Goal: Task Accomplishment & Management: Use online tool/utility

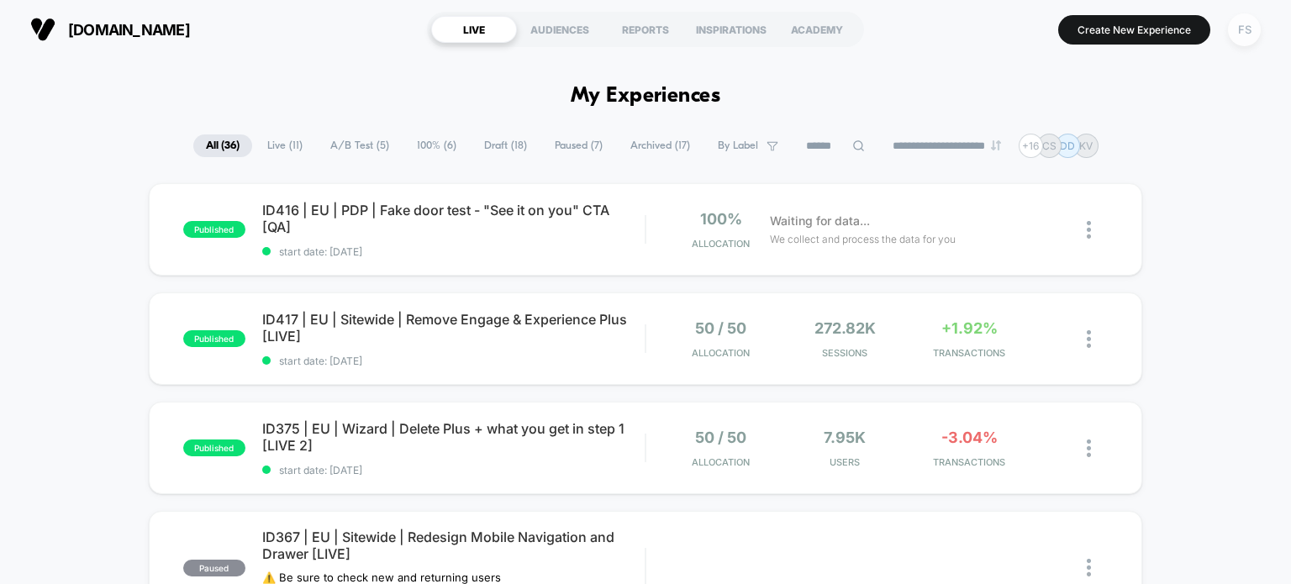
click at [1235, 26] on div "FS" at bounding box center [1244, 29] width 33 height 33
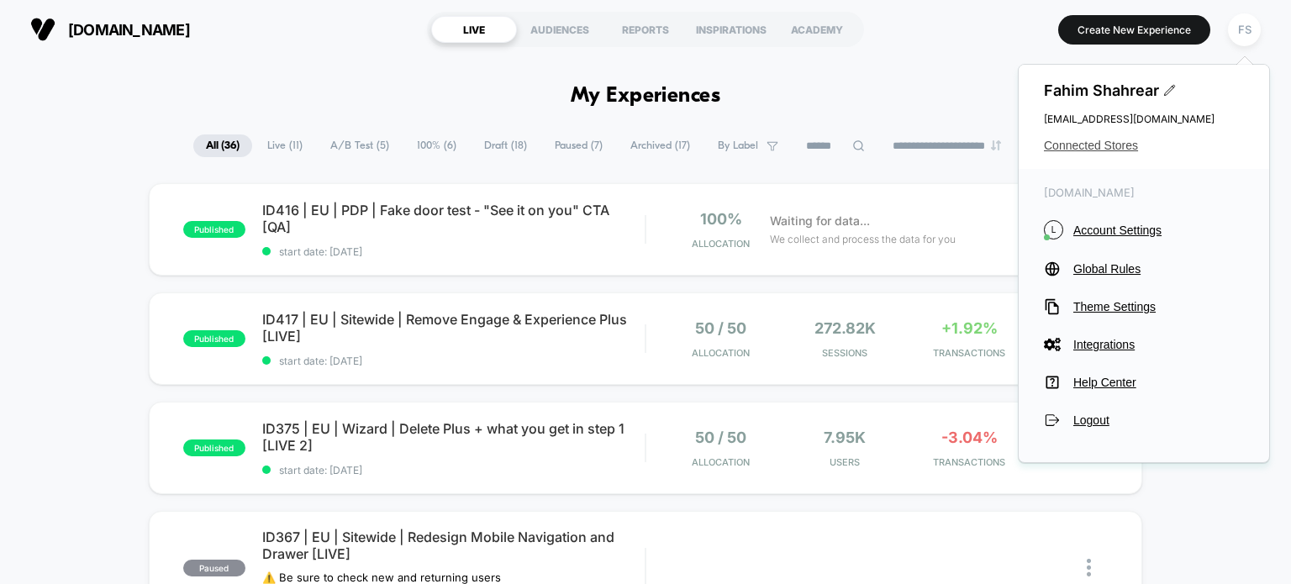
click at [1070, 142] on span "Connected Stores" at bounding box center [1144, 145] width 200 height 13
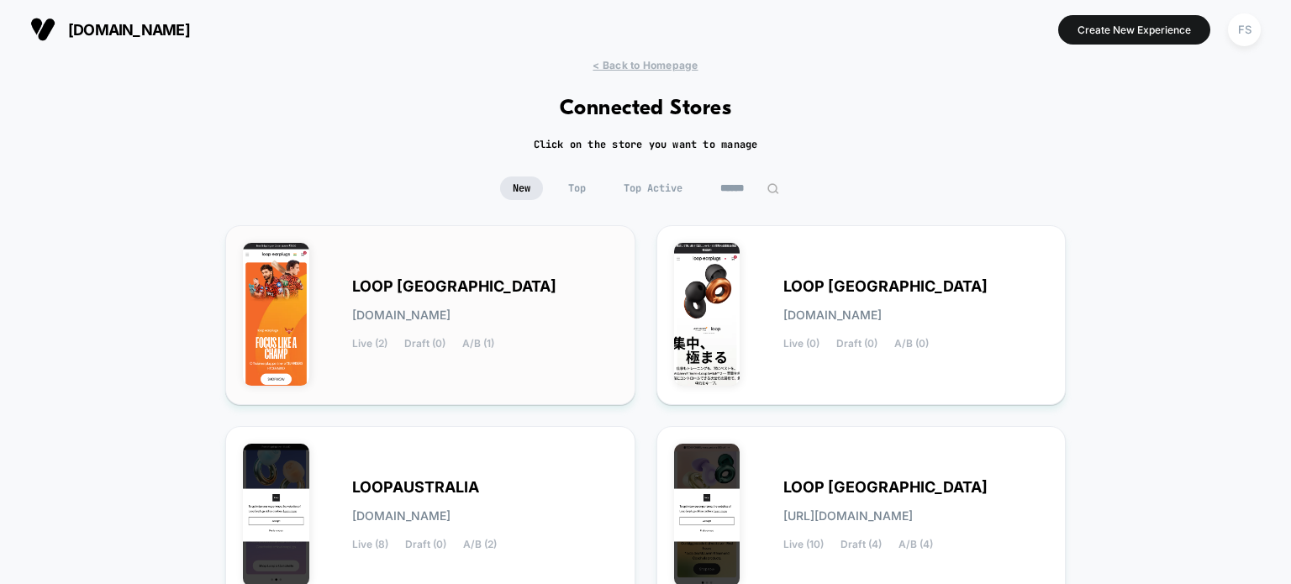
click at [499, 239] on div "LOOP INDIA loop-india.myshopify.com Live (2) Draft (0) A/B (1)" at bounding box center [430, 315] width 410 height 180
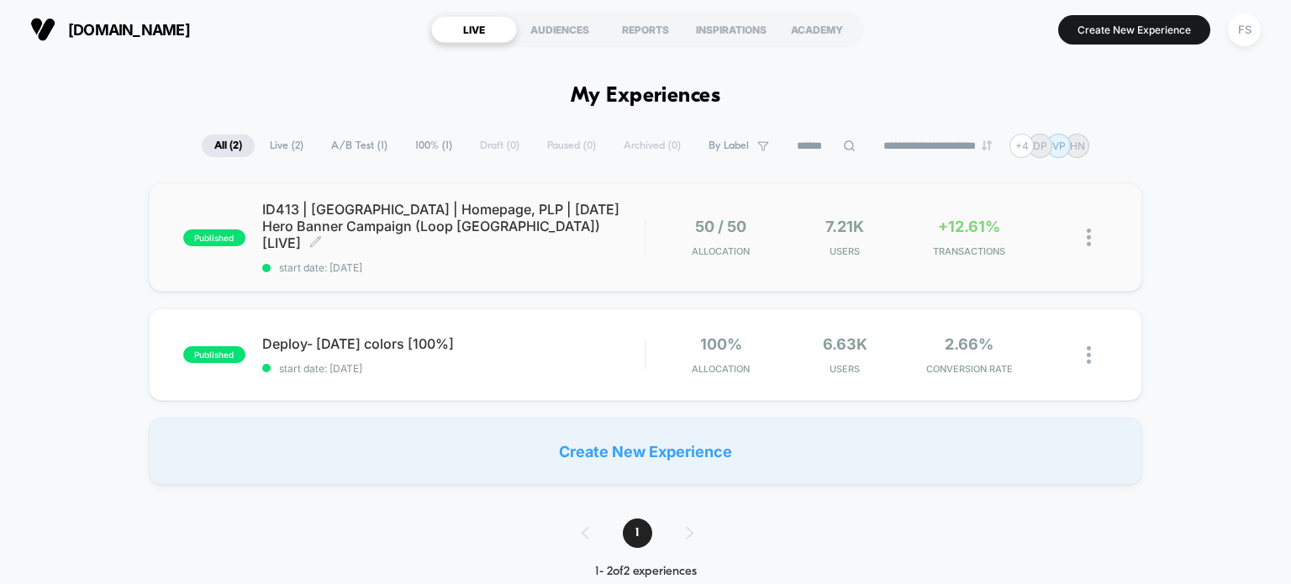
click at [399, 214] on span "ID413 | India | Homepage, PLP | Independence Day Hero Banner Campaign (Loop Ind…" at bounding box center [453, 226] width 383 height 50
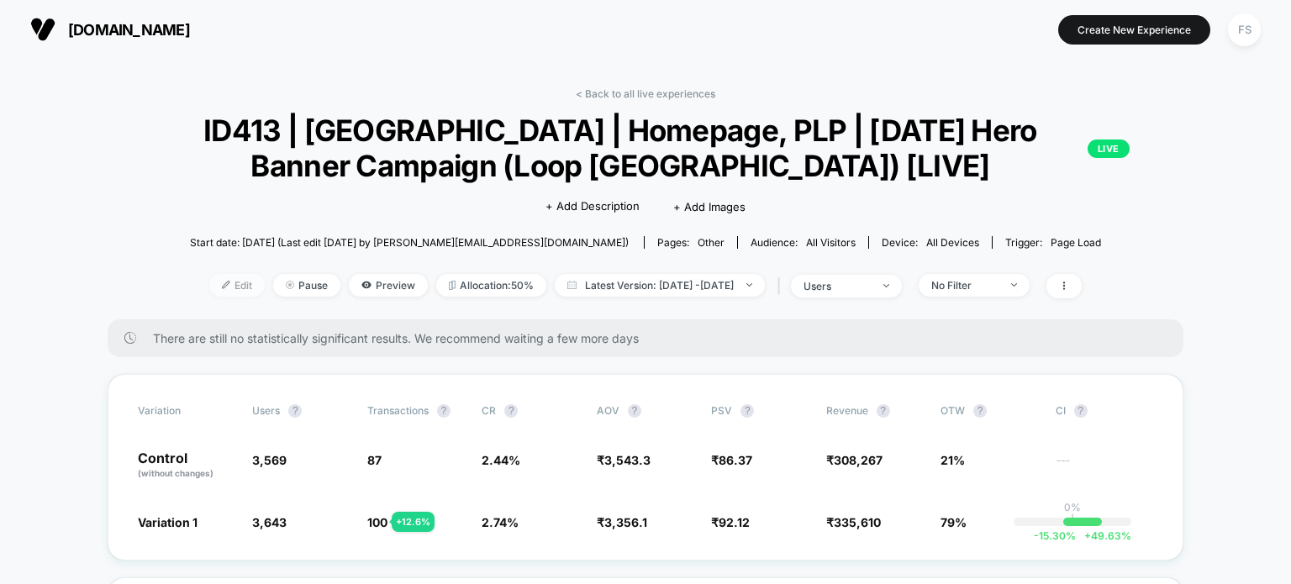
click at [222, 287] on img at bounding box center [226, 285] width 8 height 8
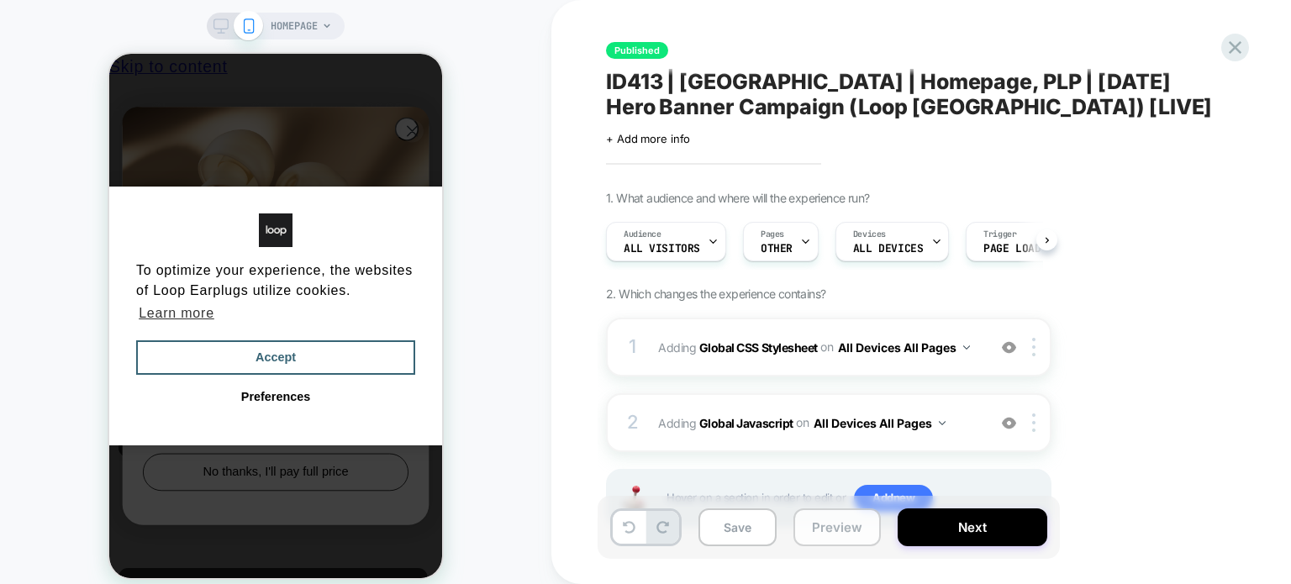
click at [826, 546] on button "Preview" at bounding box center [837, 528] width 87 height 38
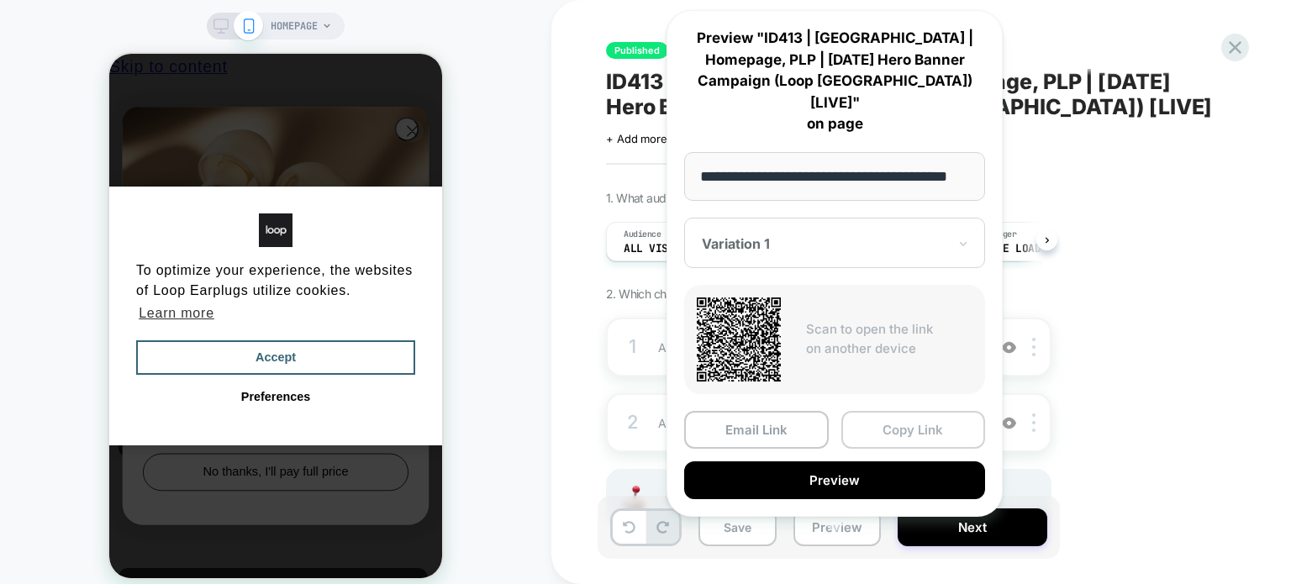
click at [895, 411] on button "Copy Link" at bounding box center [914, 430] width 145 height 38
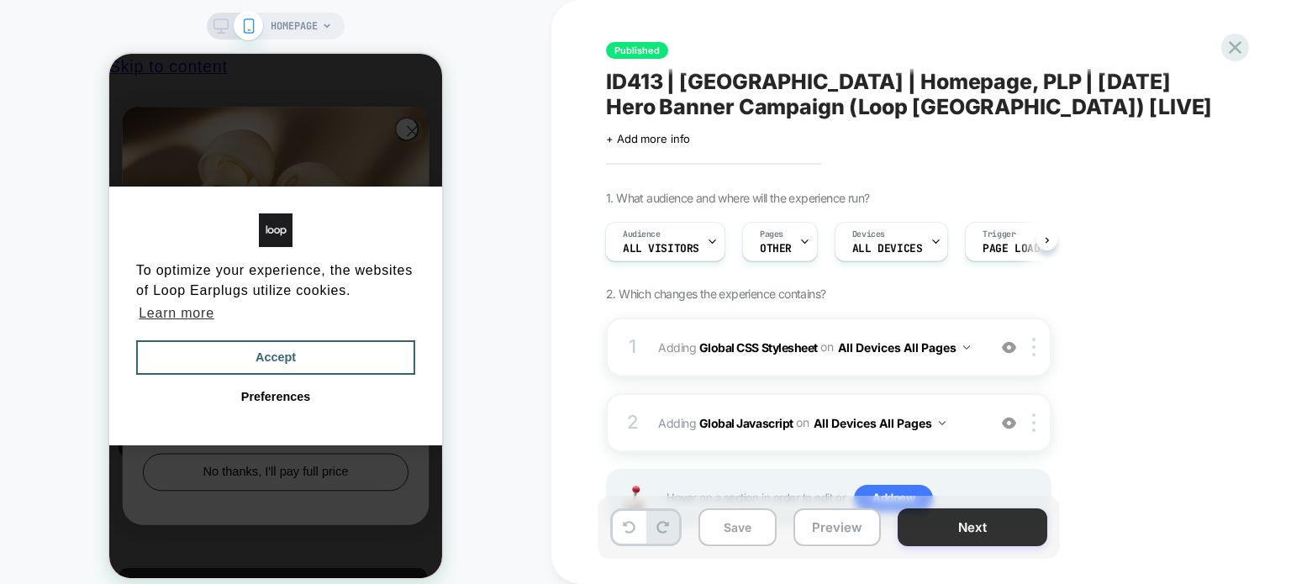
click at [969, 516] on button "Next" at bounding box center [973, 528] width 150 height 38
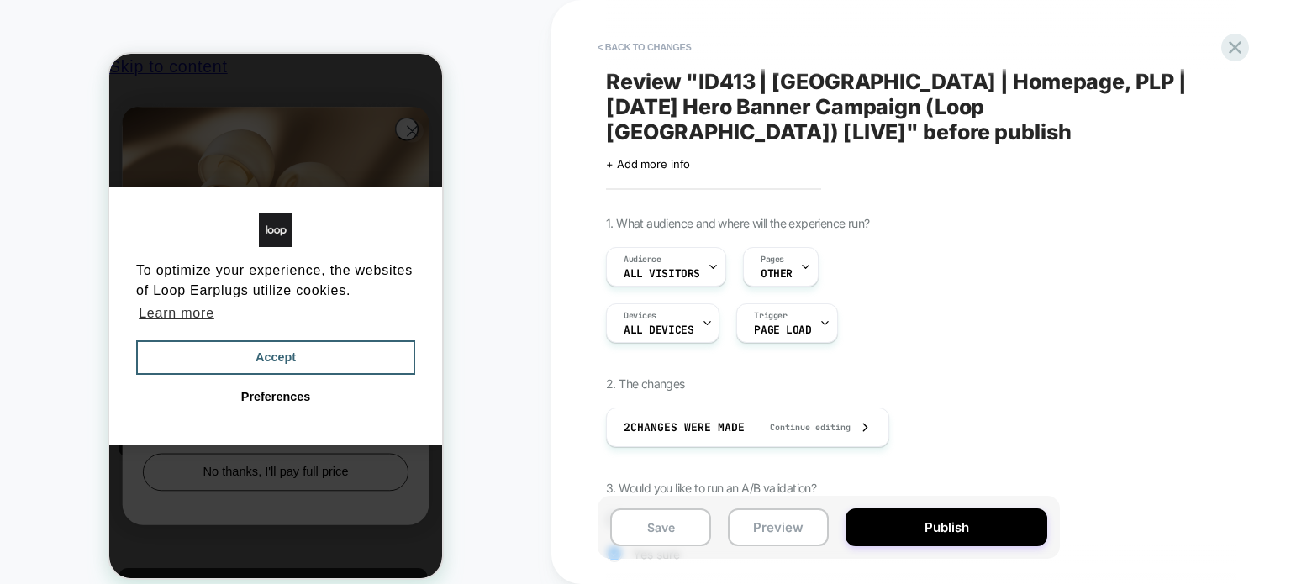
click at [561, 87] on div "< Back to changes Review " ID413 | [GEOGRAPHIC_DATA] | Homepage, PLP | [DATE] H…" at bounding box center [922, 292] width 740 height 584
click at [1240, 43] on icon at bounding box center [1235, 47] width 13 height 13
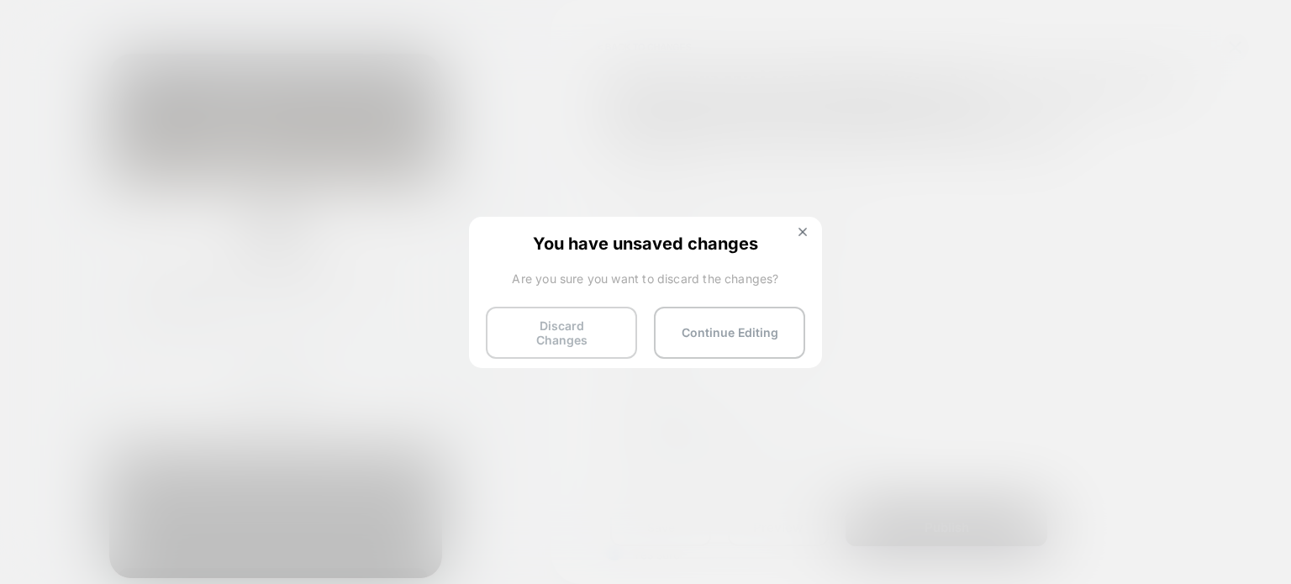
click at [531, 312] on button "Discard Changes" at bounding box center [561, 333] width 151 height 52
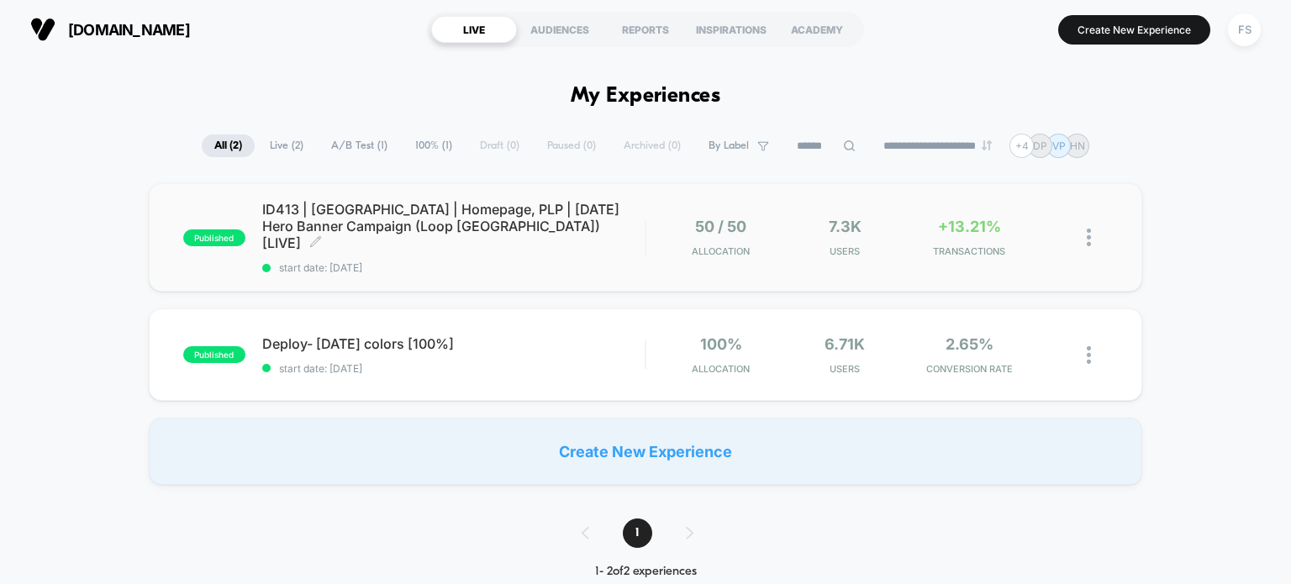
click at [533, 207] on span "ID413 | [GEOGRAPHIC_DATA] | Homepage, PLP | [DATE] Hero Banner Campaign (Loop […" at bounding box center [453, 226] width 383 height 50
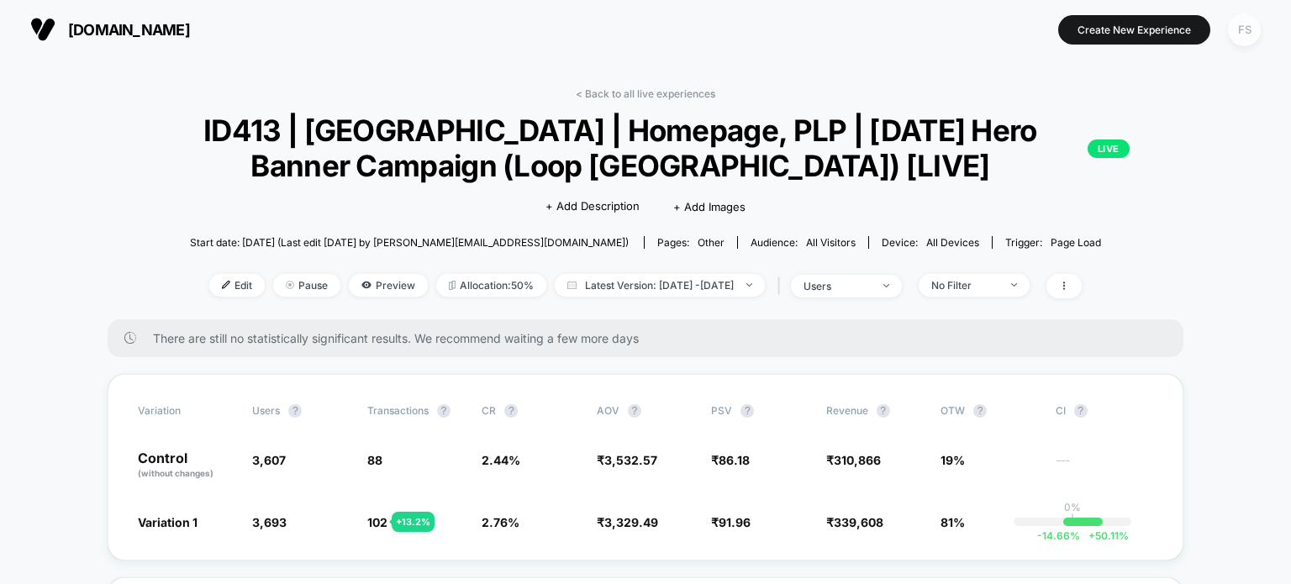
click at [1241, 34] on div "FS" at bounding box center [1244, 29] width 33 height 33
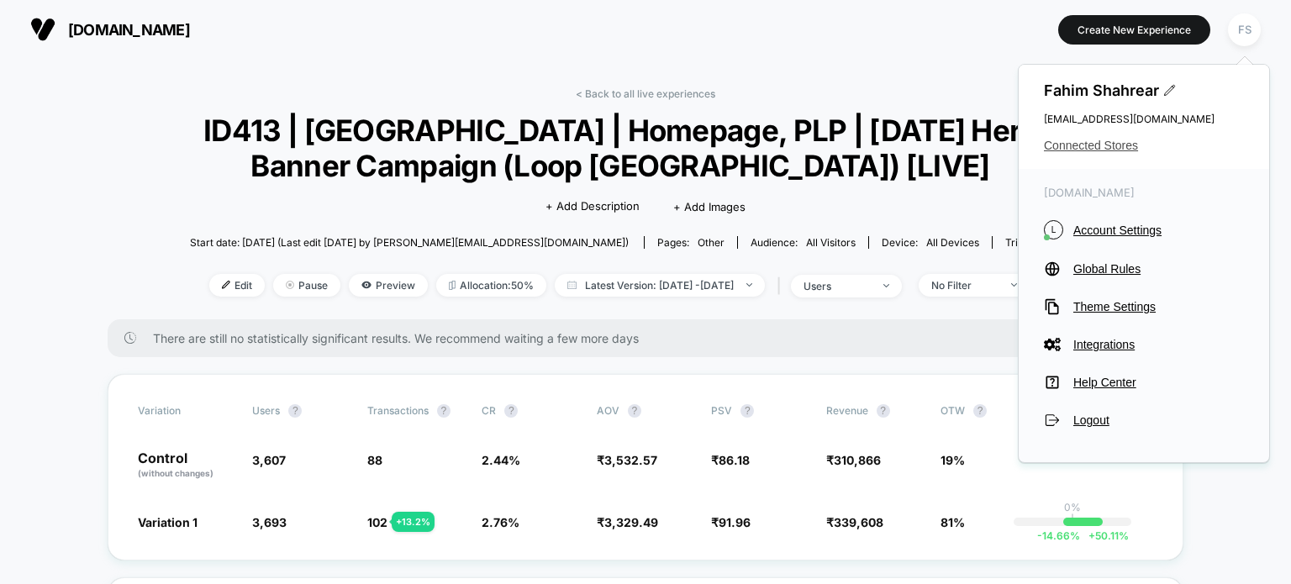
click at [1081, 148] on span "Connected Stores" at bounding box center [1144, 145] width 200 height 13
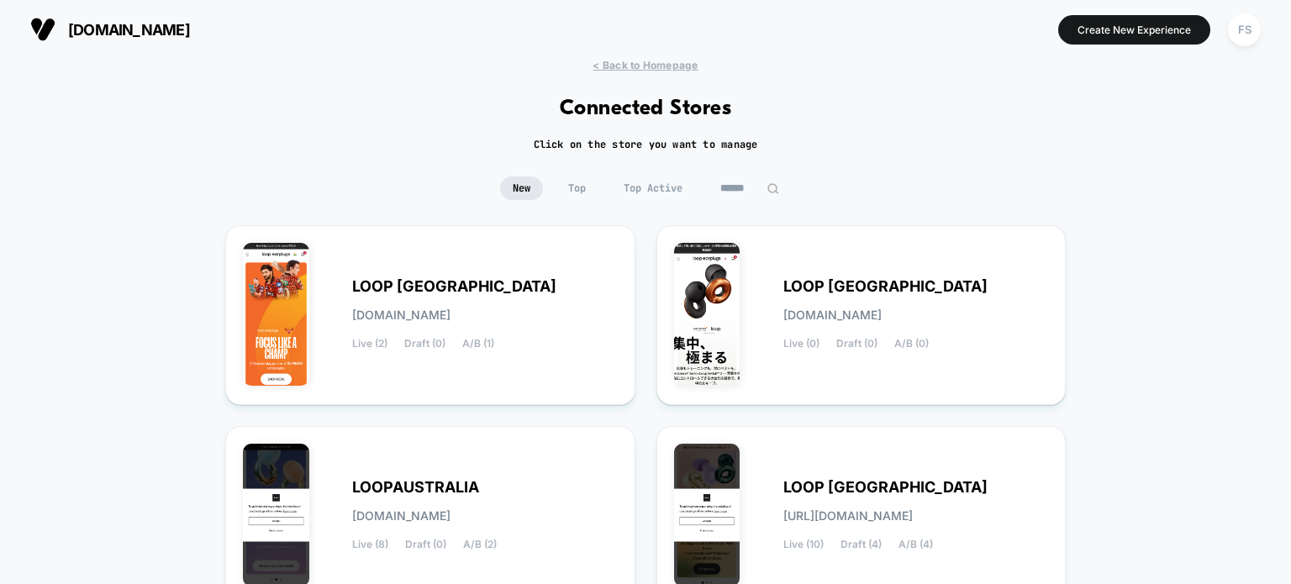
scroll to position [343, 0]
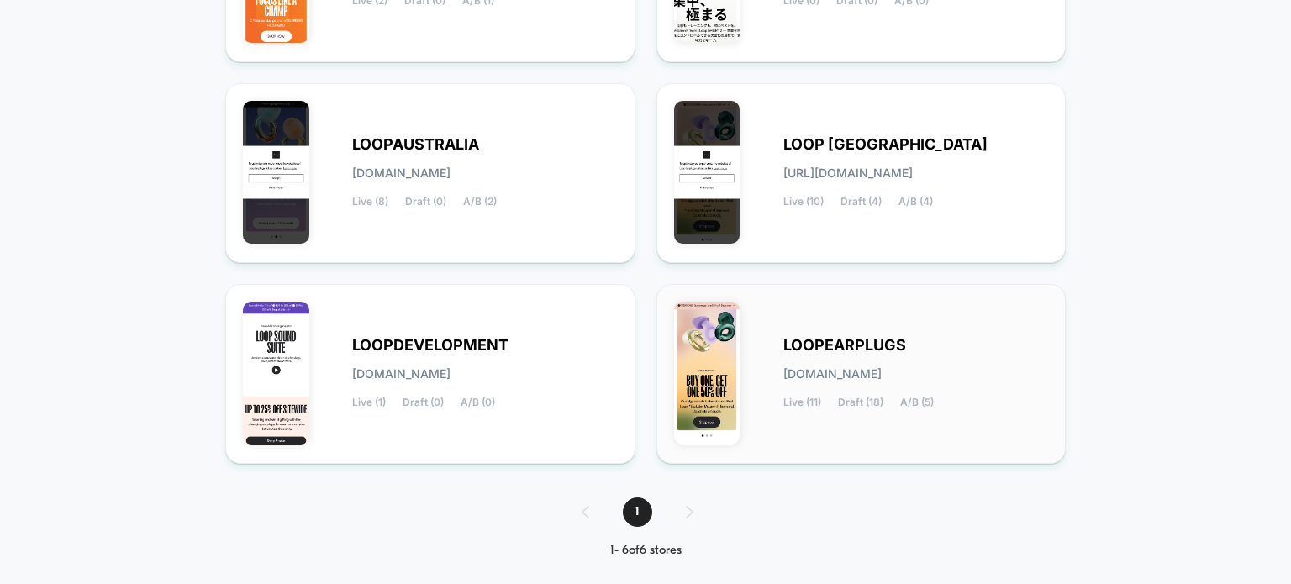
click at [710, 413] on img at bounding box center [707, 373] width 66 height 143
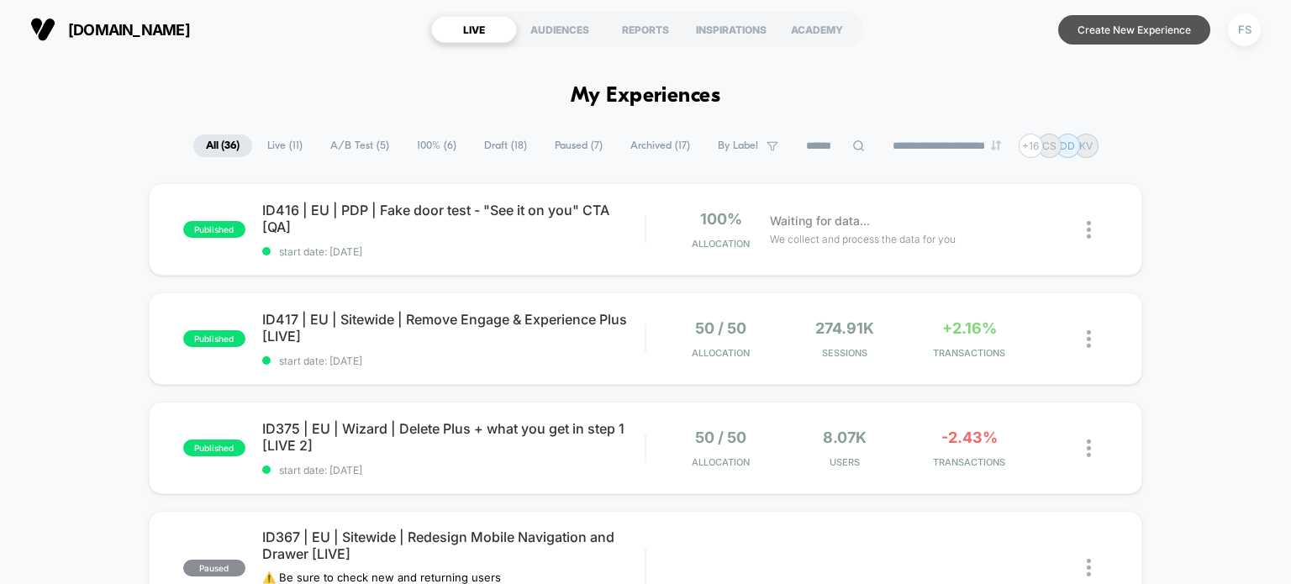
click at [1127, 43] on button "Create New Experience" at bounding box center [1134, 29] width 152 height 29
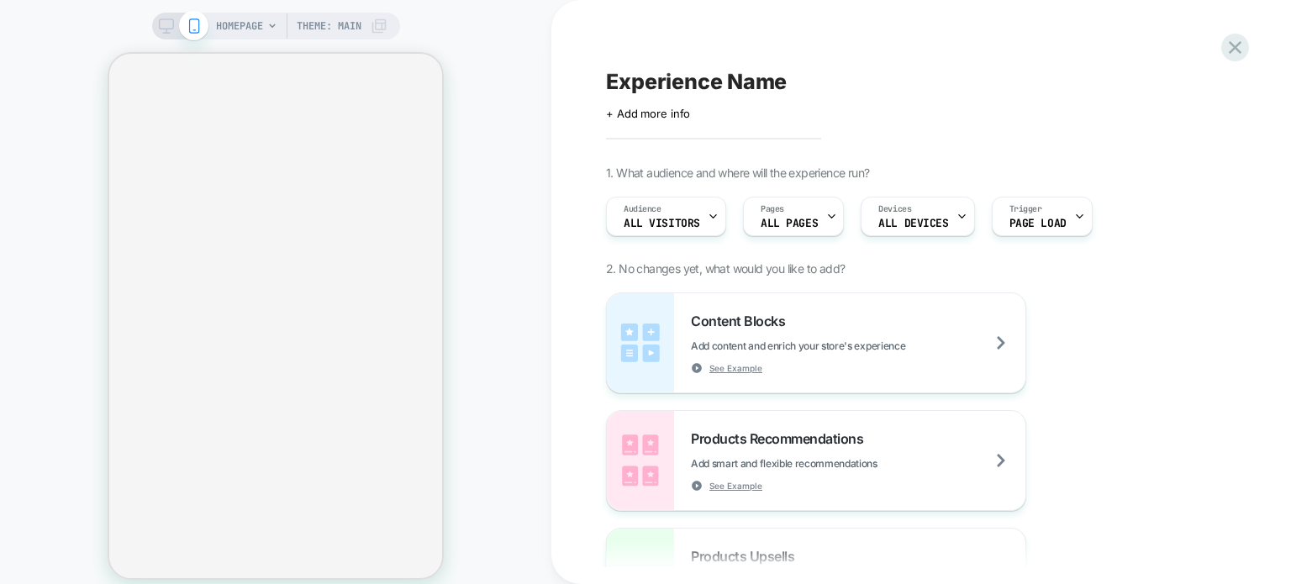
click at [714, 82] on span "Experience Name" at bounding box center [696, 81] width 181 height 25
click at [653, 109] on span "+ Add more info" at bounding box center [648, 113] width 84 height 13
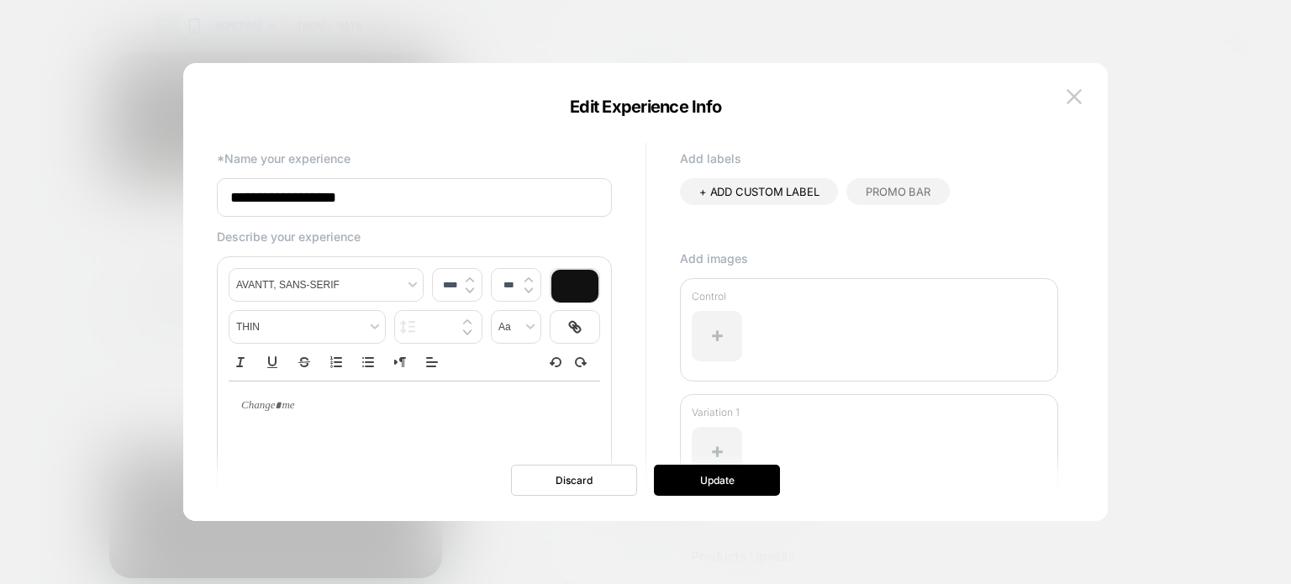
click at [317, 204] on input "**********" at bounding box center [414, 197] width 395 height 39
paste input "**********"
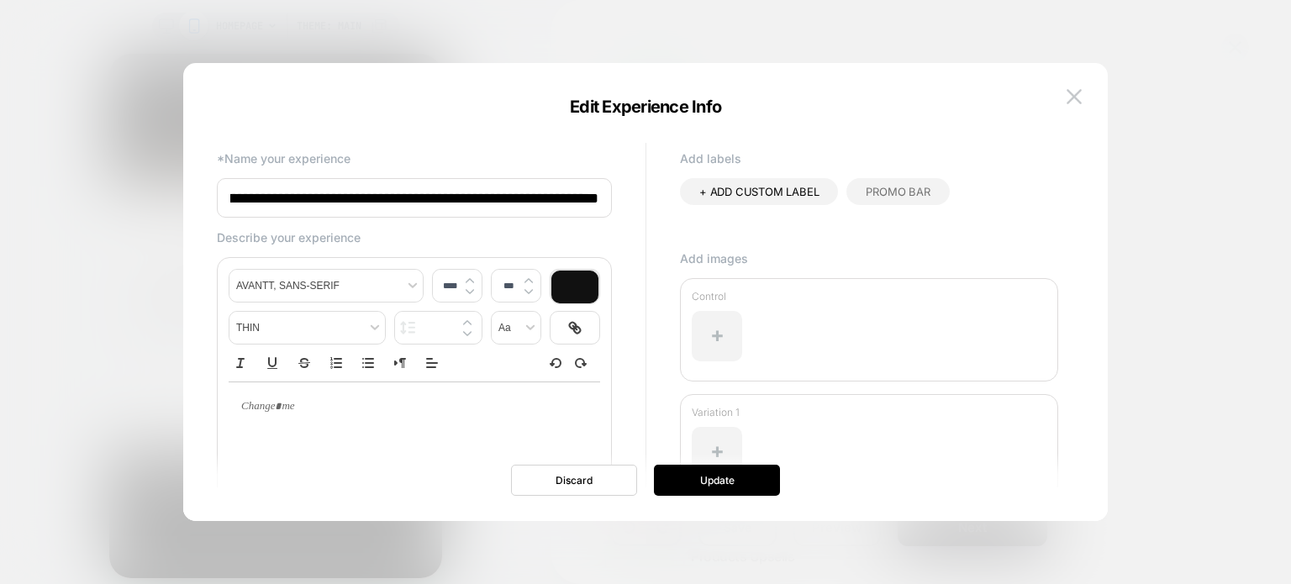
scroll to position [0, 141]
type input "**********"
click at [665, 474] on button "Update" at bounding box center [717, 480] width 126 height 31
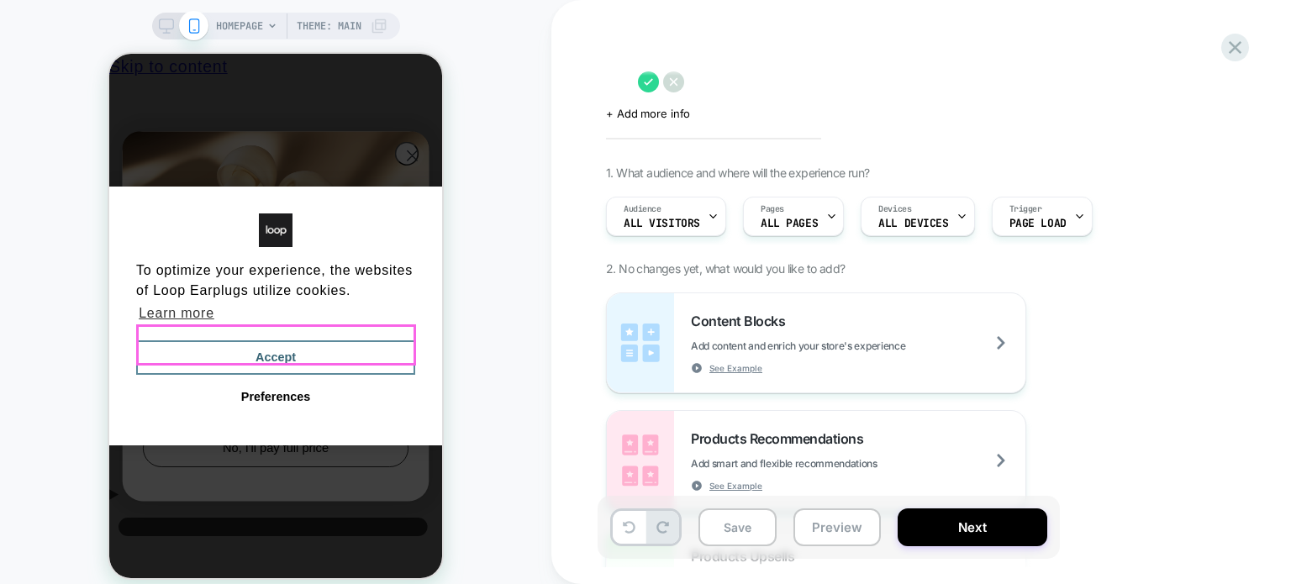
click at [288, 340] on button "Accept" at bounding box center [275, 357] width 279 height 35
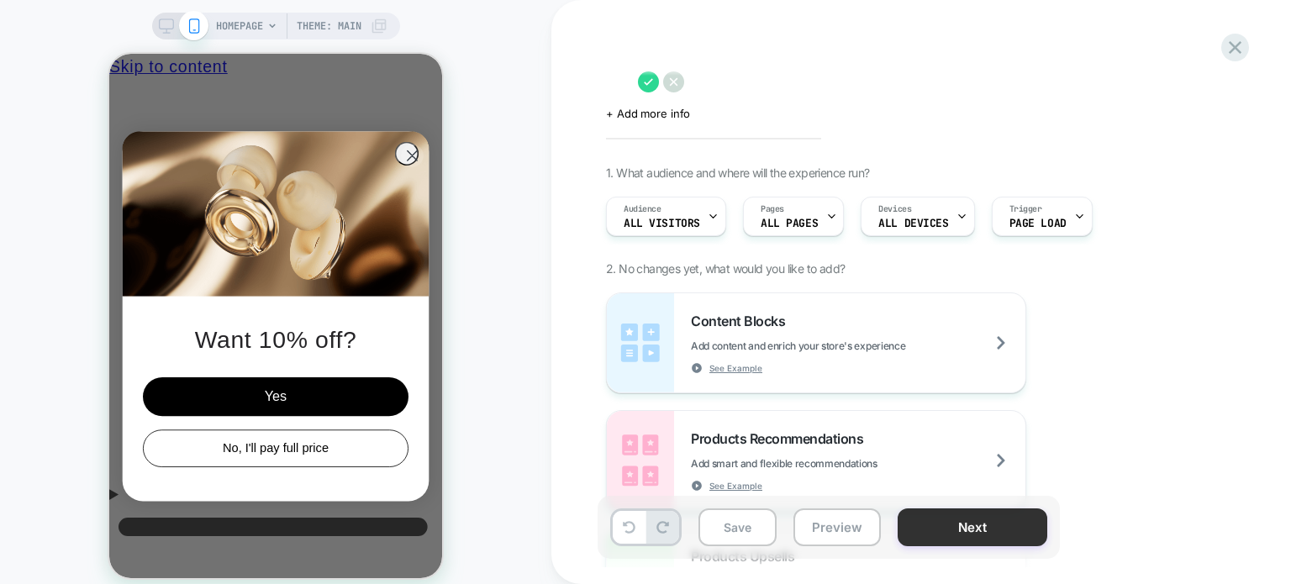
click at [992, 536] on button "Next" at bounding box center [973, 528] width 150 height 38
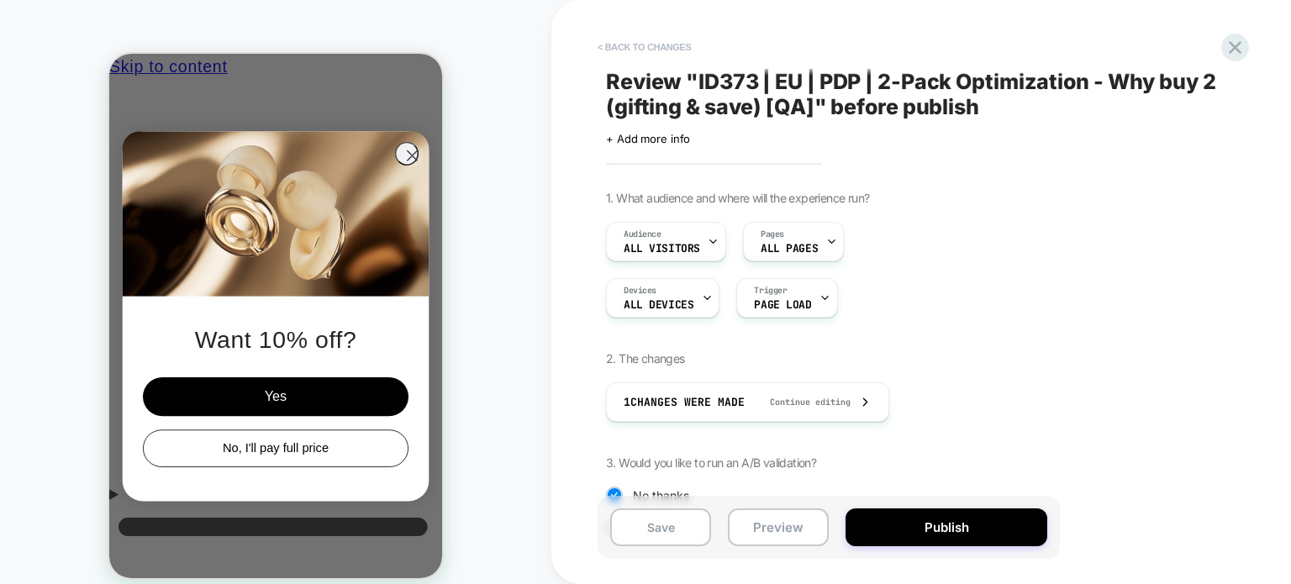
click at [636, 46] on button "< Back to changes" at bounding box center [644, 47] width 111 height 27
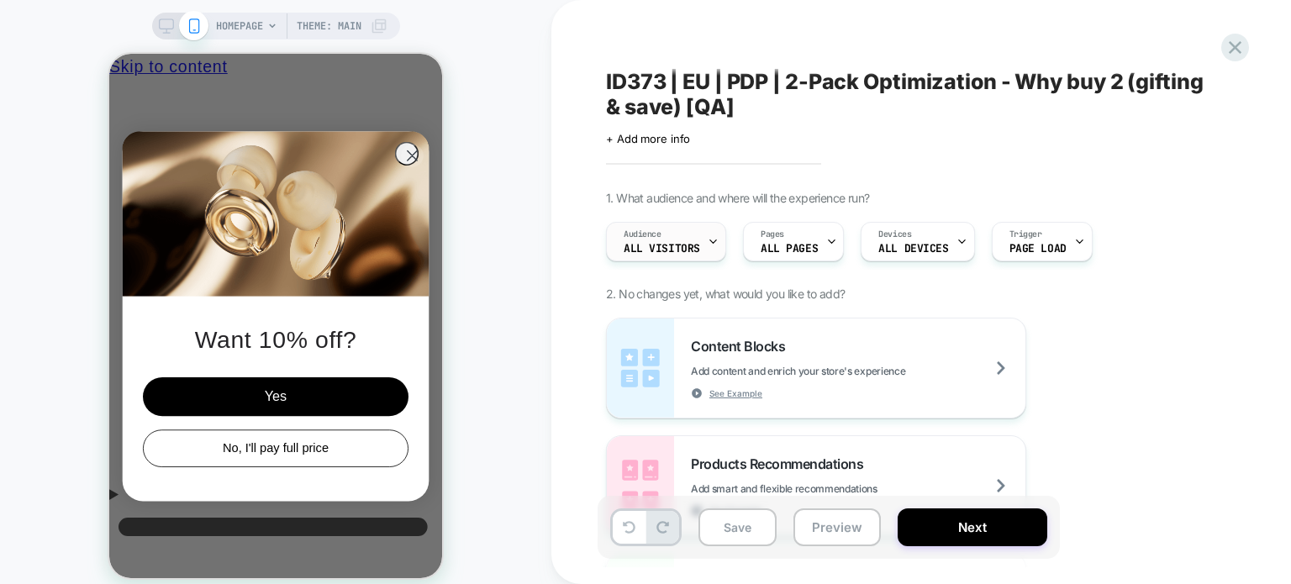
click at [683, 237] on div "Audience All Visitors" at bounding box center [662, 242] width 110 height 38
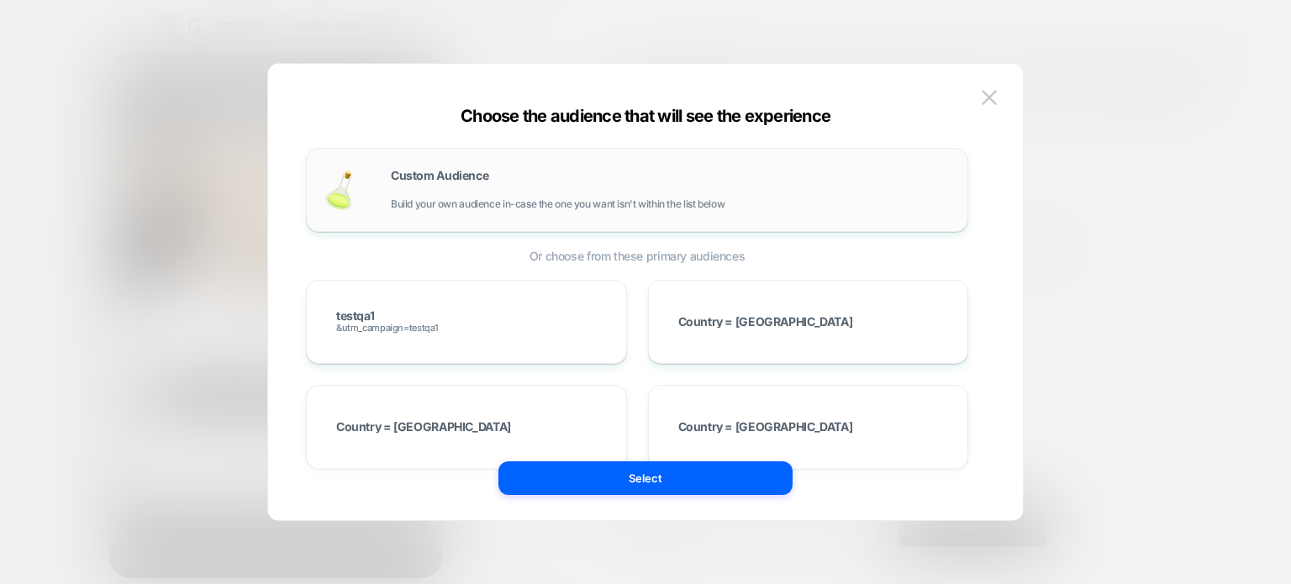
click at [489, 172] on div "Custom Audience Build your own audience in-case the one you want isn't within t…" at bounding box center [671, 190] width 560 height 40
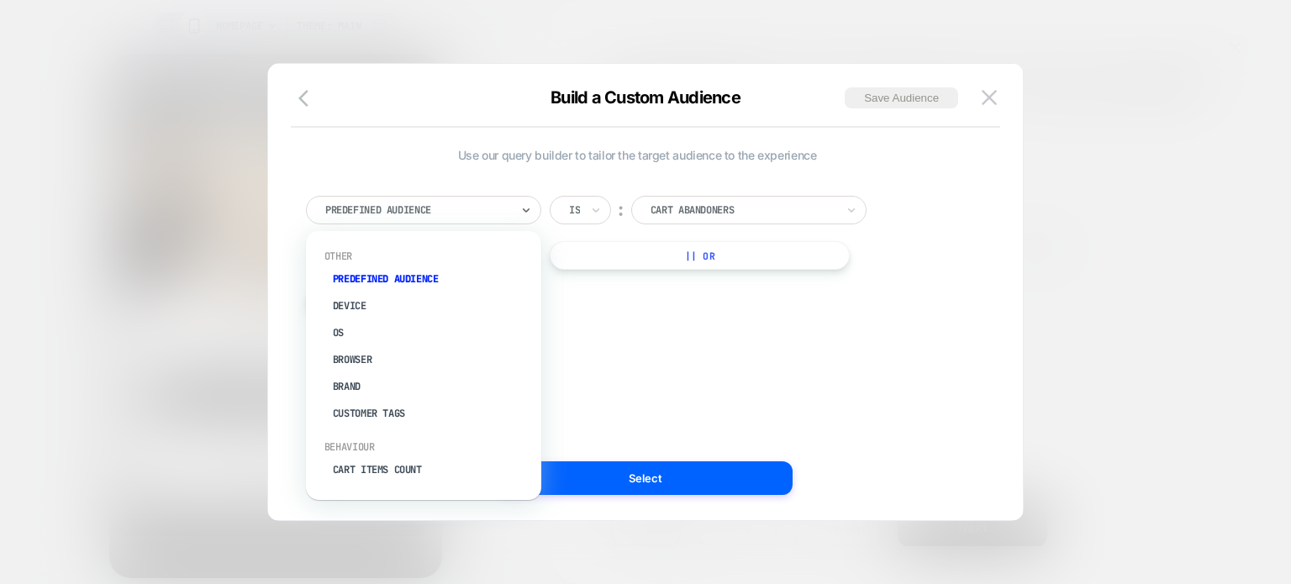
click at [450, 211] on div at bounding box center [417, 210] width 185 height 15
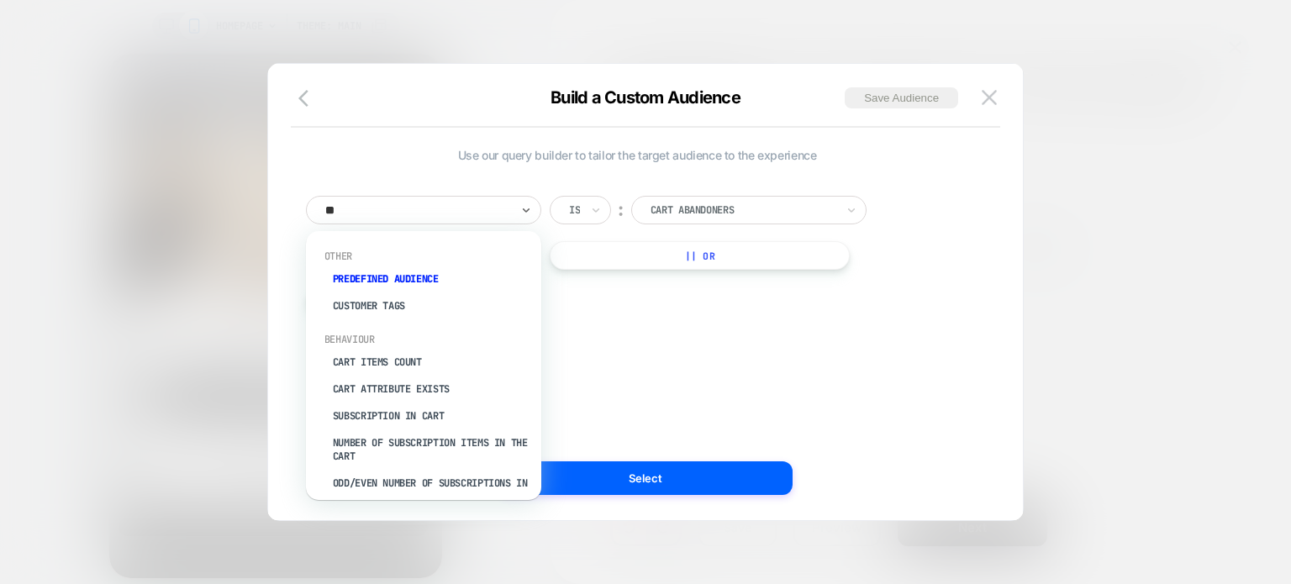
type input "***"
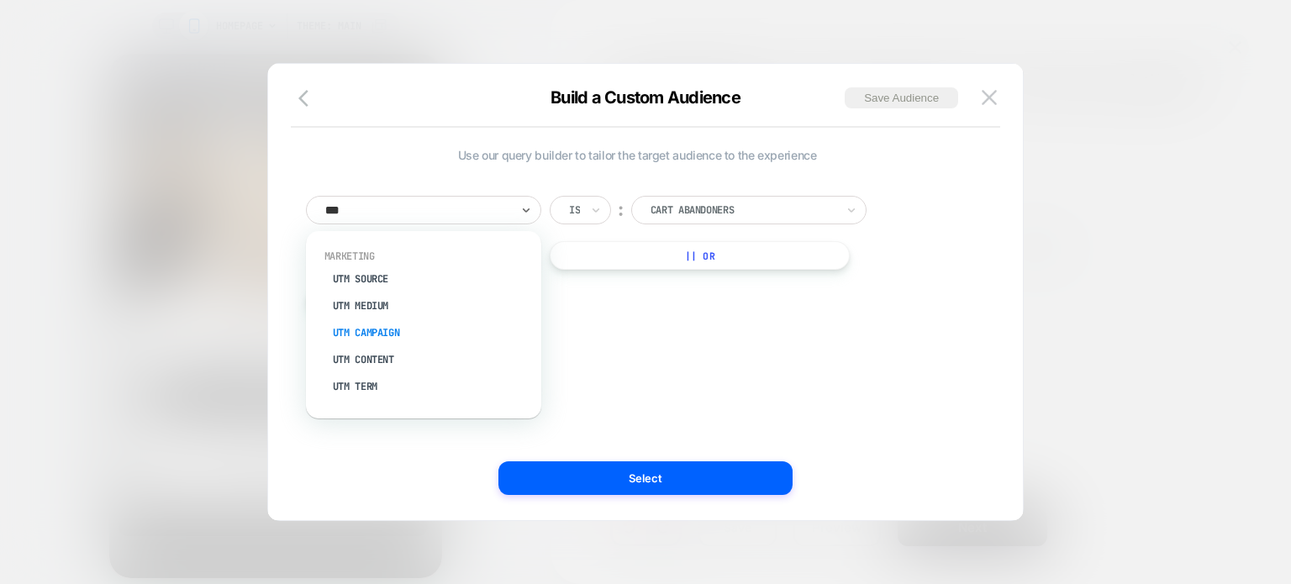
click at [420, 319] on div "UTM Campaign" at bounding box center [432, 332] width 219 height 27
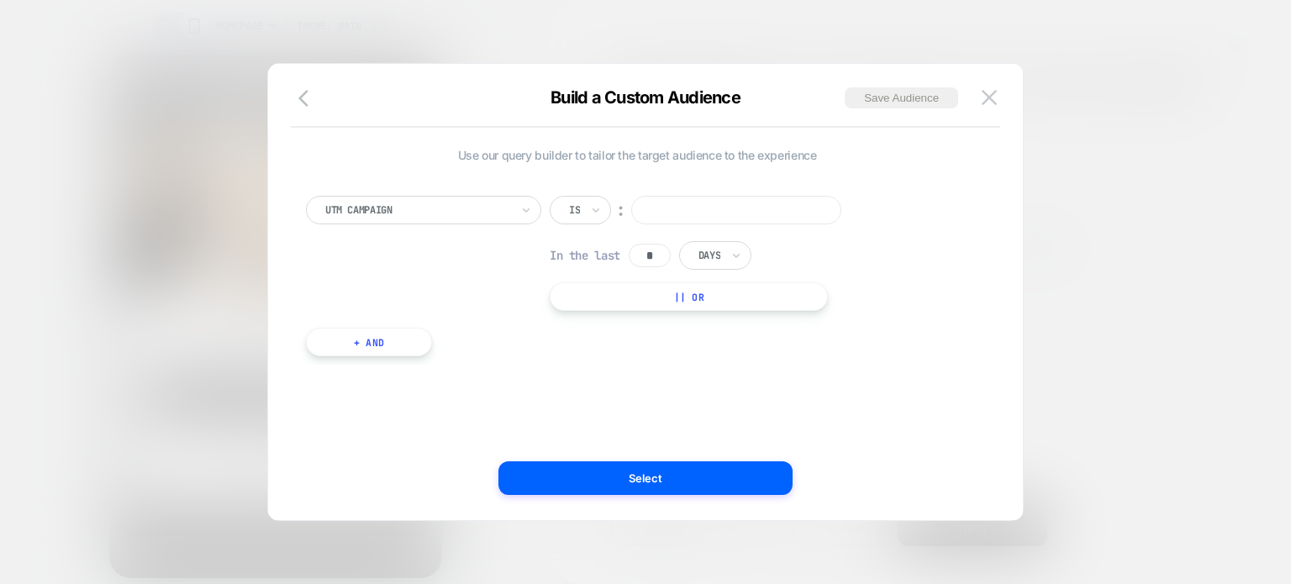
click at [726, 213] on input at bounding box center [736, 210] width 210 height 29
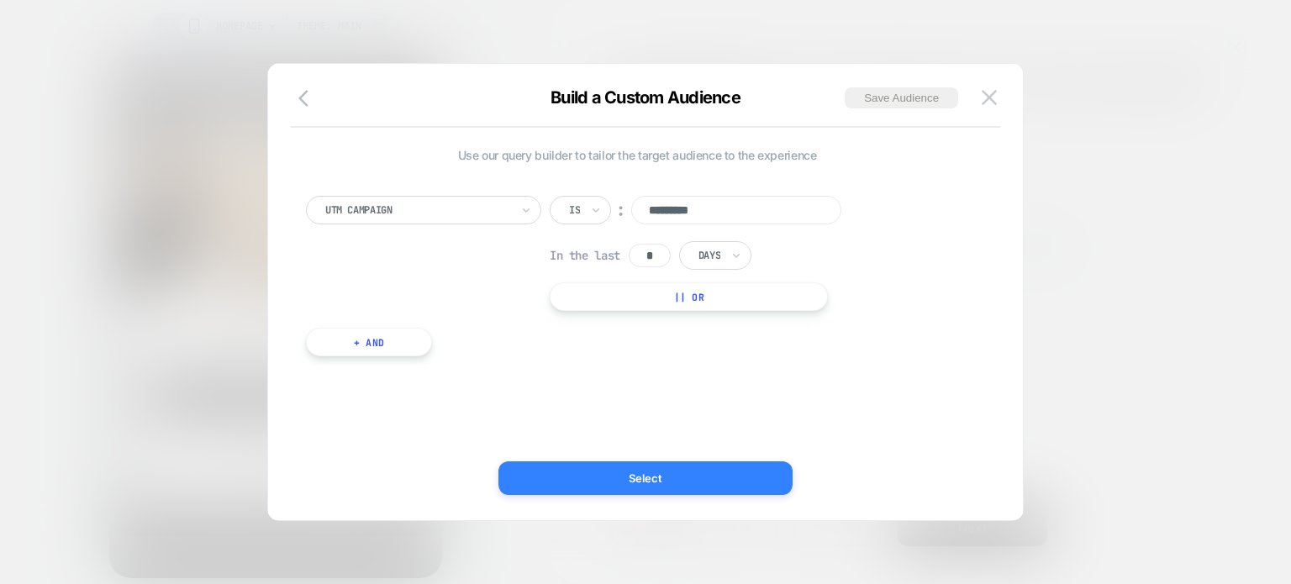
type input "*********"
click at [628, 476] on button "Select" at bounding box center [646, 479] width 294 height 34
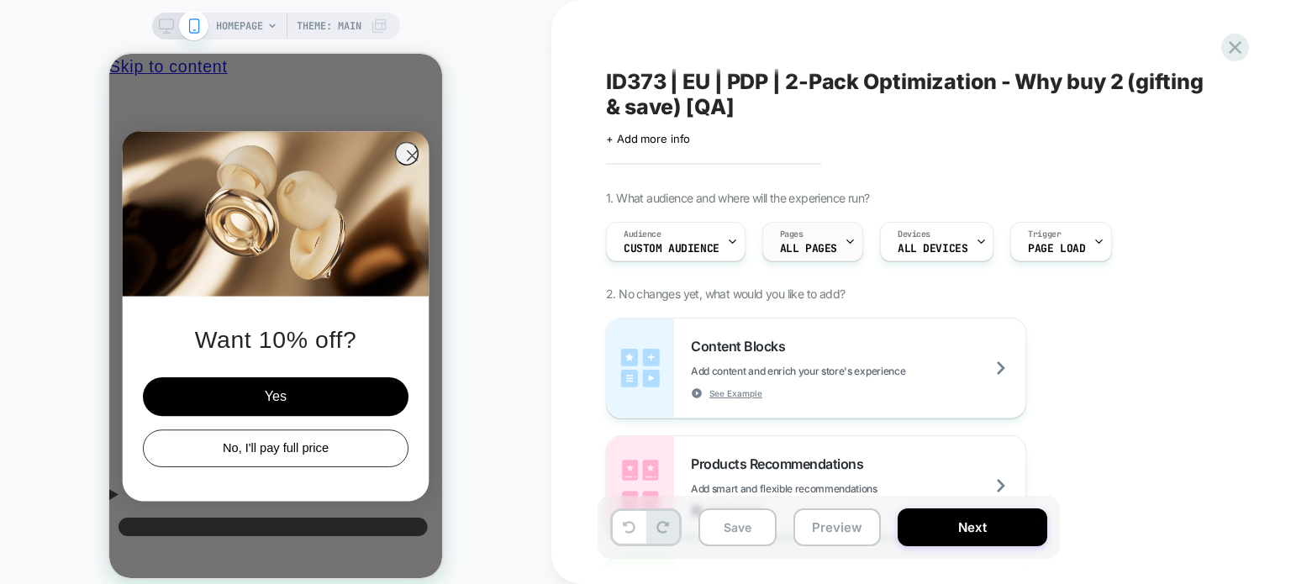
click at [821, 236] on div "Pages ALL PAGES" at bounding box center [808, 242] width 91 height 38
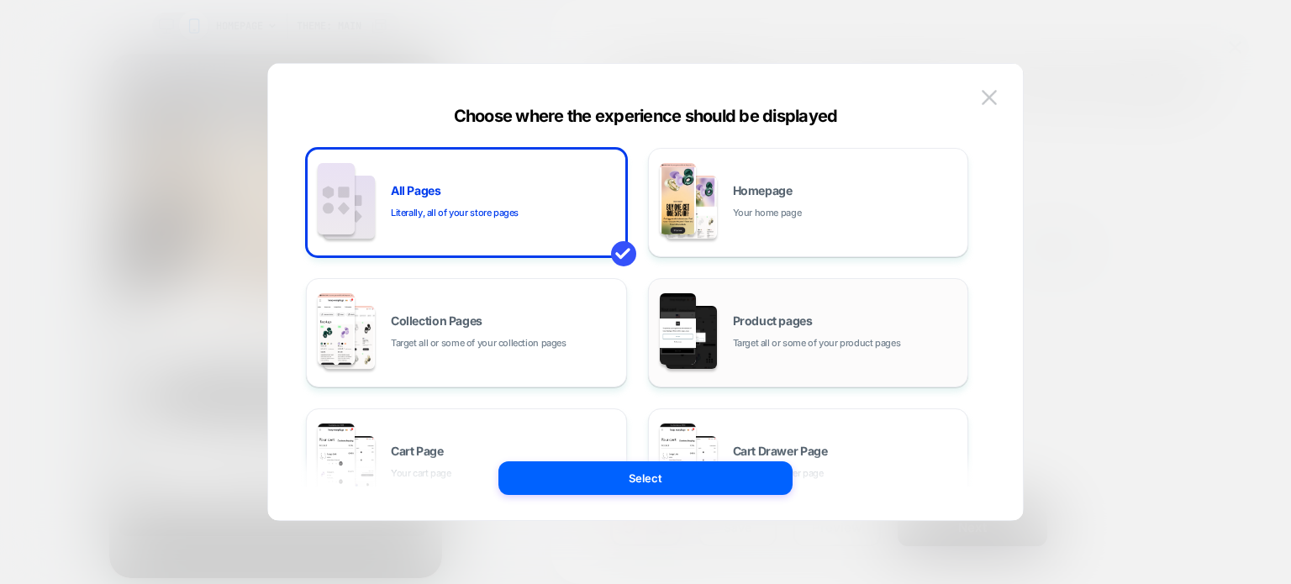
click at [811, 335] on span "Target all or some of your product pages" at bounding box center [817, 343] width 168 height 16
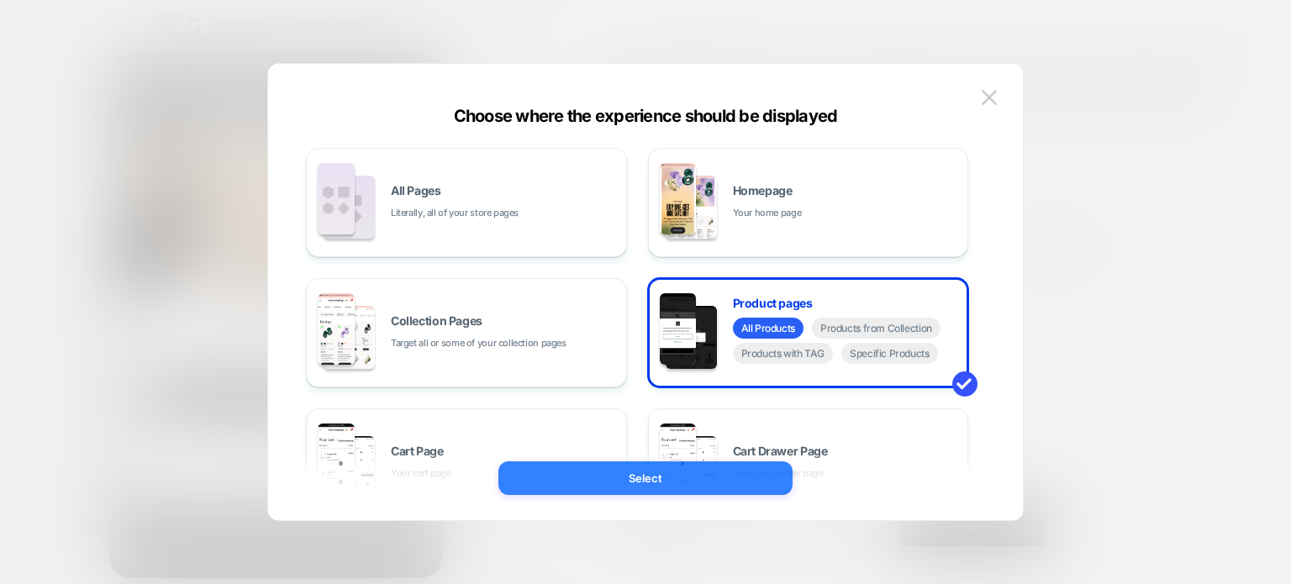
click at [712, 485] on button "Select" at bounding box center [646, 479] width 294 height 34
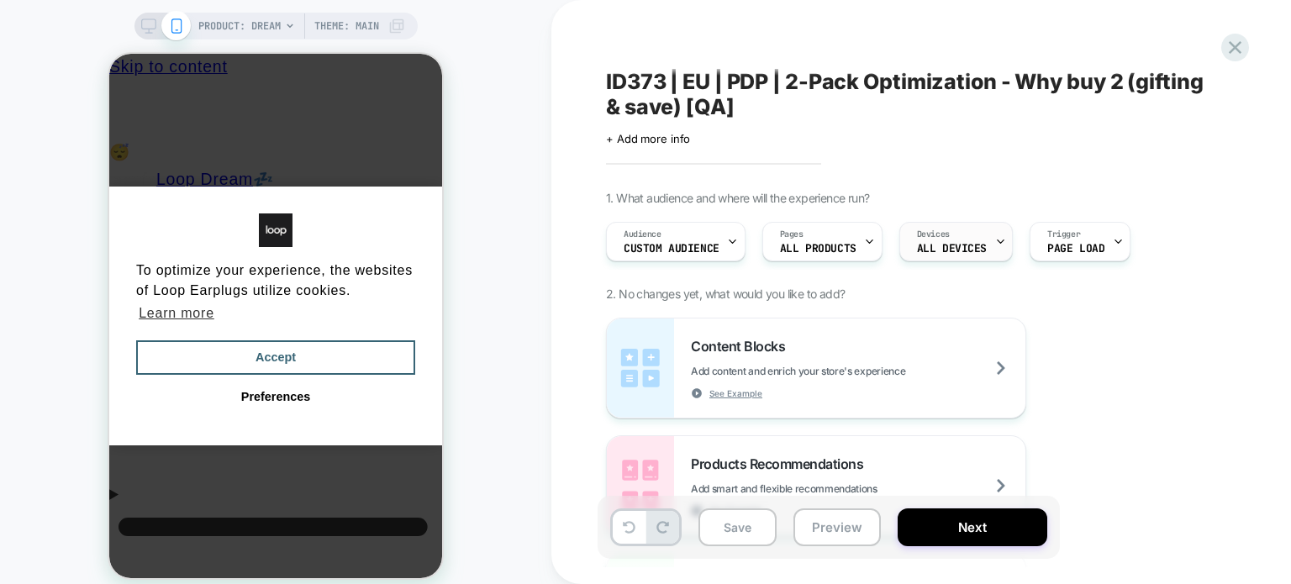
scroll to position [0, 13]
click at [995, 239] on icon at bounding box center [1000, 241] width 11 height 11
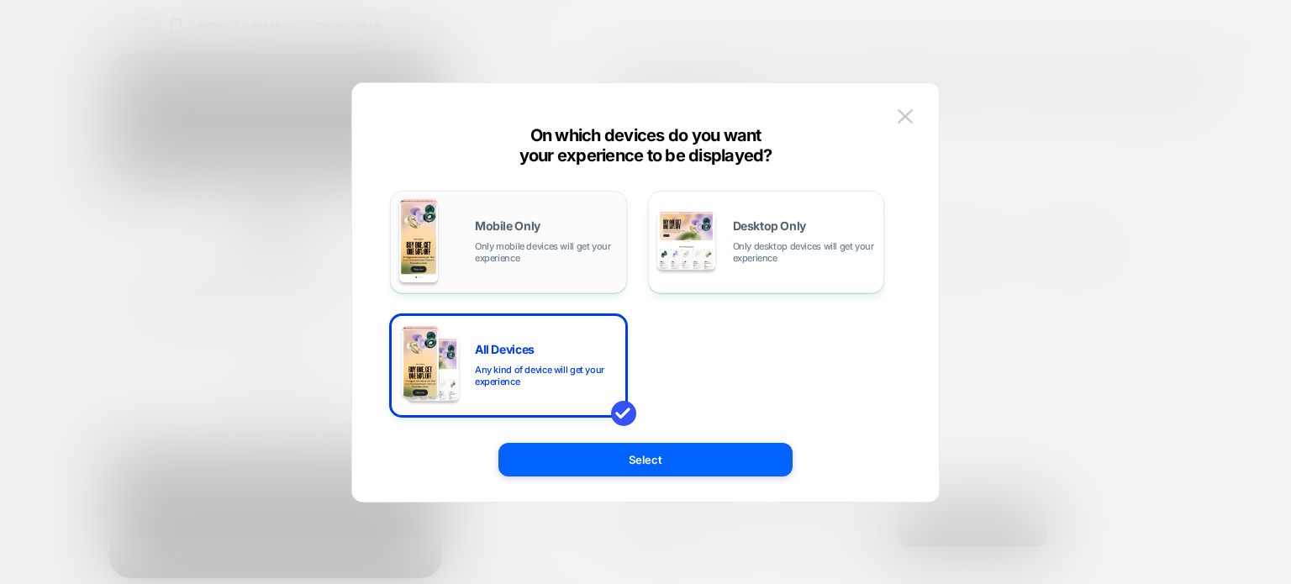
click at [547, 213] on div "Mobile Only Only mobile devices will get your experience" at bounding box center [508, 242] width 219 height 86
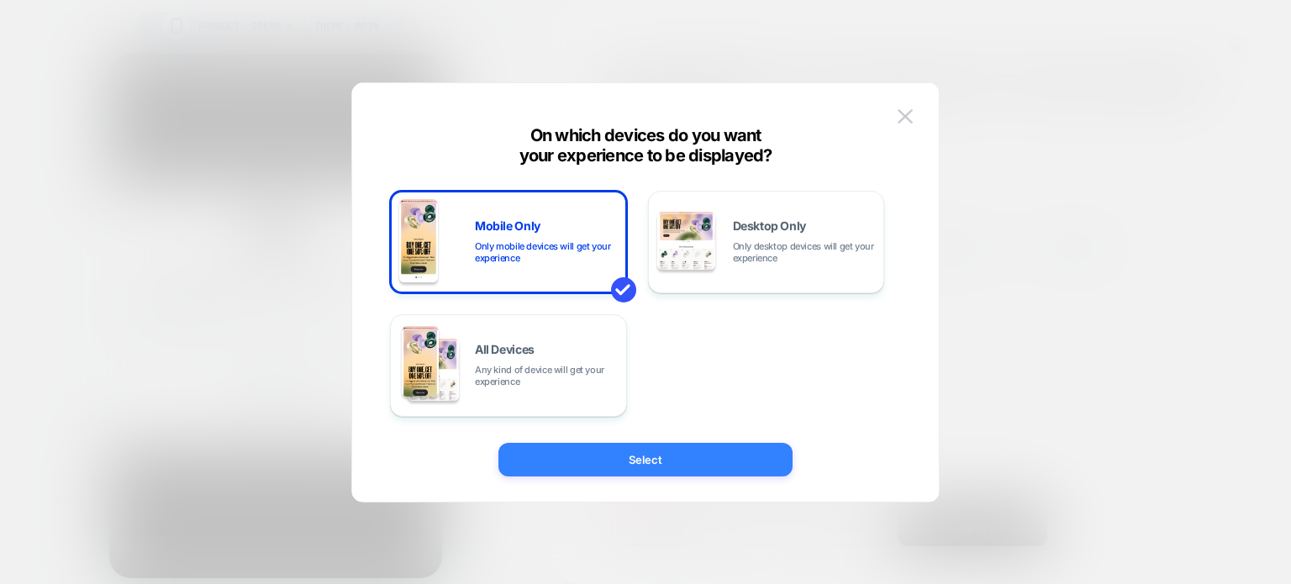
click at [639, 467] on button "Select" at bounding box center [646, 460] width 294 height 34
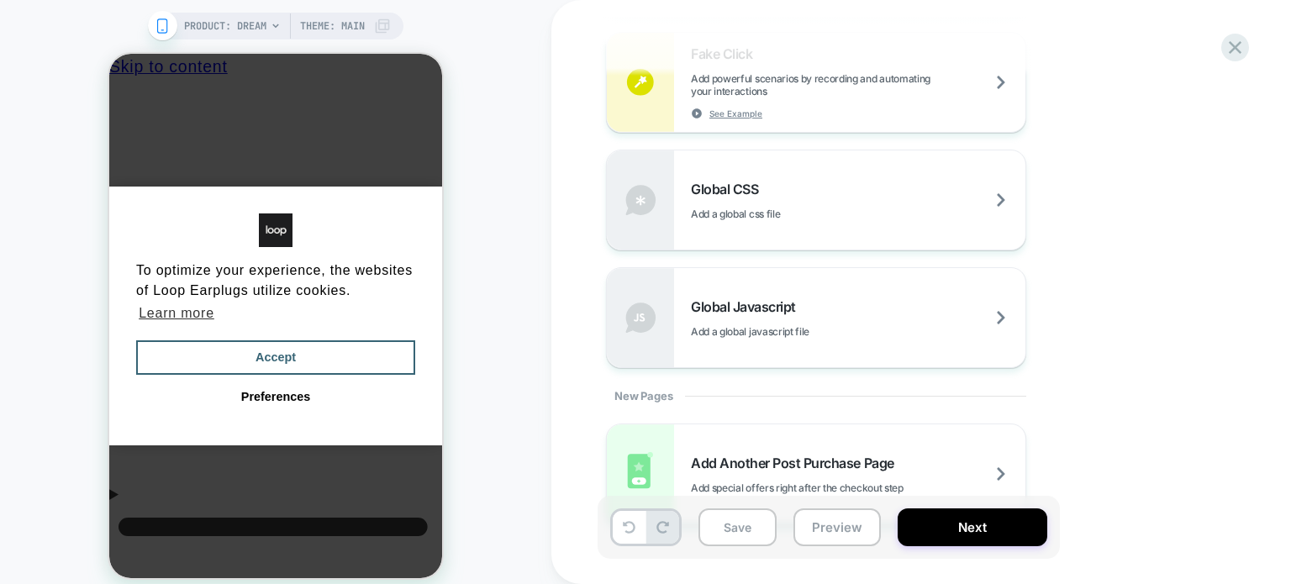
scroll to position [1156, 0]
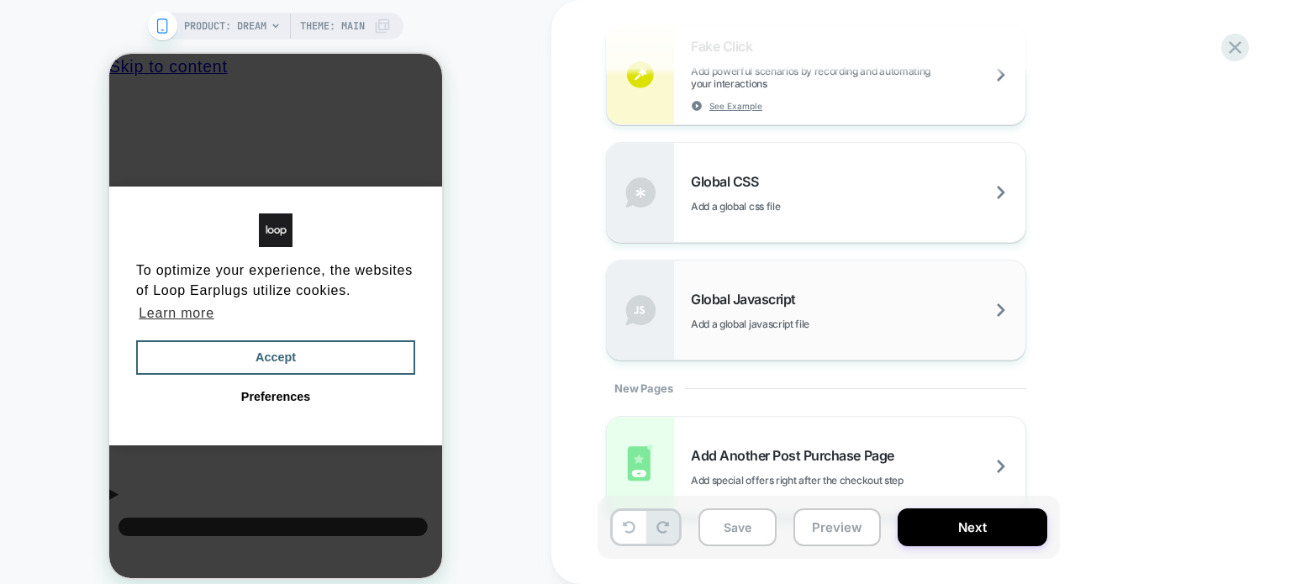
click at [846, 285] on div "Global Javascript Add a global javascript file" at bounding box center [816, 310] width 419 height 99
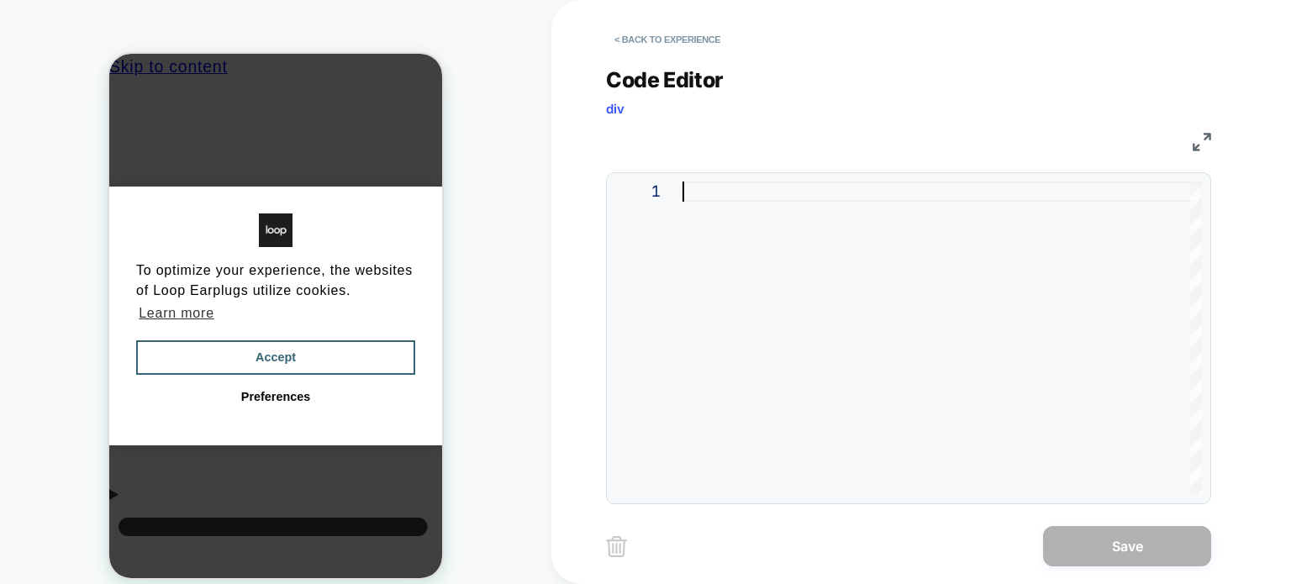
click at [821, 330] on div at bounding box center [943, 339] width 520 height 314
type textarea "**********"
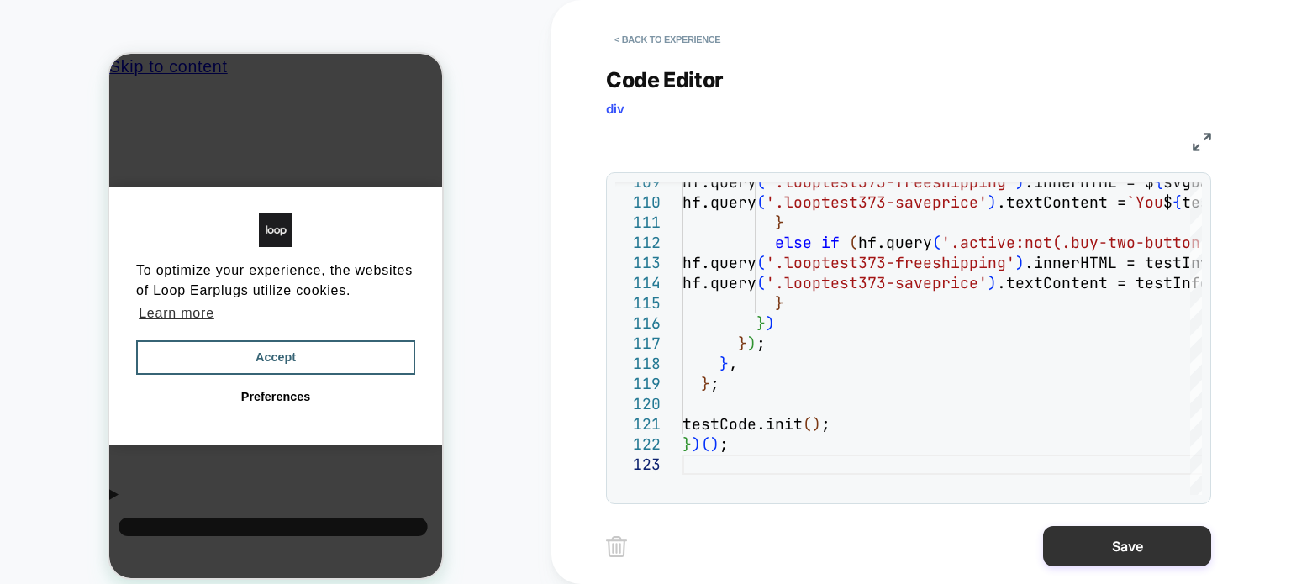
click at [1149, 552] on button "Save" at bounding box center [1127, 546] width 168 height 40
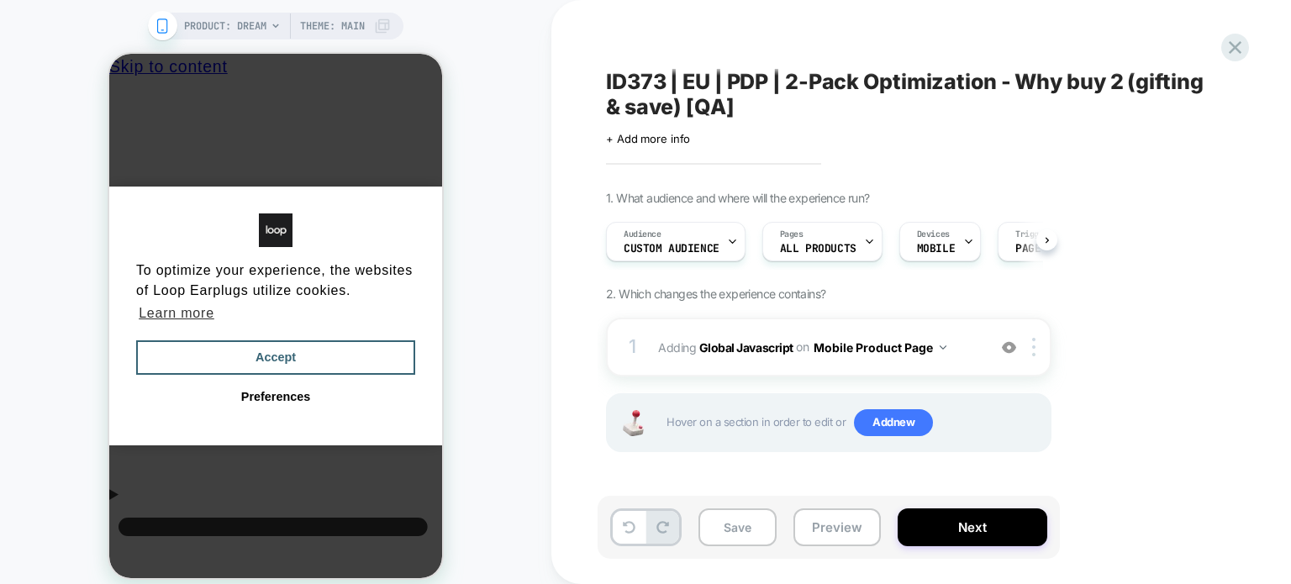
scroll to position [0, 0]
click at [919, 423] on span "Add new" at bounding box center [893, 422] width 79 height 27
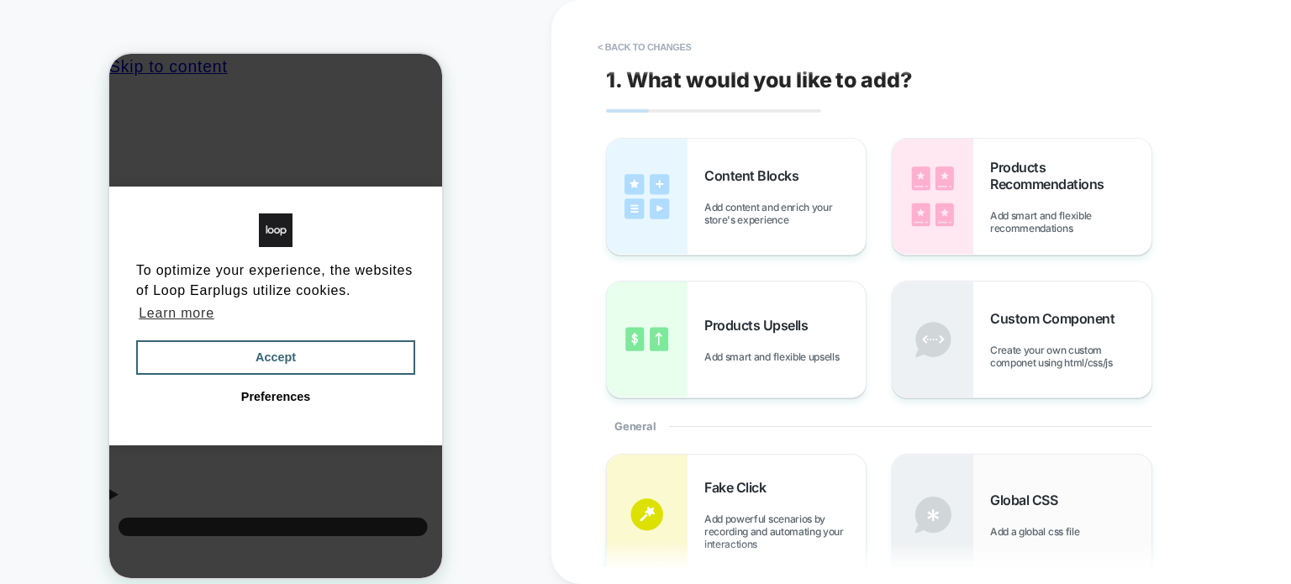
click at [974, 509] on div "Global CSS Add a global css file" at bounding box center [1022, 515] width 259 height 120
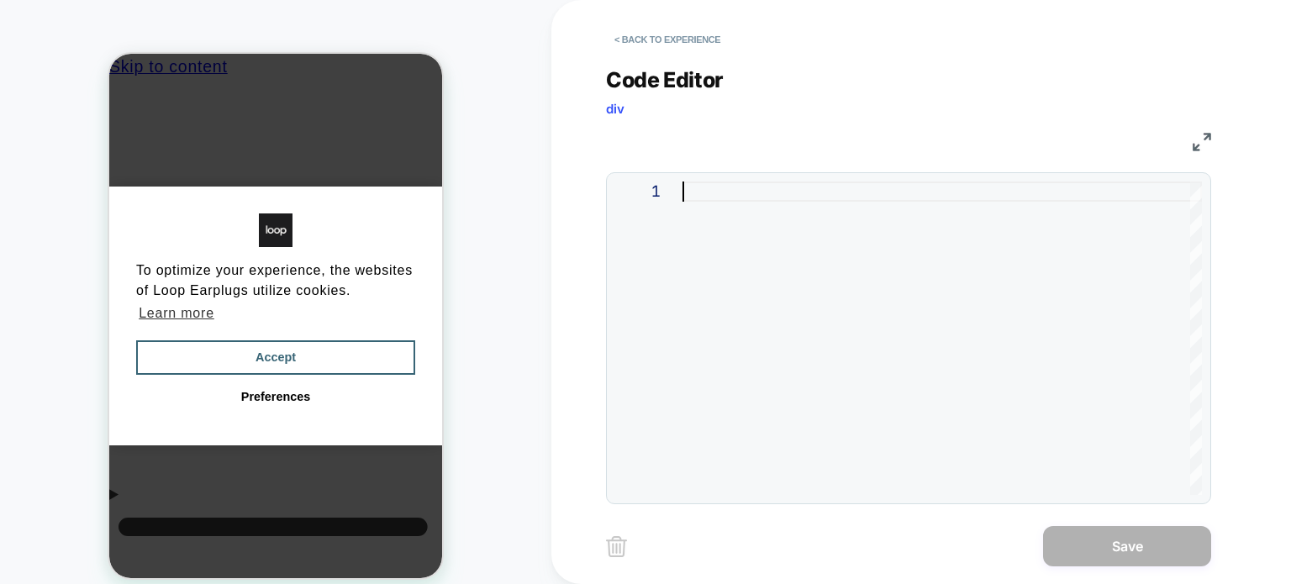
click at [918, 293] on div at bounding box center [943, 339] width 520 height 314
type textarea "**********"
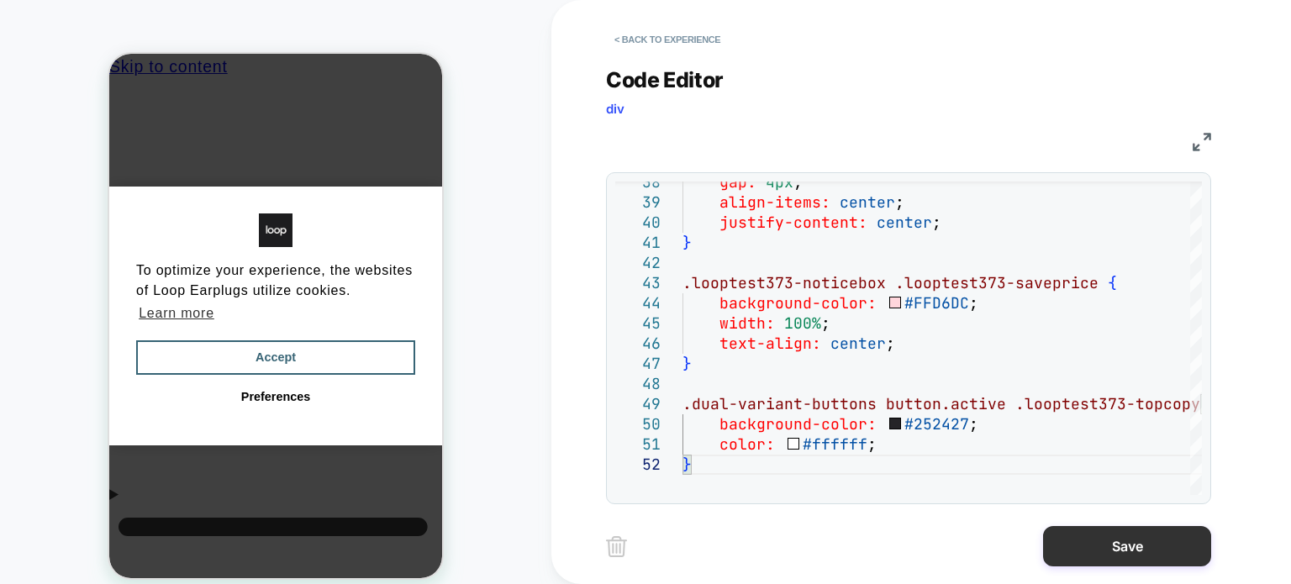
click at [1168, 543] on button "Save" at bounding box center [1127, 546] width 168 height 40
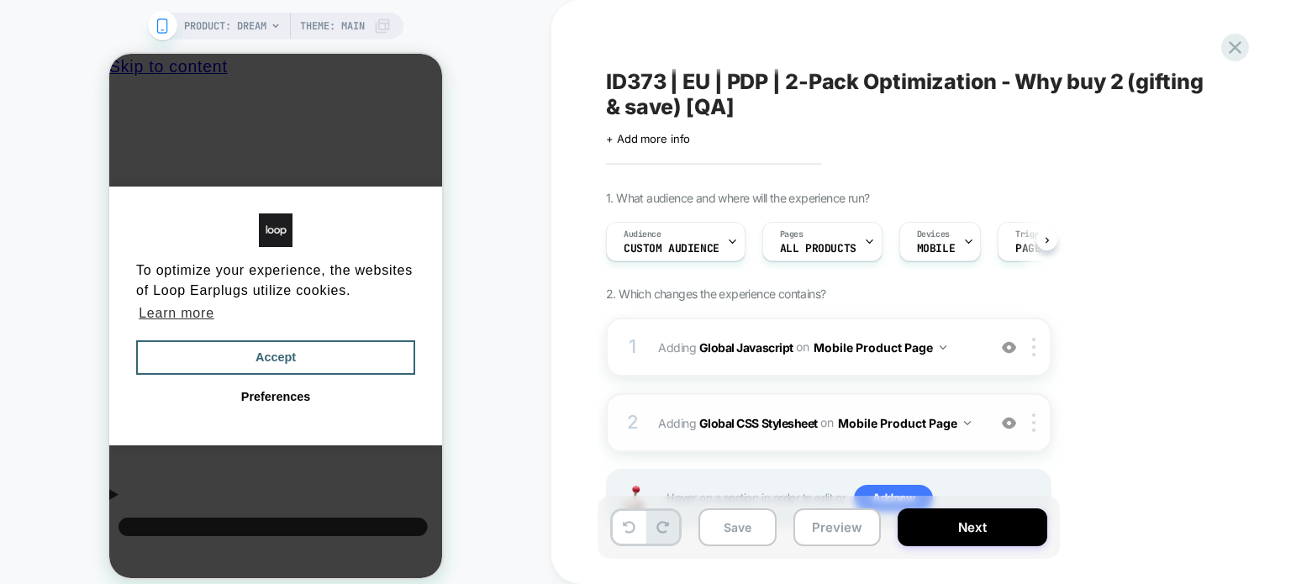
scroll to position [70, 0]
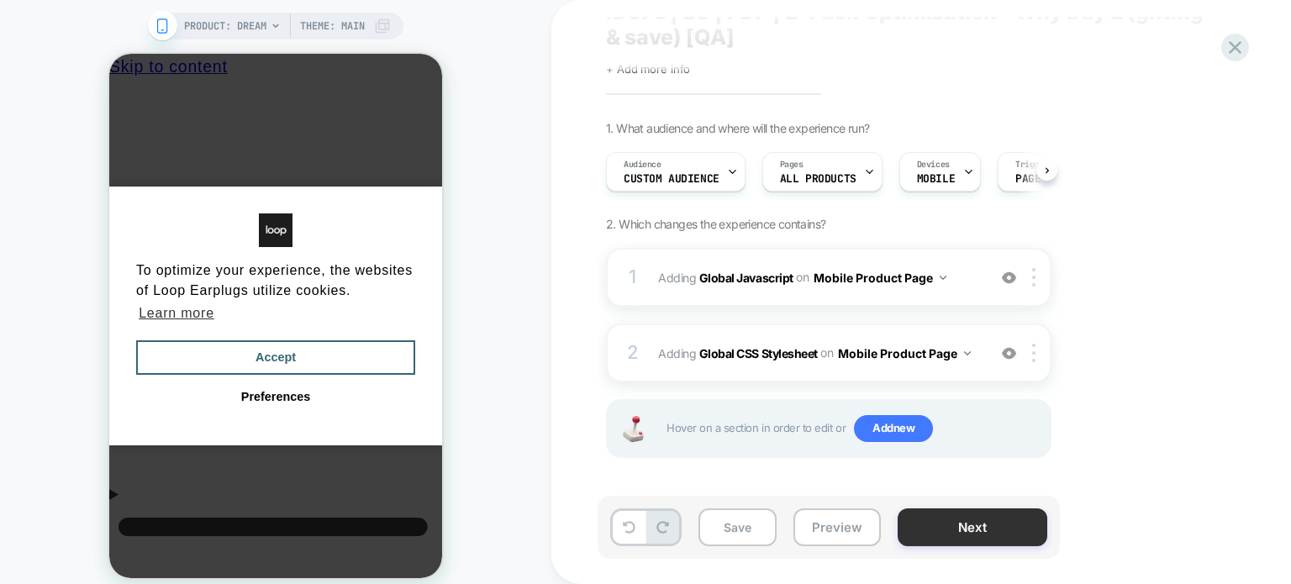
click at [943, 515] on button "Next" at bounding box center [973, 528] width 150 height 38
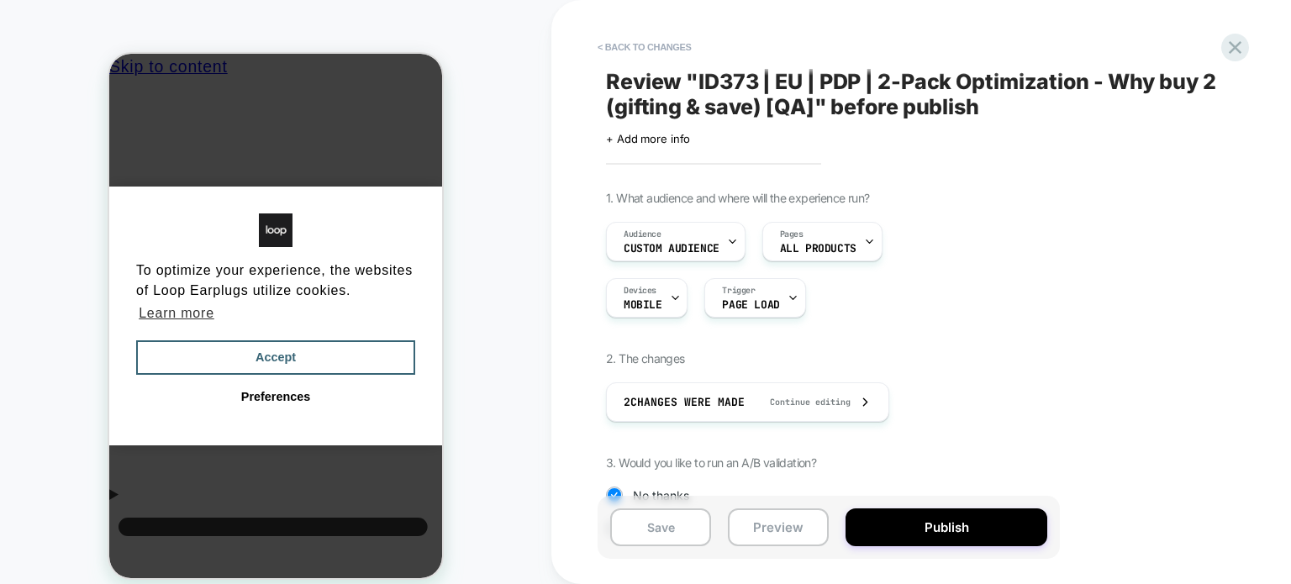
scroll to position [177, 0]
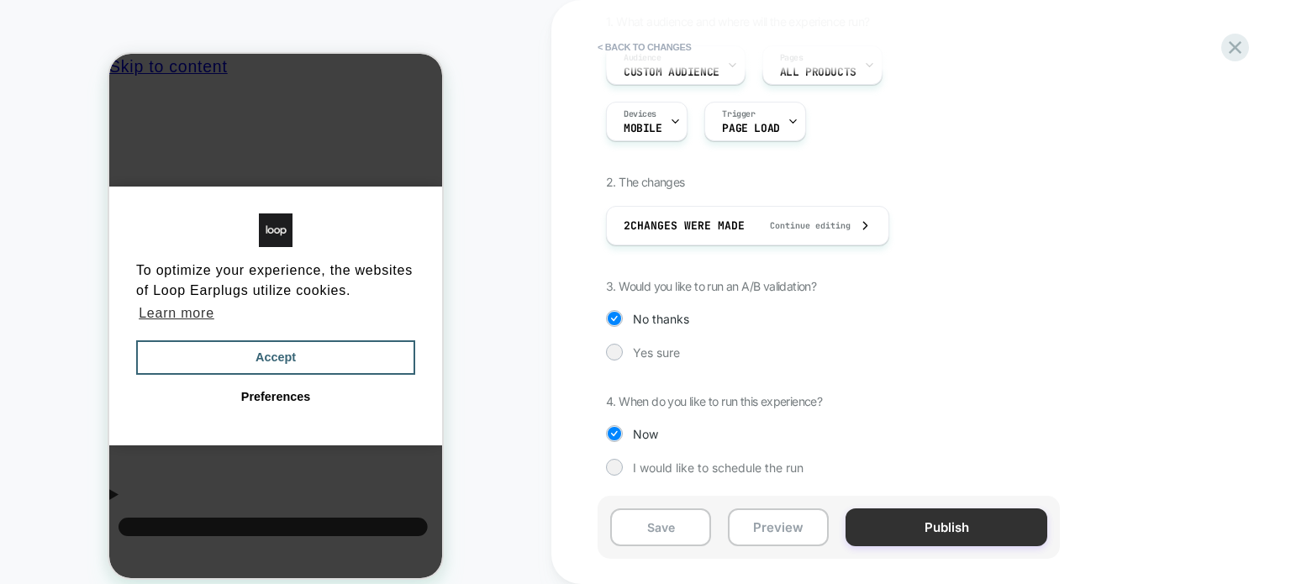
click at [958, 519] on button "Publish" at bounding box center [947, 528] width 202 height 38
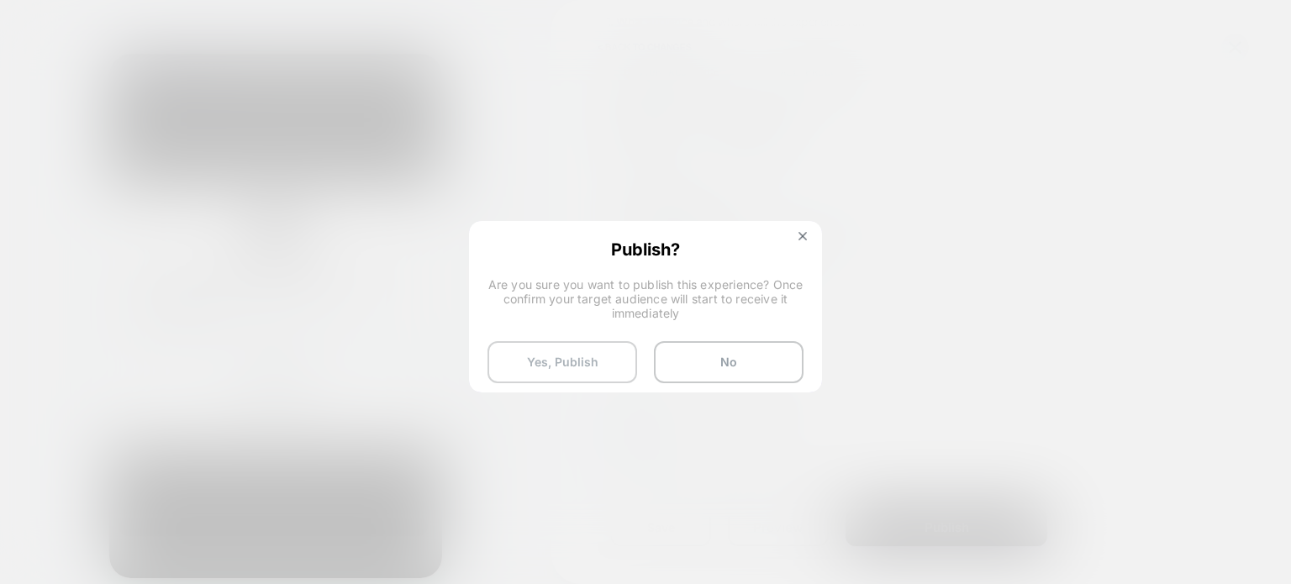
click at [620, 354] on button "Yes, Publish" at bounding box center [563, 362] width 150 height 42
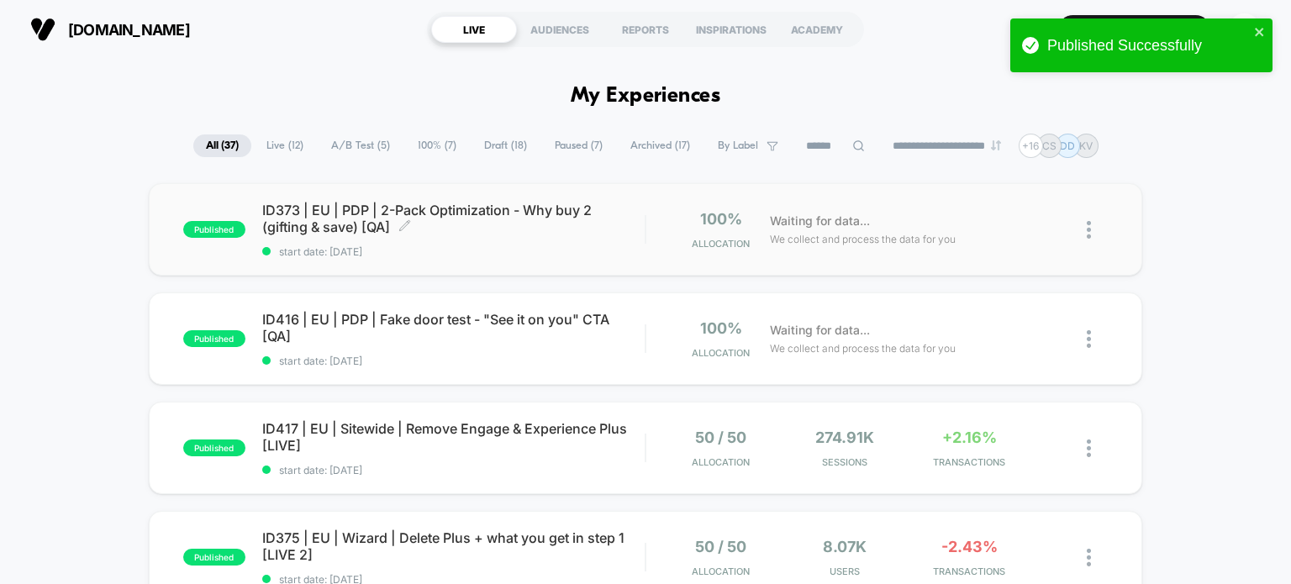
click at [398, 211] on span "ID373 | EU | PDP | 2-Pack Optimization - Why buy 2 (gifting & save) [QA] Click …" at bounding box center [453, 219] width 383 height 34
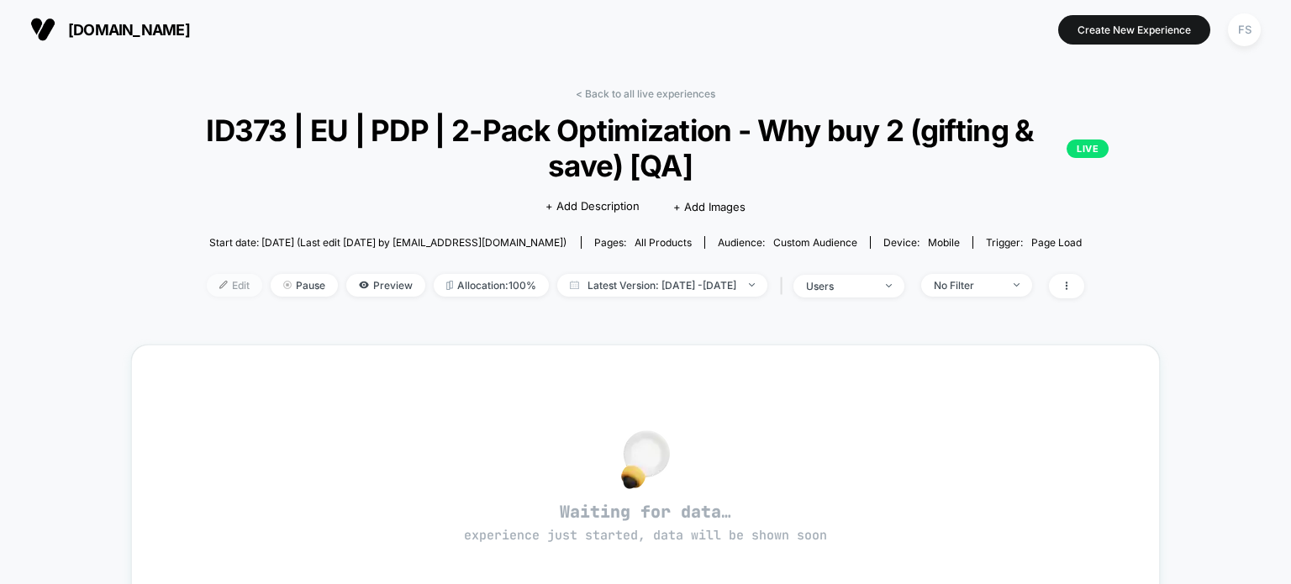
click at [207, 294] on span "Edit" at bounding box center [234, 285] width 55 height 23
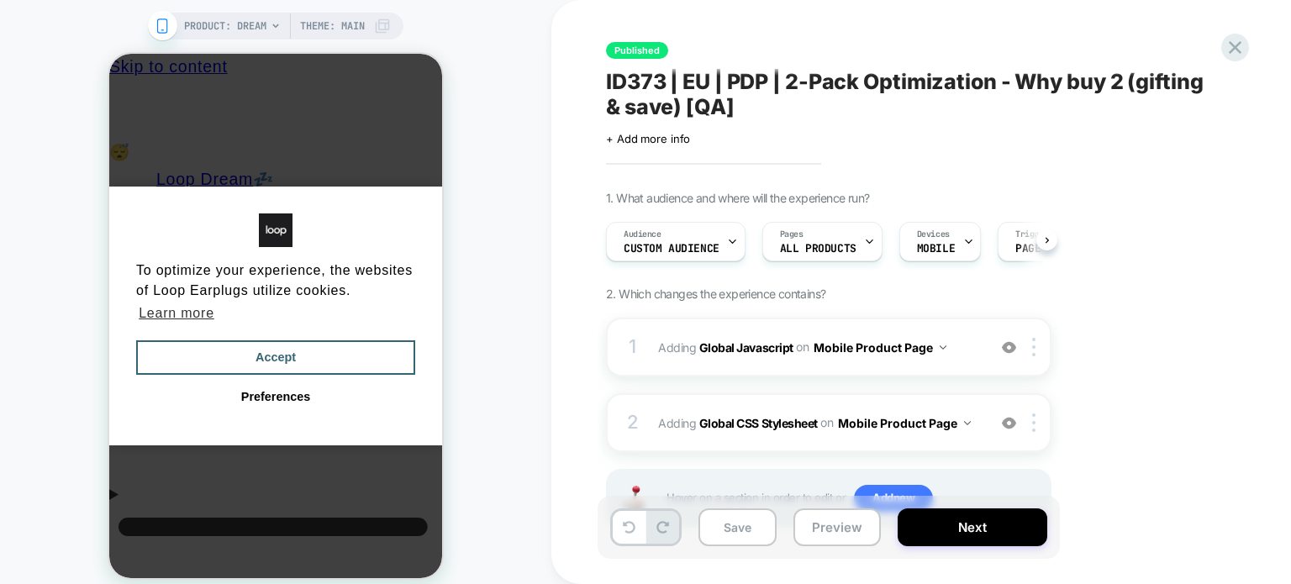
scroll to position [0, 1]
click at [746, 423] on b "Global CSS Stylesheet" at bounding box center [758, 422] width 119 height 14
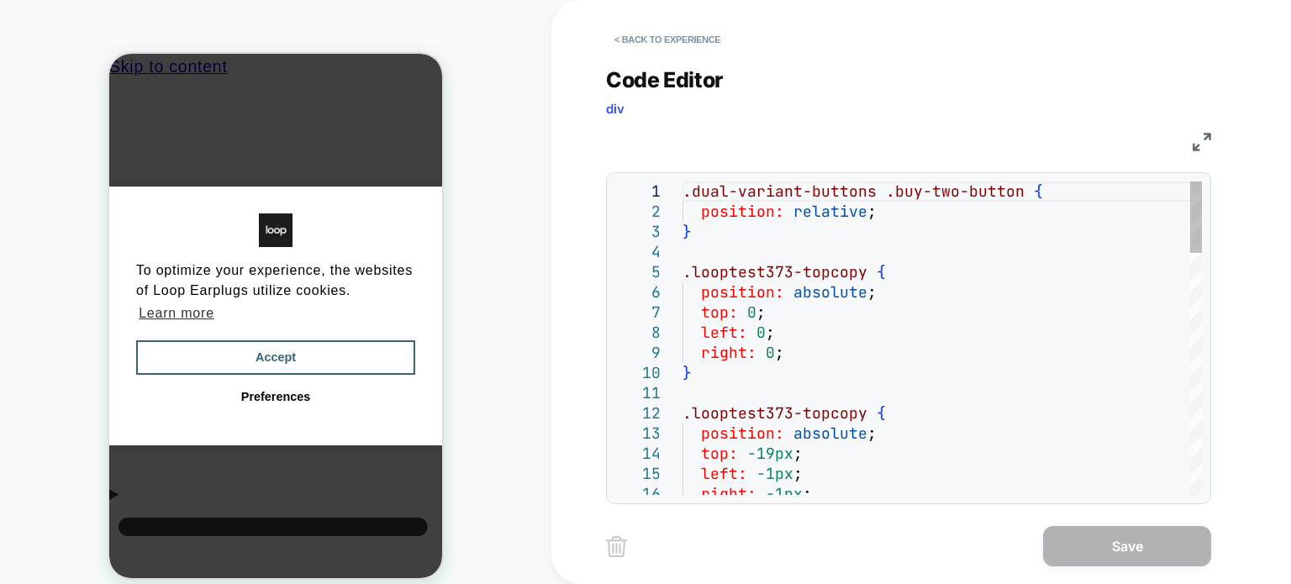
scroll to position [0, 0]
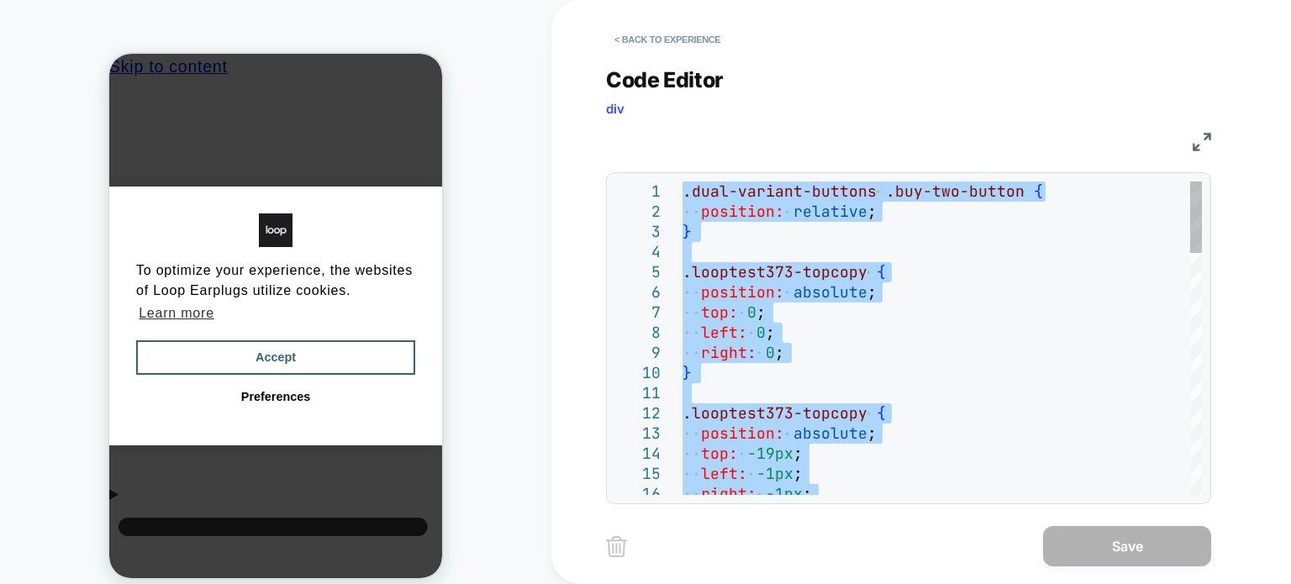
type textarea "**********"
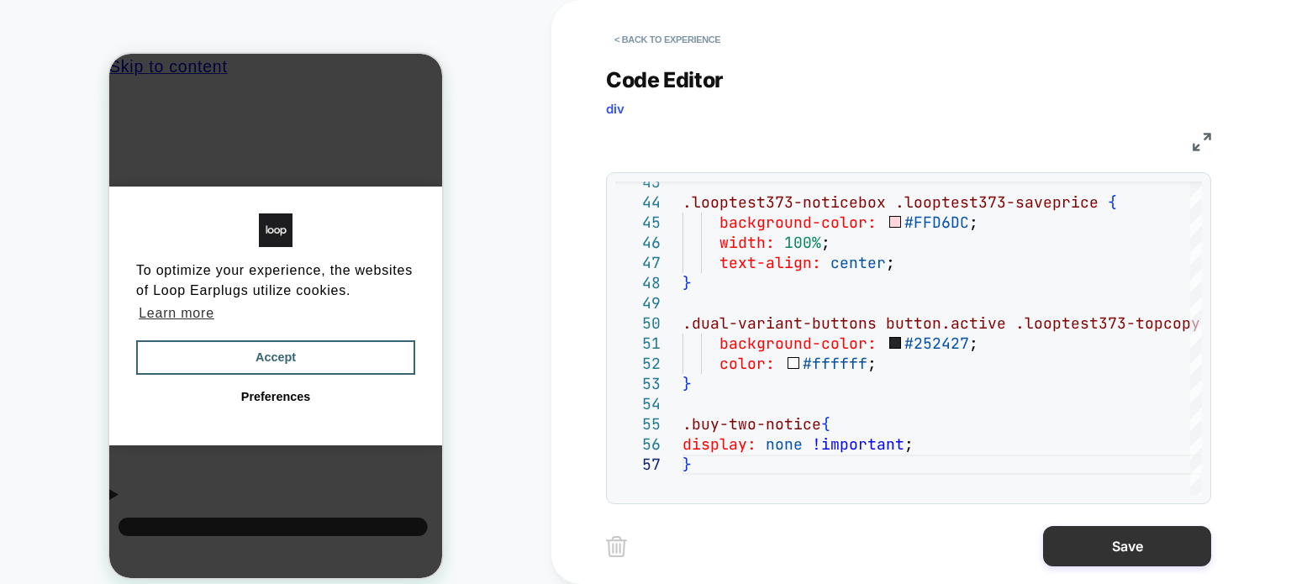
click at [1140, 557] on button "Save" at bounding box center [1127, 546] width 168 height 40
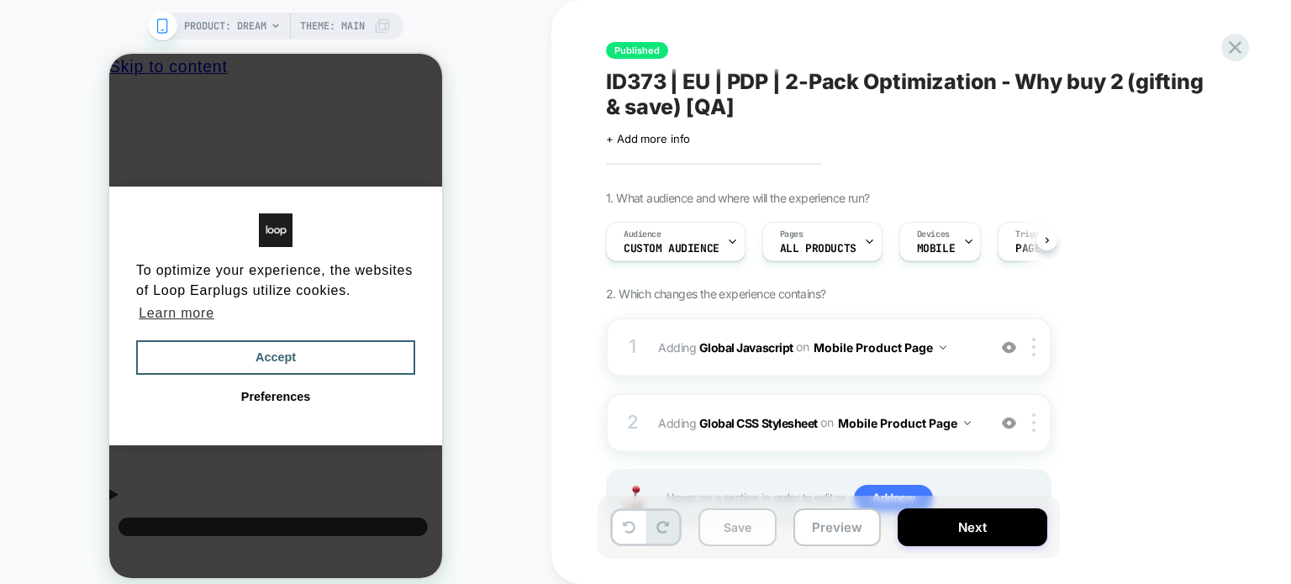
click at [747, 524] on button "Save" at bounding box center [738, 528] width 78 height 38
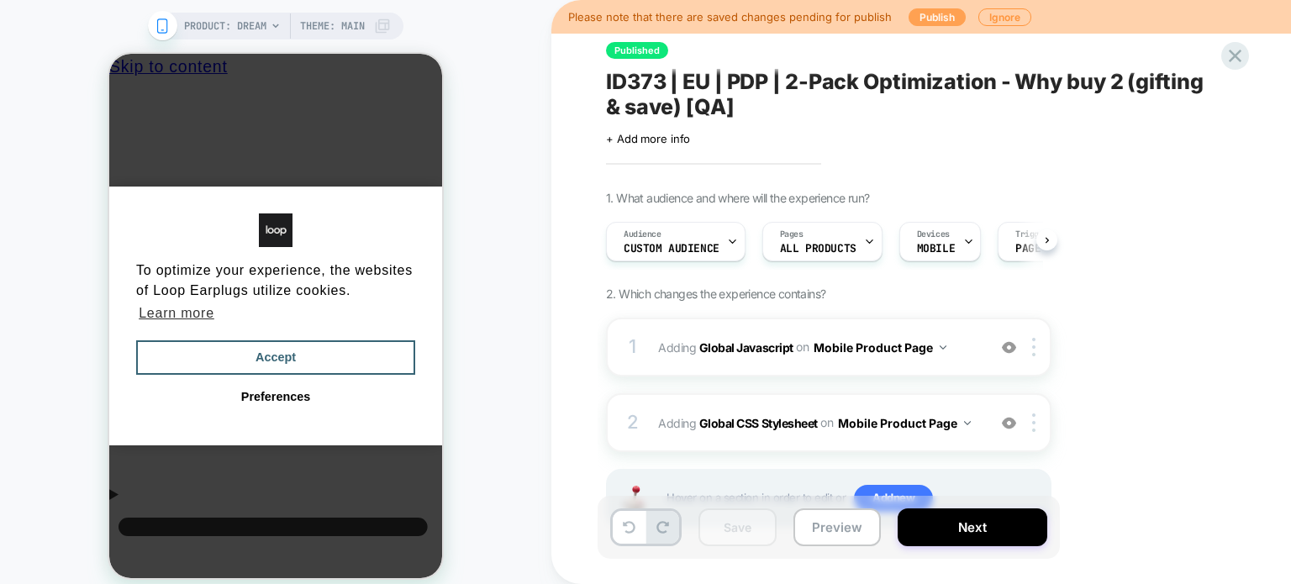
click at [939, 15] on button "Publish" at bounding box center [937, 17] width 57 height 18
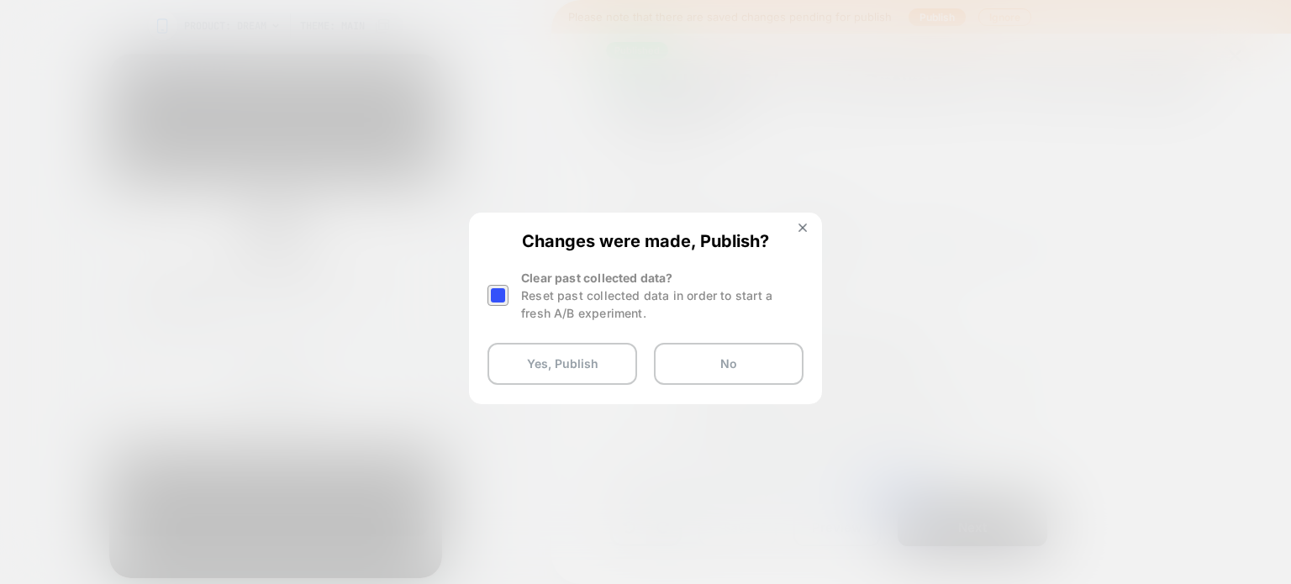
click at [495, 302] on div at bounding box center [498, 295] width 21 height 21
click at [509, 356] on button "Yes, Publish" at bounding box center [563, 364] width 150 height 42
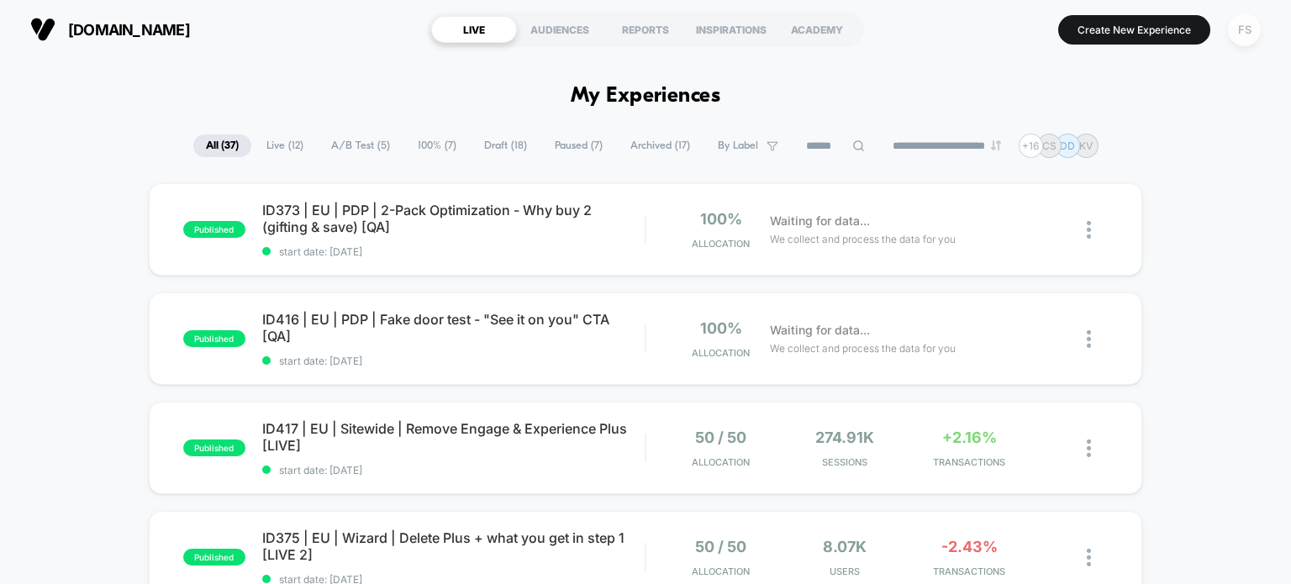
click at [1247, 34] on div "FS" at bounding box center [1244, 29] width 33 height 33
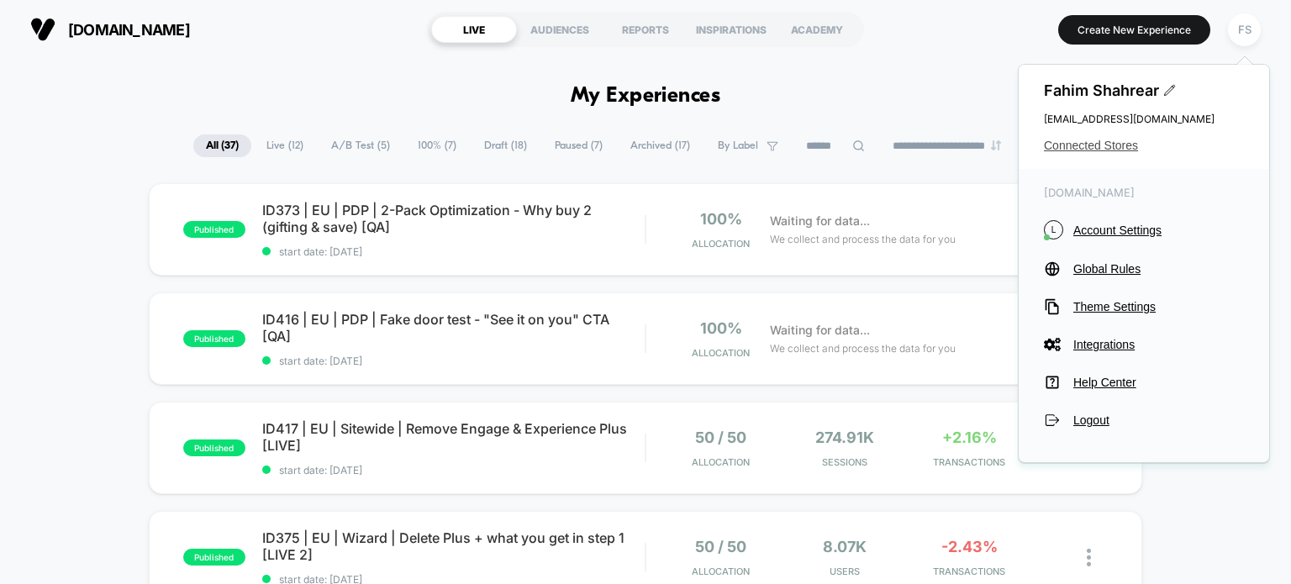
click at [1108, 146] on span "Connected Stores" at bounding box center [1144, 145] width 200 height 13
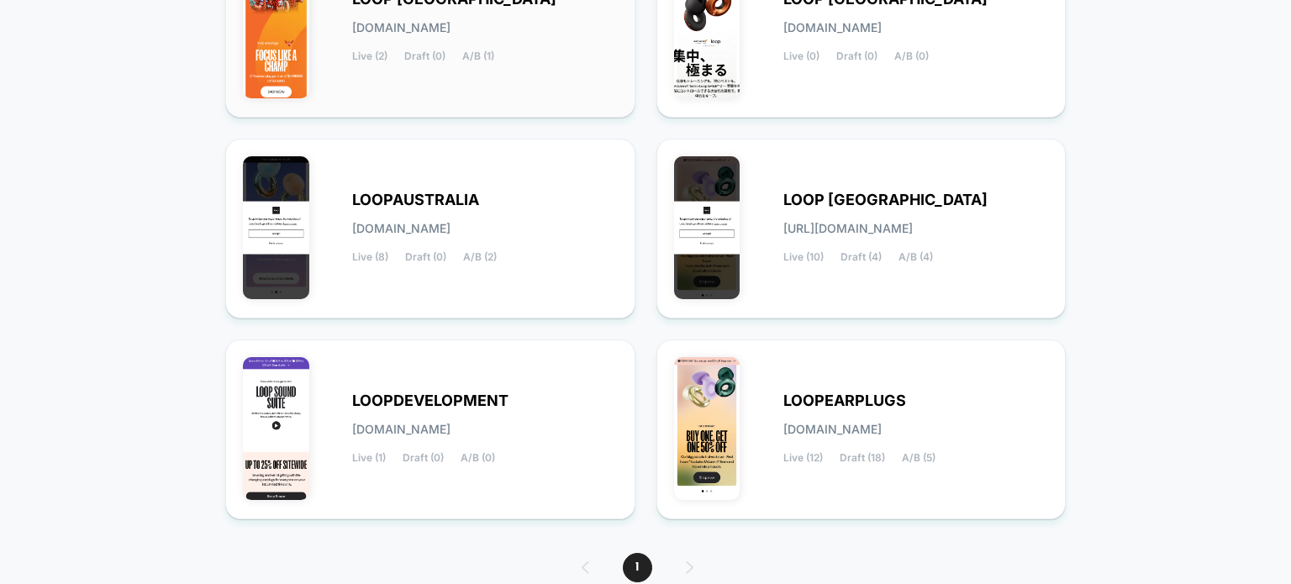
scroll to position [340, 0]
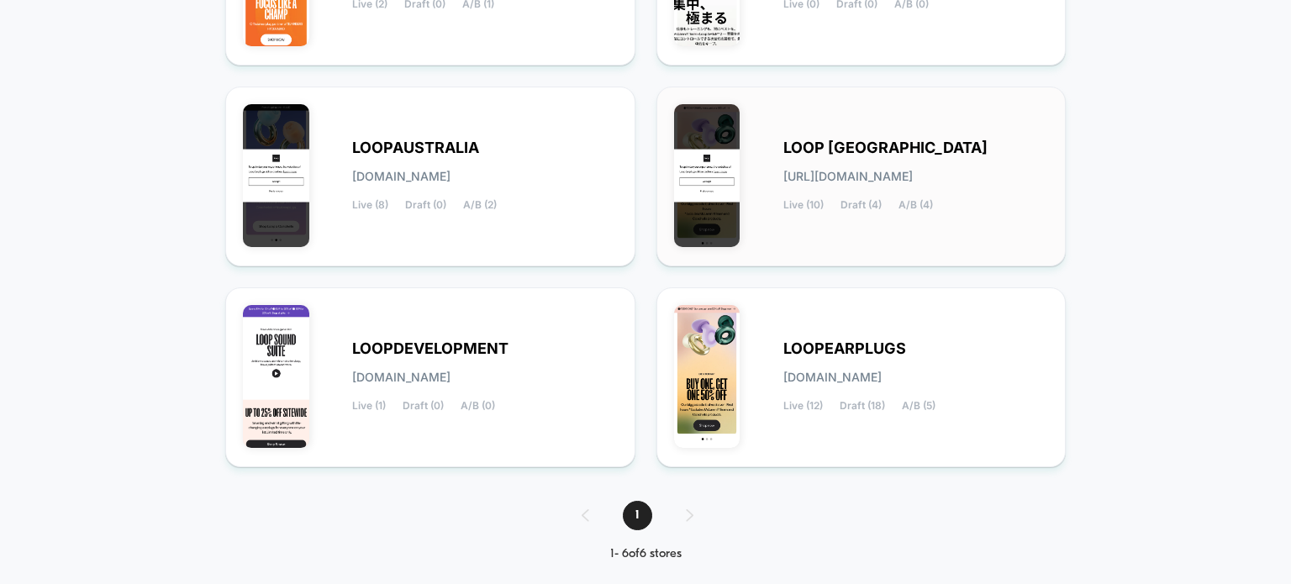
click at [914, 146] on span "LOOP [GEOGRAPHIC_DATA]" at bounding box center [886, 148] width 204 height 12
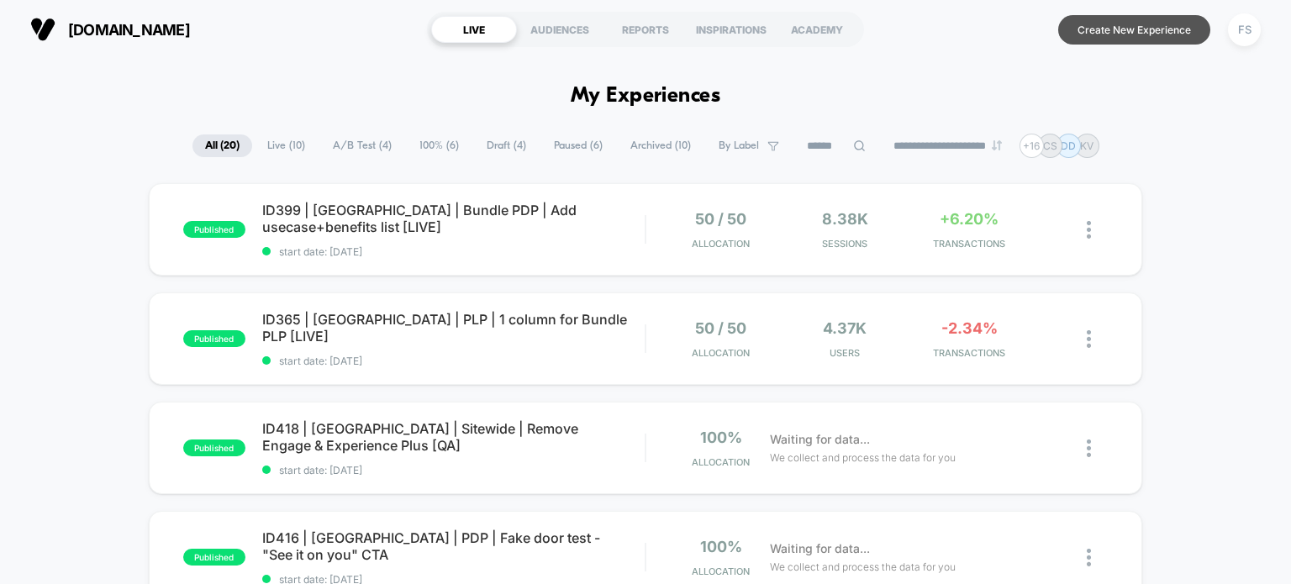
click at [1140, 21] on button "Create New Experience" at bounding box center [1134, 29] width 152 height 29
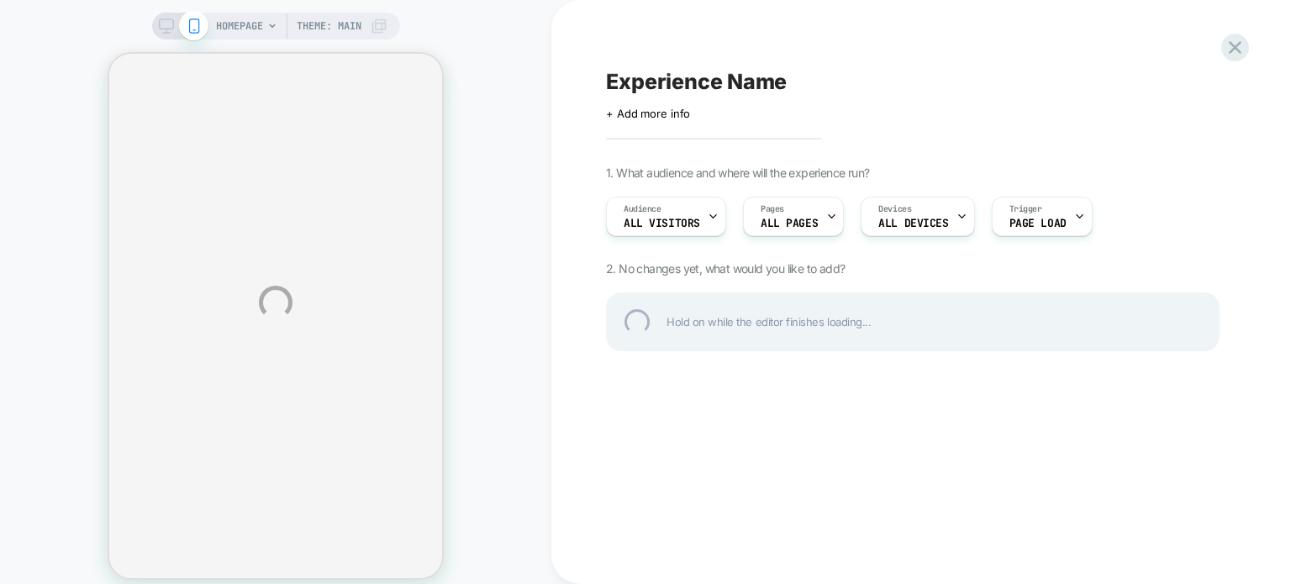
click at [673, 109] on div "HOMEPAGE Theme: MAIN Experience Name Click to edit experience details + Add mor…" at bounding box center [645, 302] width 1291 height 605
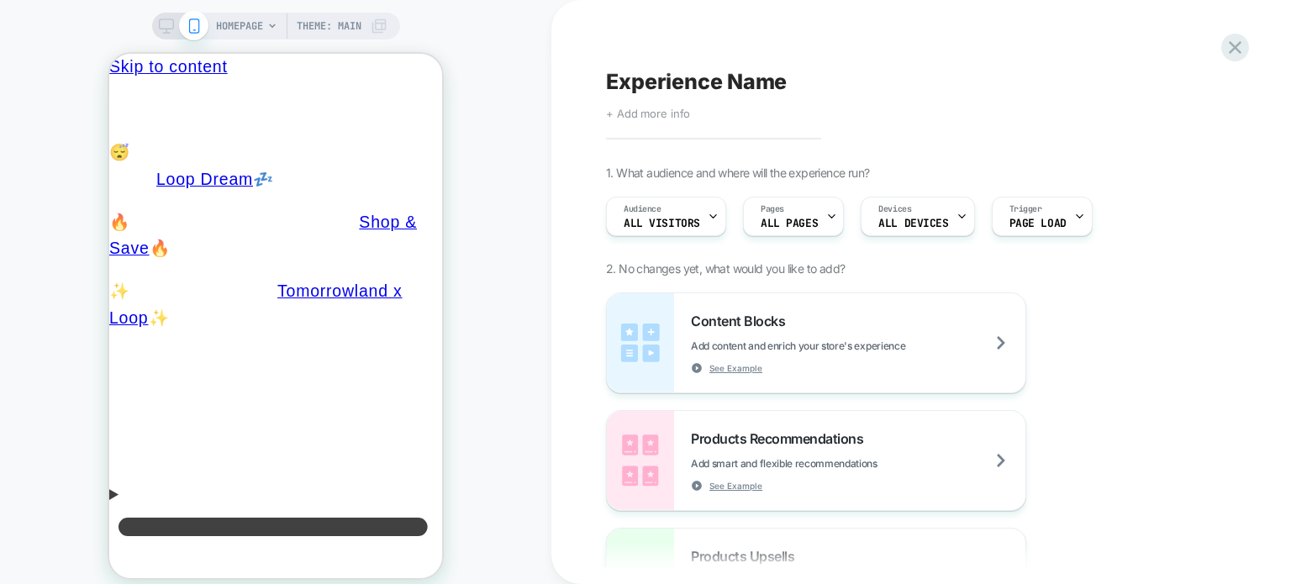
click at [639, 110] on span "+ Add more info" at bounding box center [648, 113] width 84 height 13
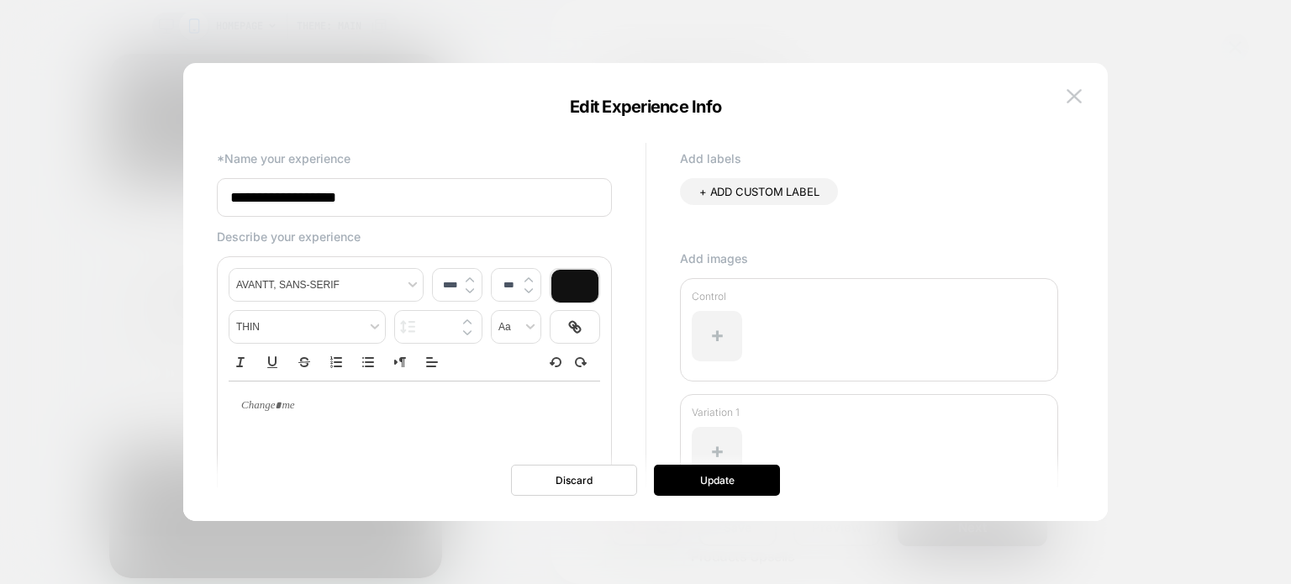
drag, startPoint x: 451, startPoint y: 185, endPoint x: 127, endPoint y: 227, distance: 326.4
click at [127, 227] on body "HOMEPAGE Theme: MAIN Experience Name Click to edit experience details + Add mor…" at bounding box center [645, 292] width 1291 height 584
paste input "**********"
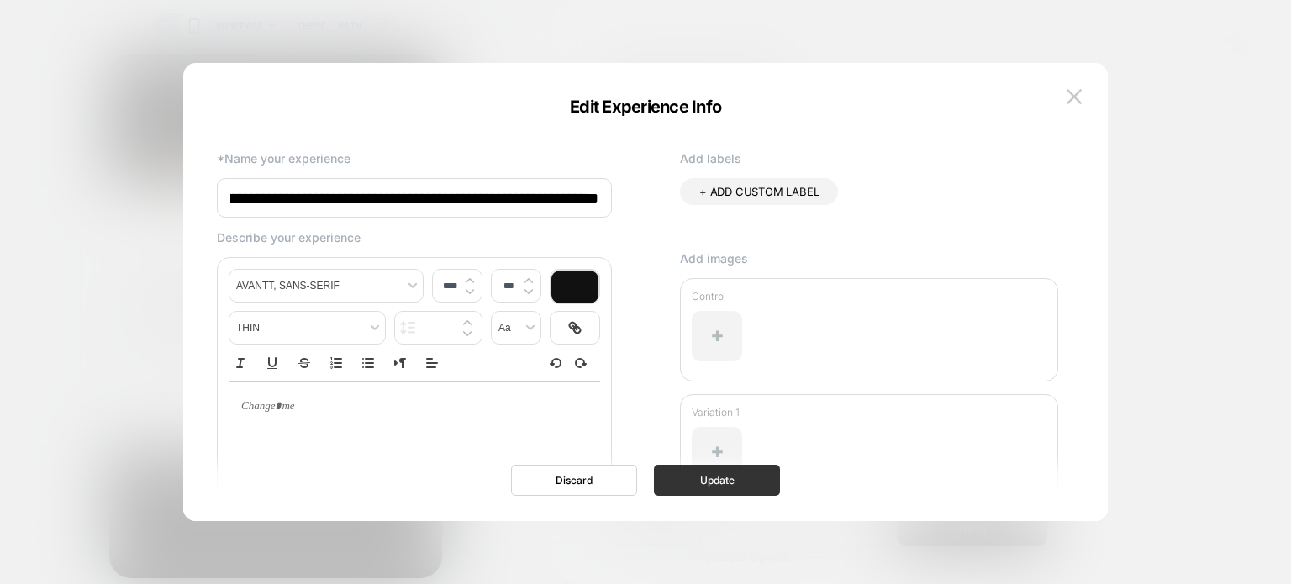
type input "**********"
click at [705, 478] on button "Update" at bounding box center [717, 480] width 126 height 31
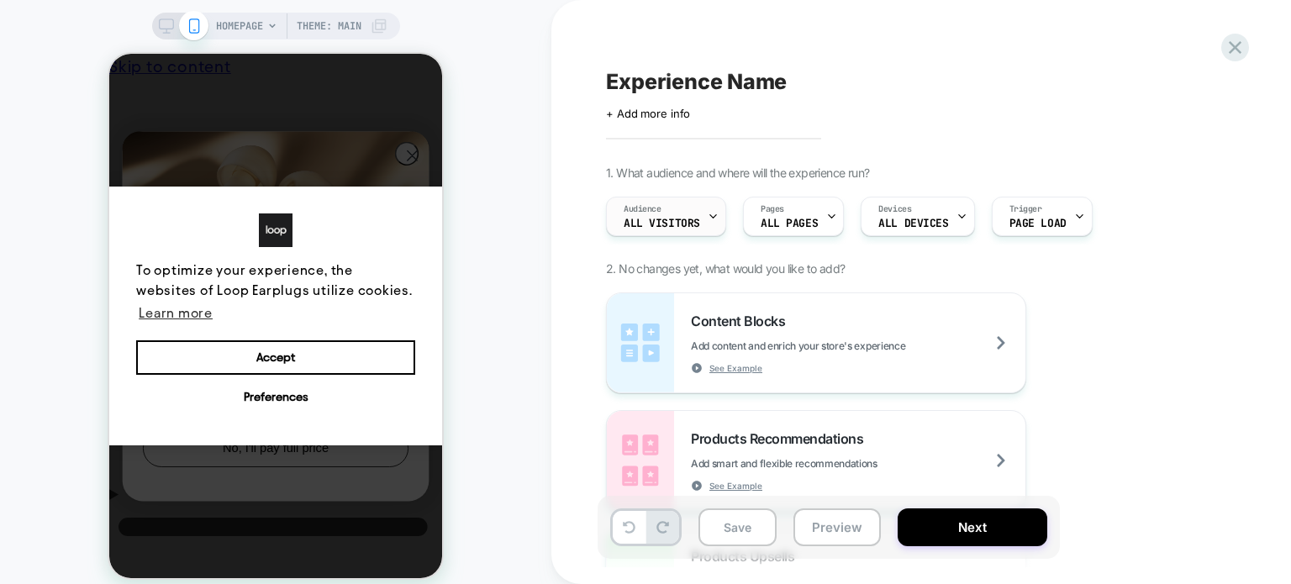
click at [664, 211] on div "Audience All Visitors" at bounding box center [662, 217] width 110 height 38
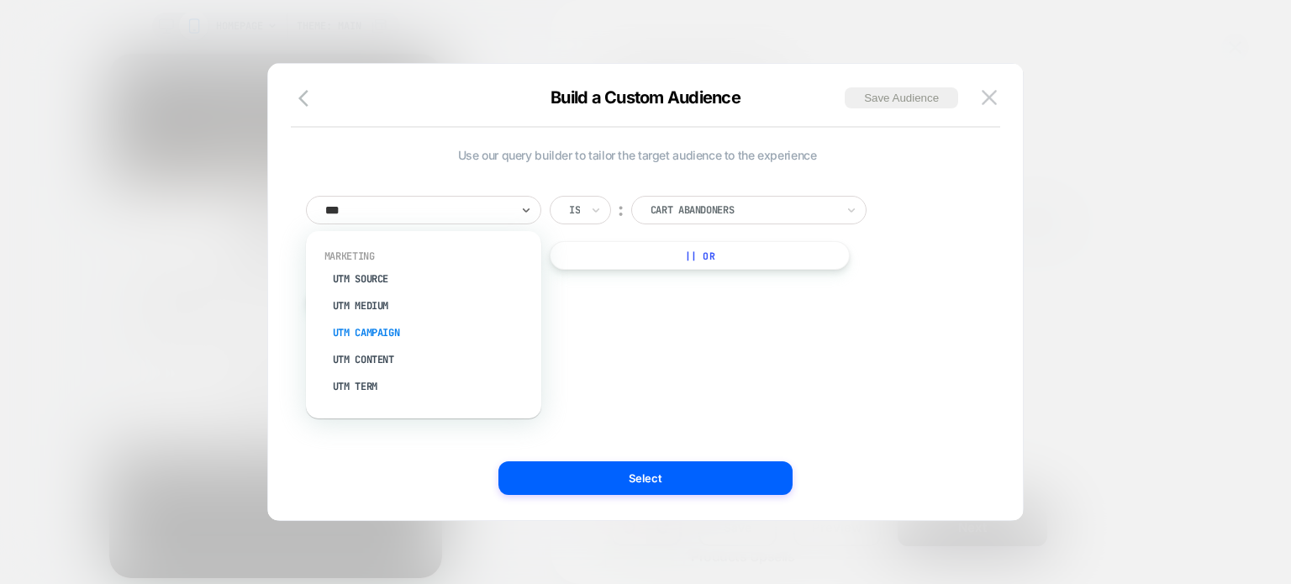
click at [399, 335] on div "UTM Campaign" at bounding box center [432, 332] width 219 height 27
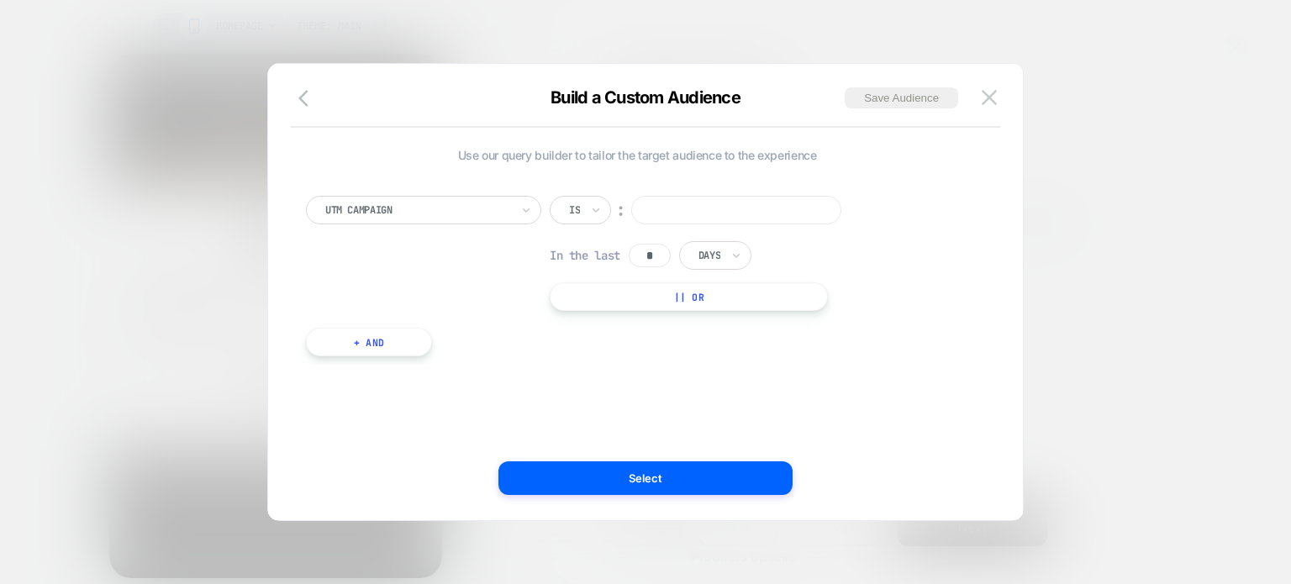
click at [743, 210] on input at bounding box center [736, 210] width 210 height 29
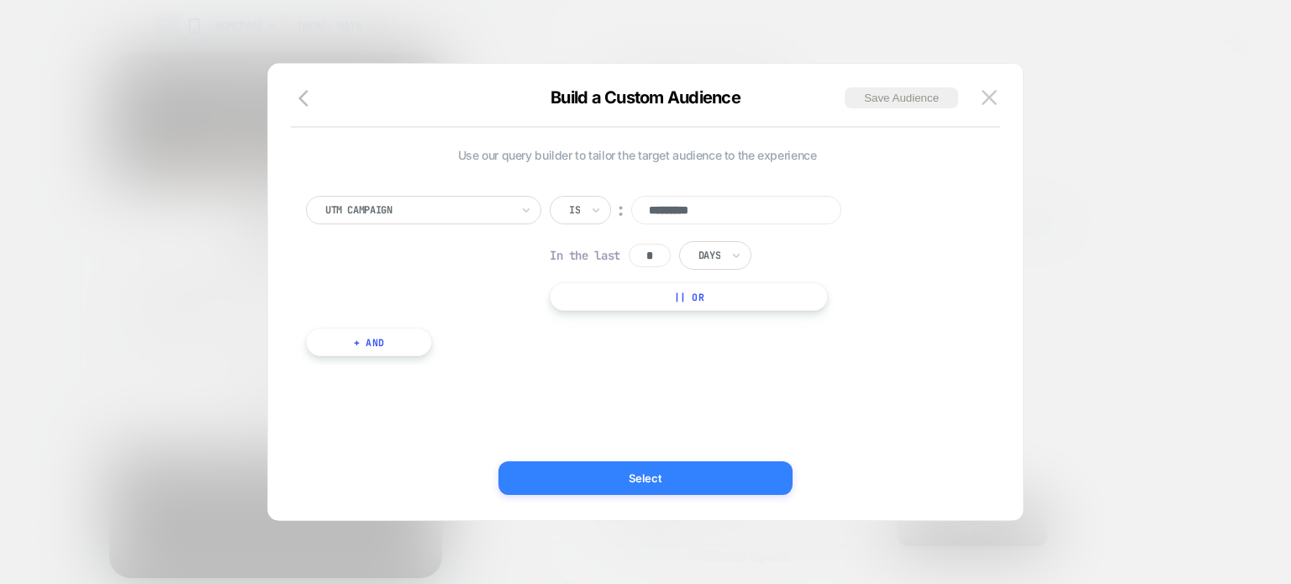
type input "*********"
click at [638, 469] on button "Select" at bounding box center [646, 479] width 294 height 34
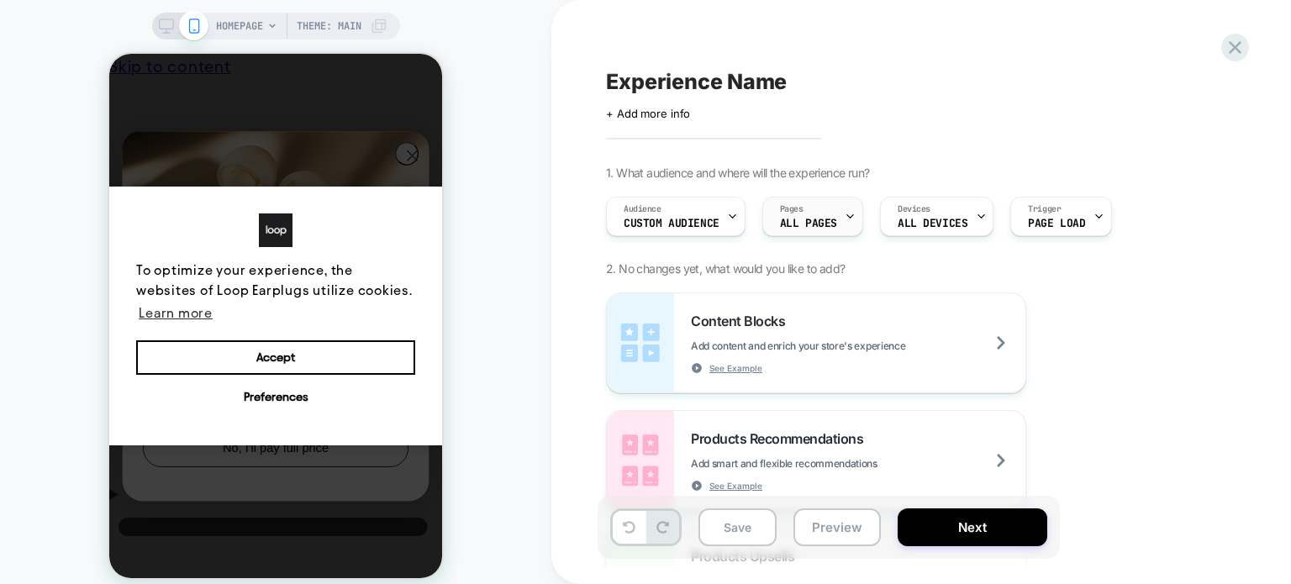
click at [800, 225] on span "ALL PAGES" at bounding box center [808, 224] width 57 height 12
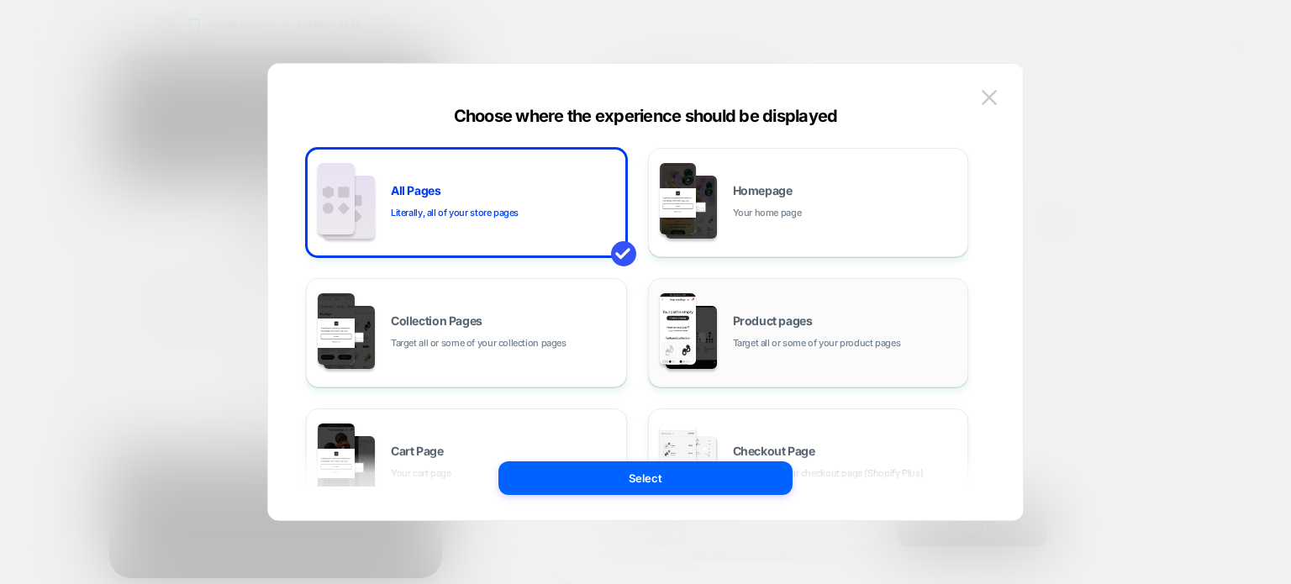
click at [772, 309] on div "Product pages Target all or some of your product pages" at bounding box center [808, 333] width 303 height 92
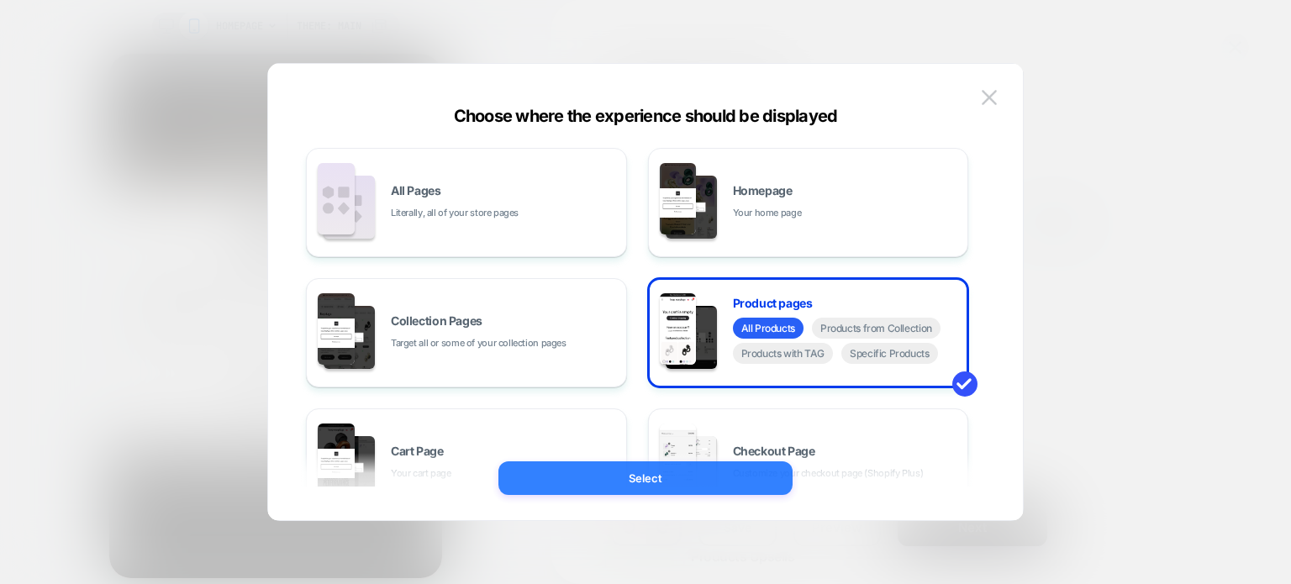
click at [644, 480] on button "Select" at bounding box center [646, 479] width 294 height 34
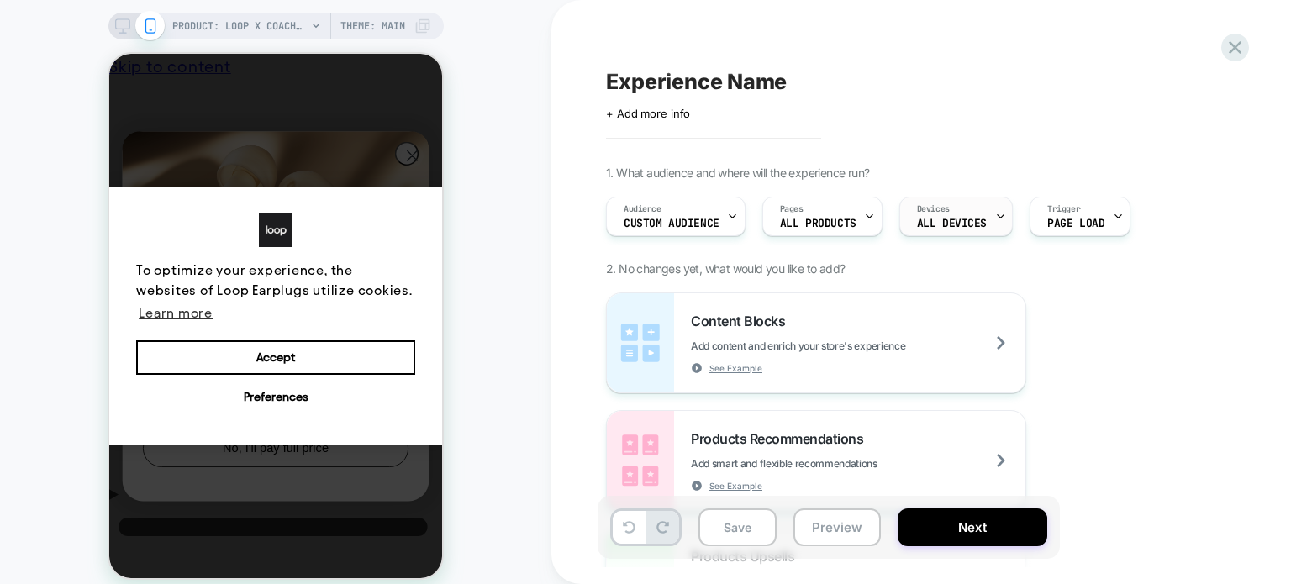
click at [942, 224] on span "ALL DEVICES" at bounding box center [952, 224] width 70 height 12
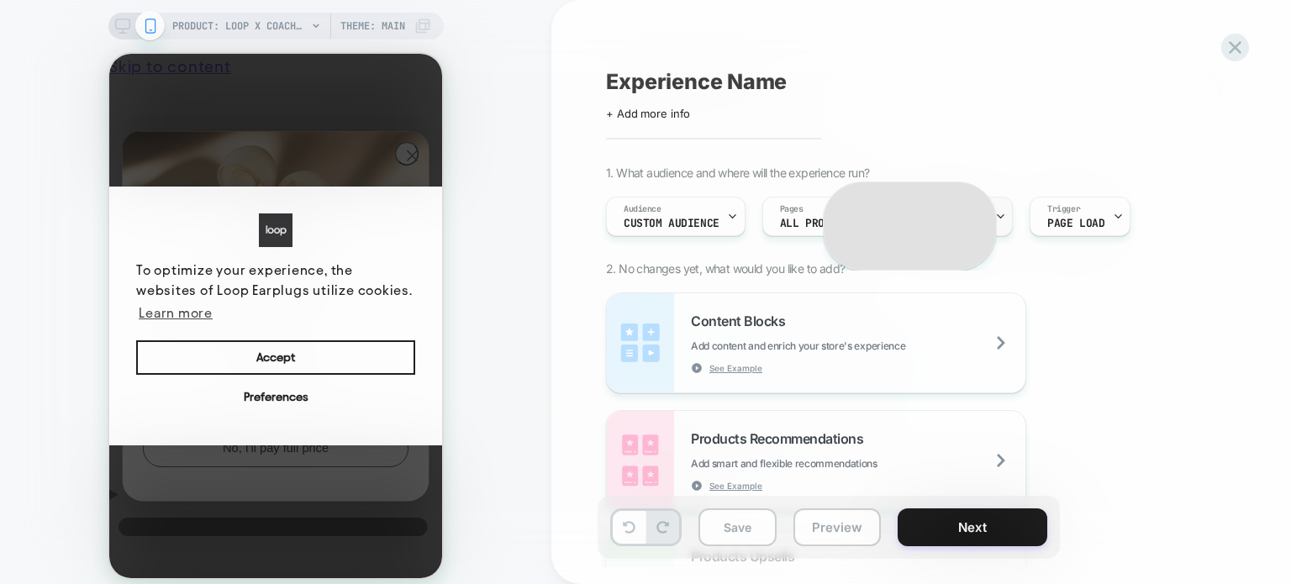
click at [942, 224] on div "On which devices do you want your experience to be displayed? Mobile Only Only …" at bounding box center [910, 226] width 174 height 89
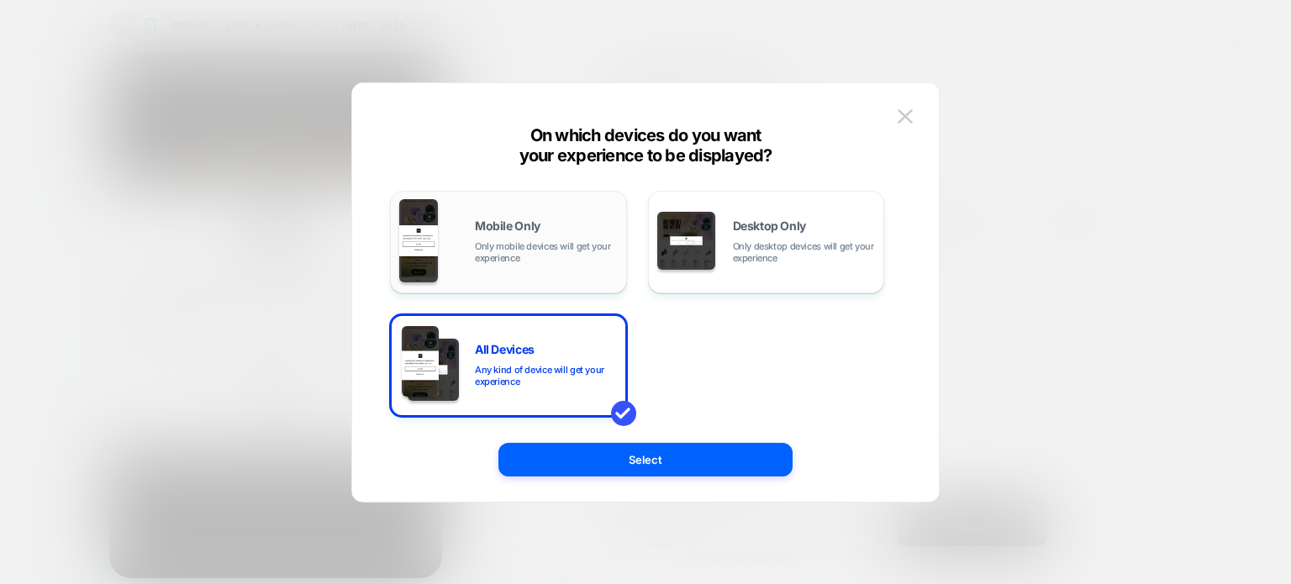
click at [526, 282] on div "Mobile Only Only mobile devices will get your experience" at bounding box center [508, 242] width 219 height 86
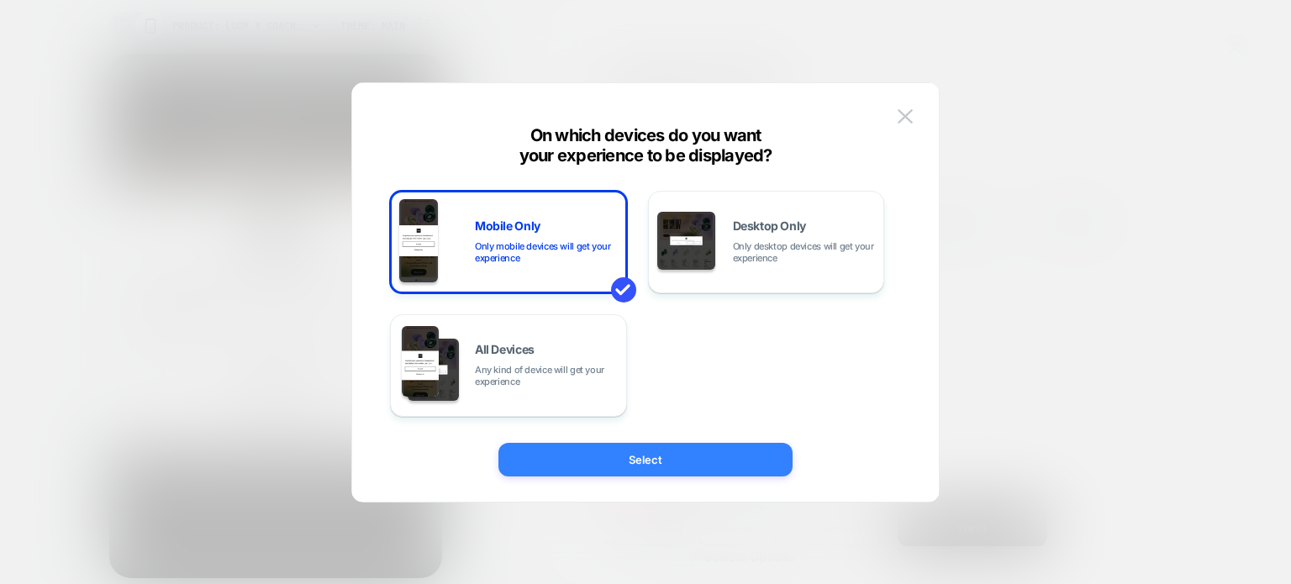
click at [569, 453] on button "Select" at bounding box center [646, 460] width 294 height 34
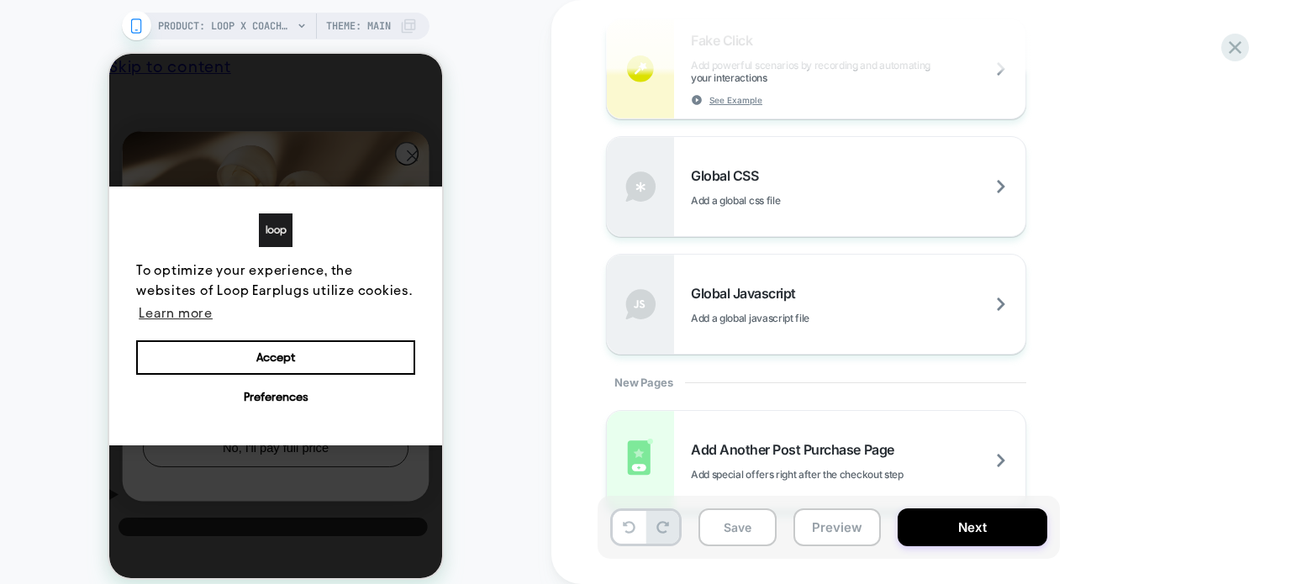
scroll to position [1172, 0]
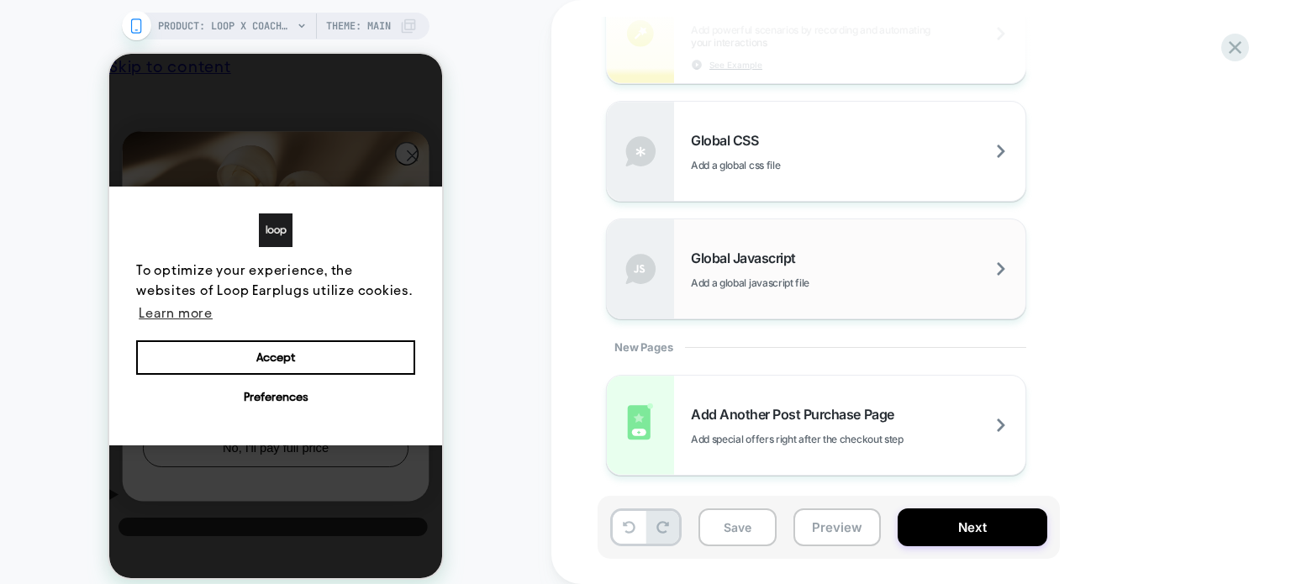
click at [761, 257] on span "Global Javascript" at bounding box center [747, 258] width 113 height 17
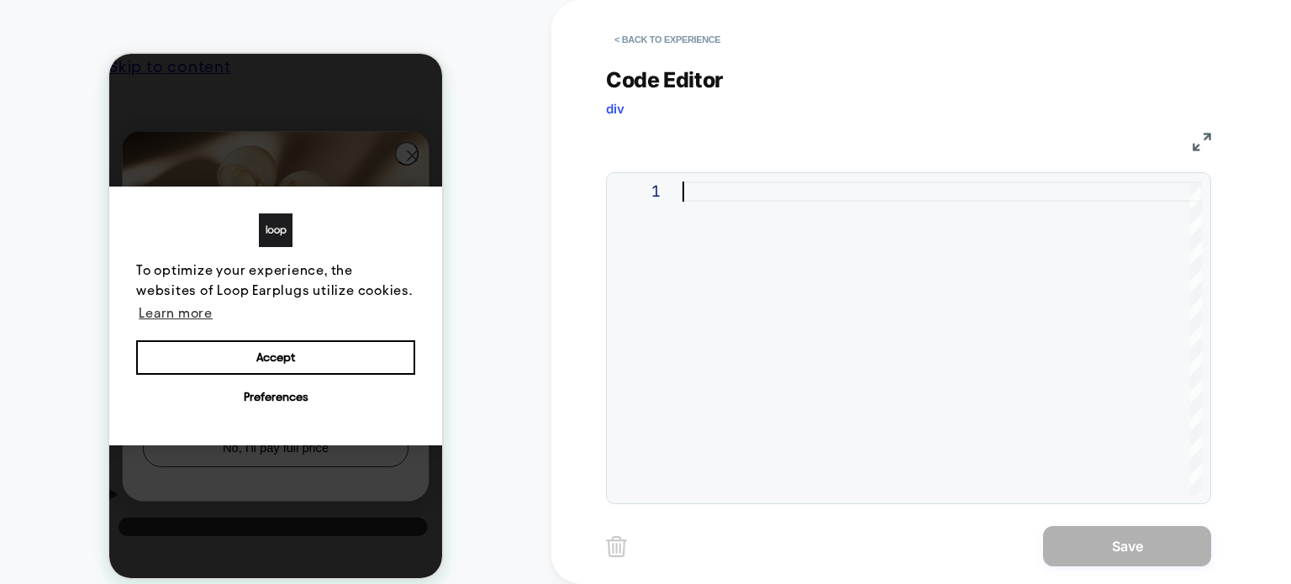
click at [798, 222] on div at bounding box center [943, 339] width 520 height 314
type textarea "**********"
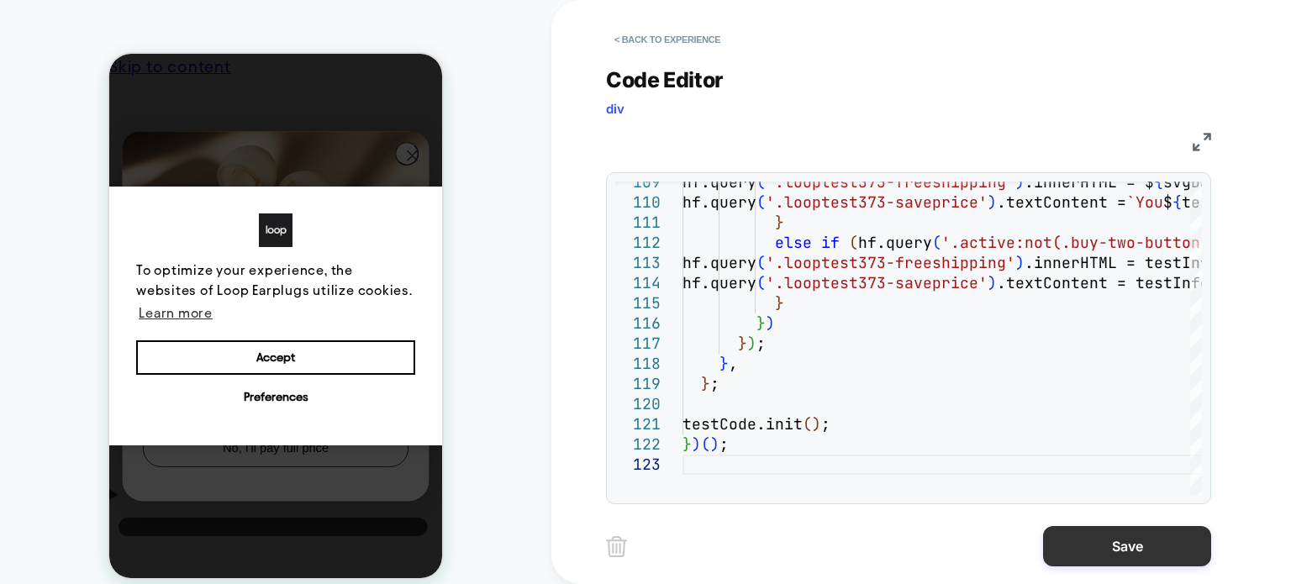
click at [1064, 534] on button "Save" at bounding box center [1127, 546] width 168 height 40
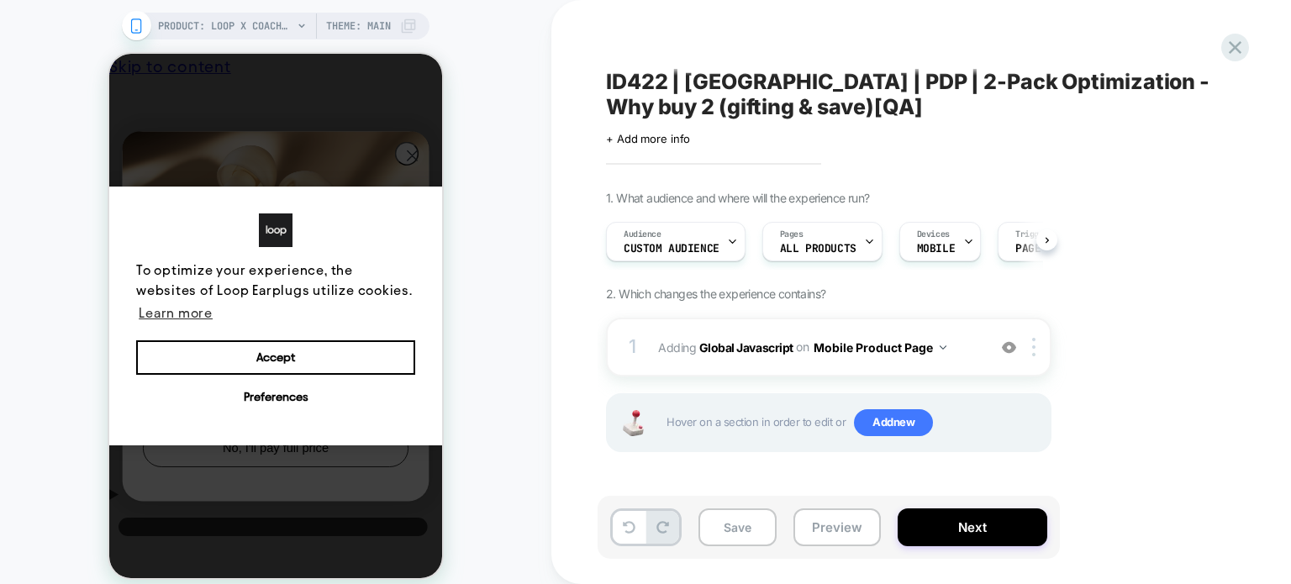
scroll to position [0, 0]
click at [876, 428] on span "Add new" at bounding box center [893, 422] width 79 height 27
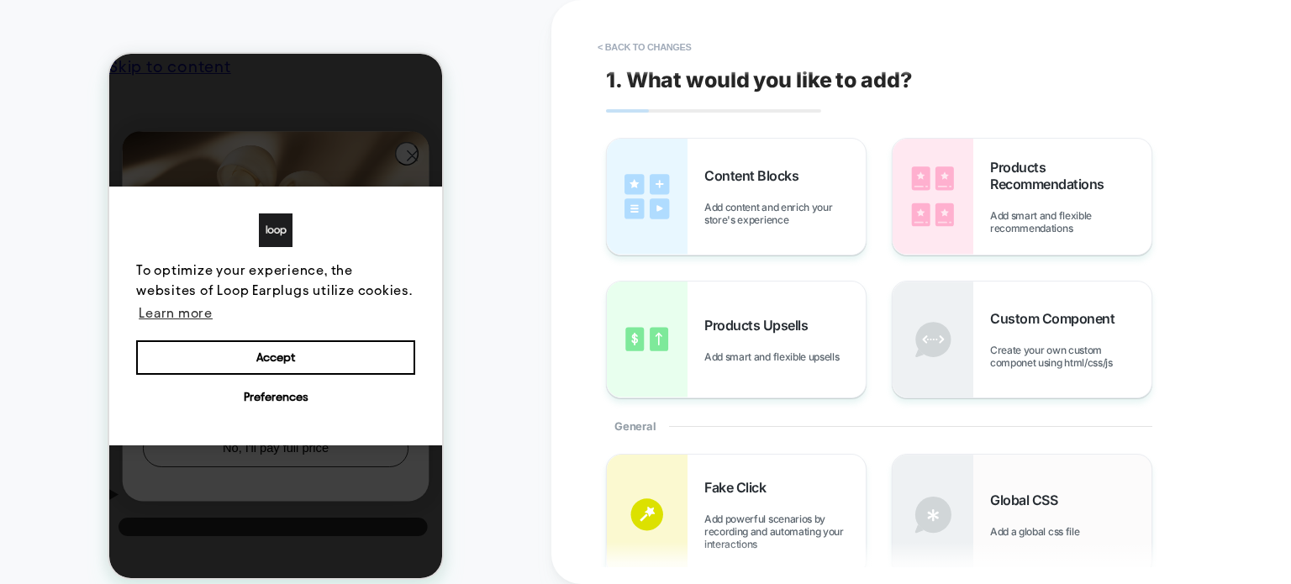
click at [956, 504] on img at bounding box center [933, 515] width 81 height 120
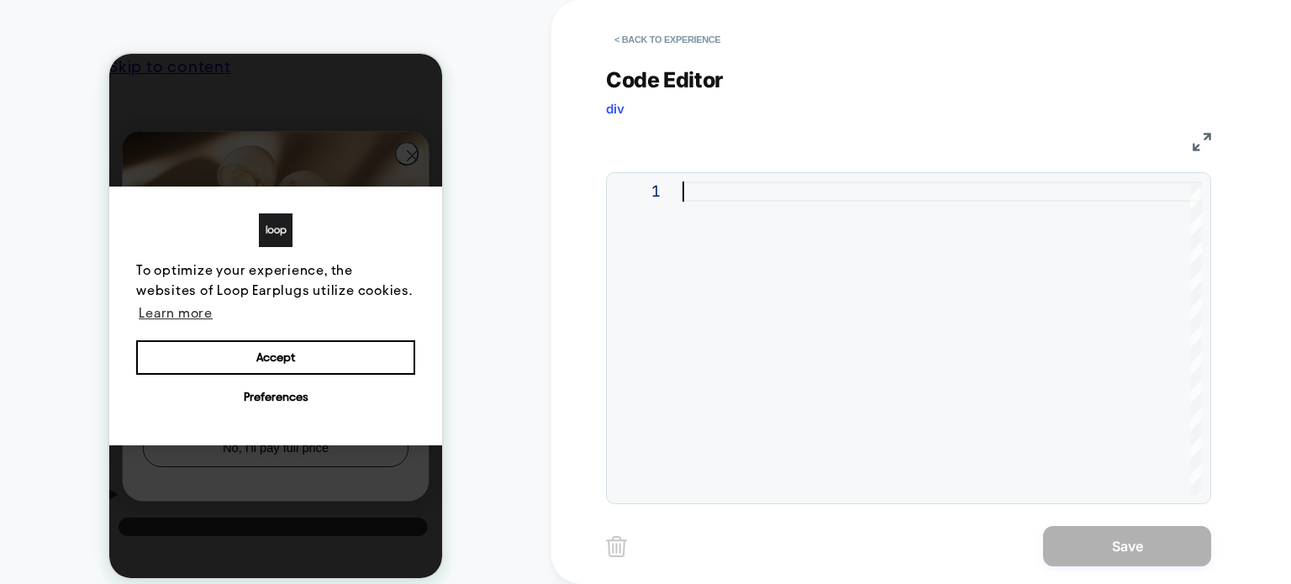
click at [790, 302] on div at bounding box center [943, 339] width 520 height 314
type textarea "**********"
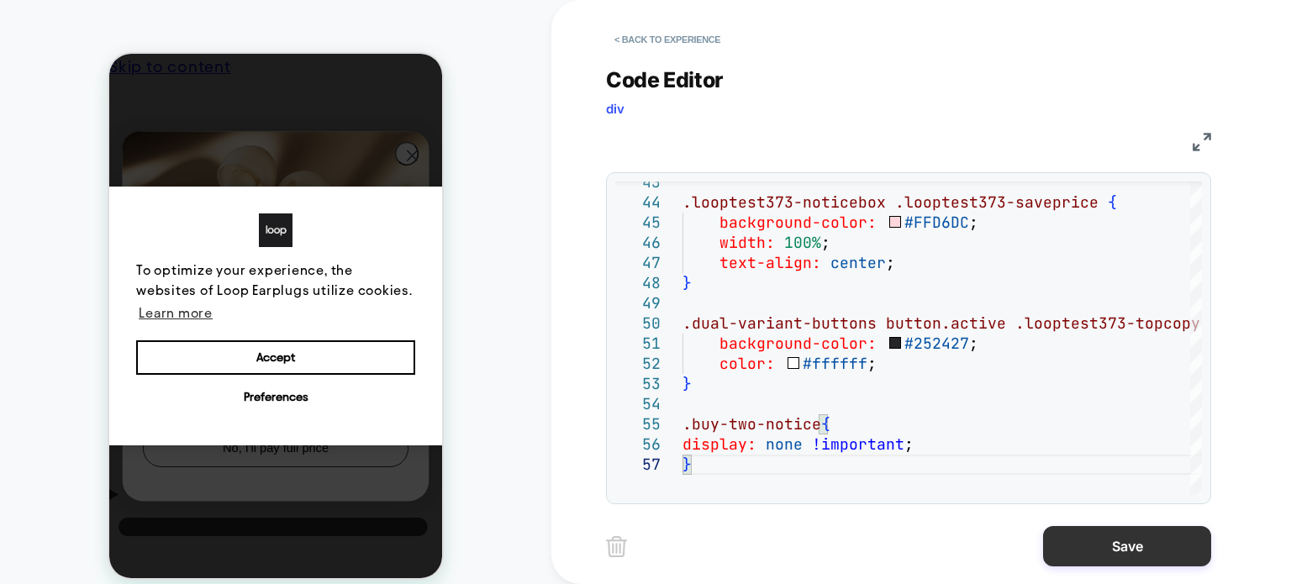
click at [1137, 546] on button "Save" at bounding box center [1127, 546] width 168 height 40
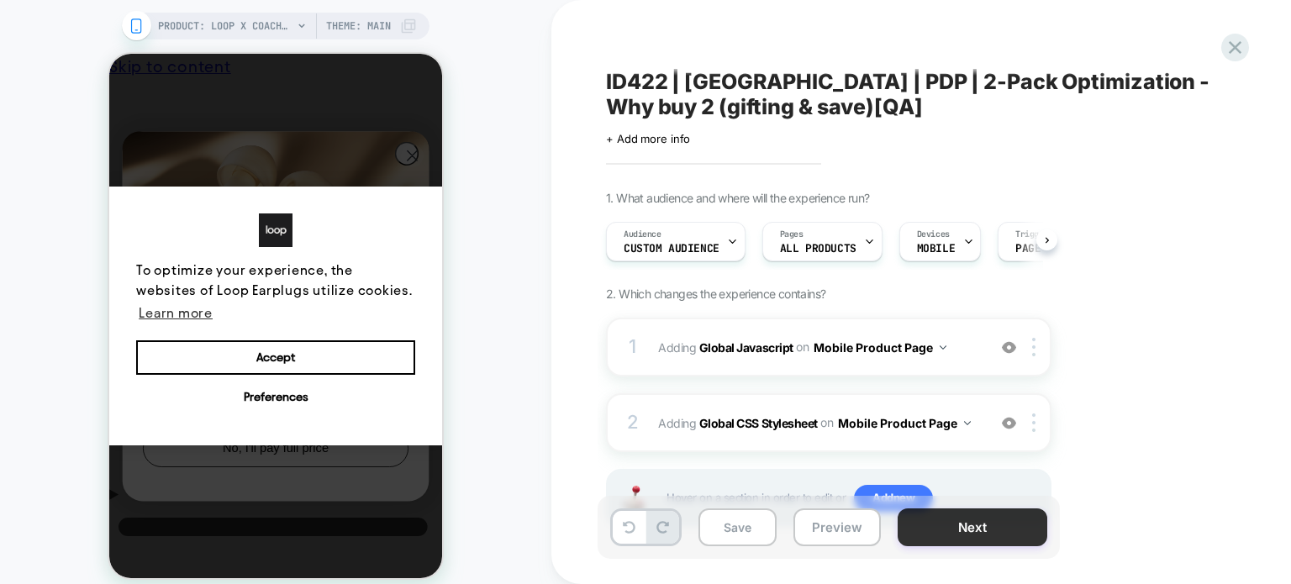
click at [948, 534] on button "Next" at bounding box center [973, 528] width 150 height 38
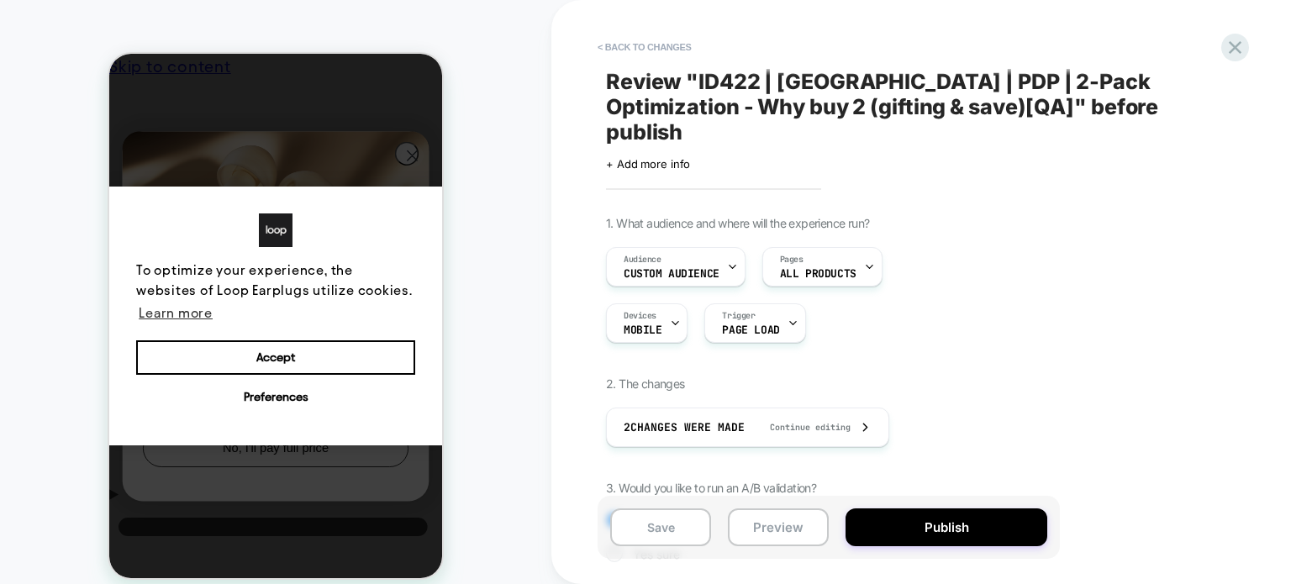
scroll to position [177, 0]
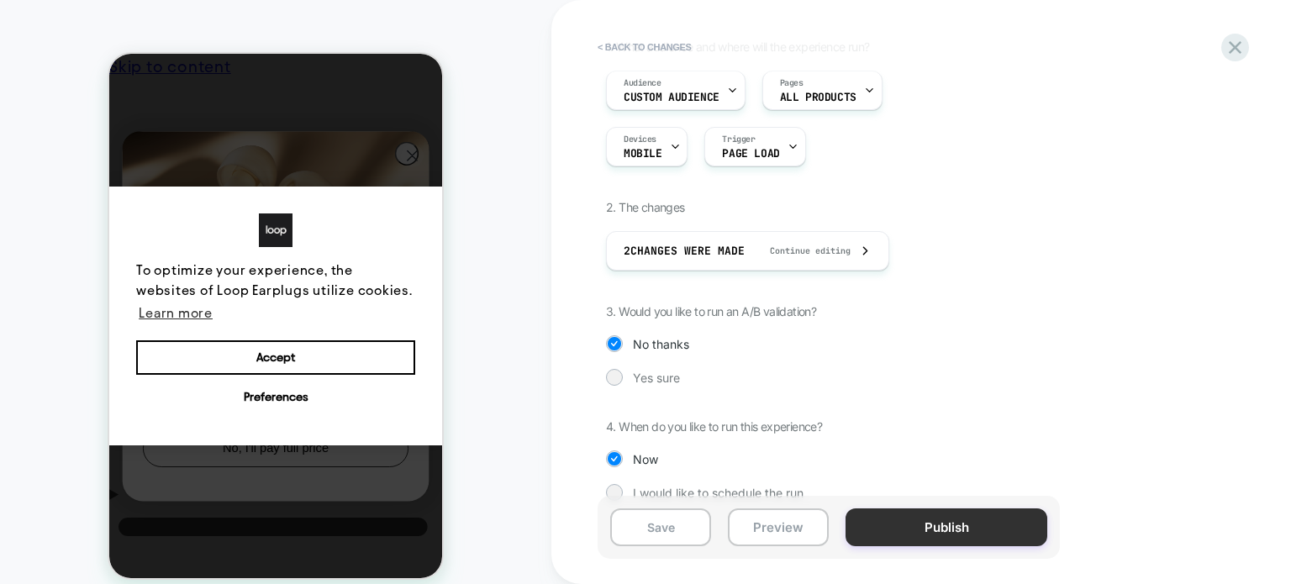
click at [902, 536] on button "Publish" at bounding box center [947, 528] width 202 height 38
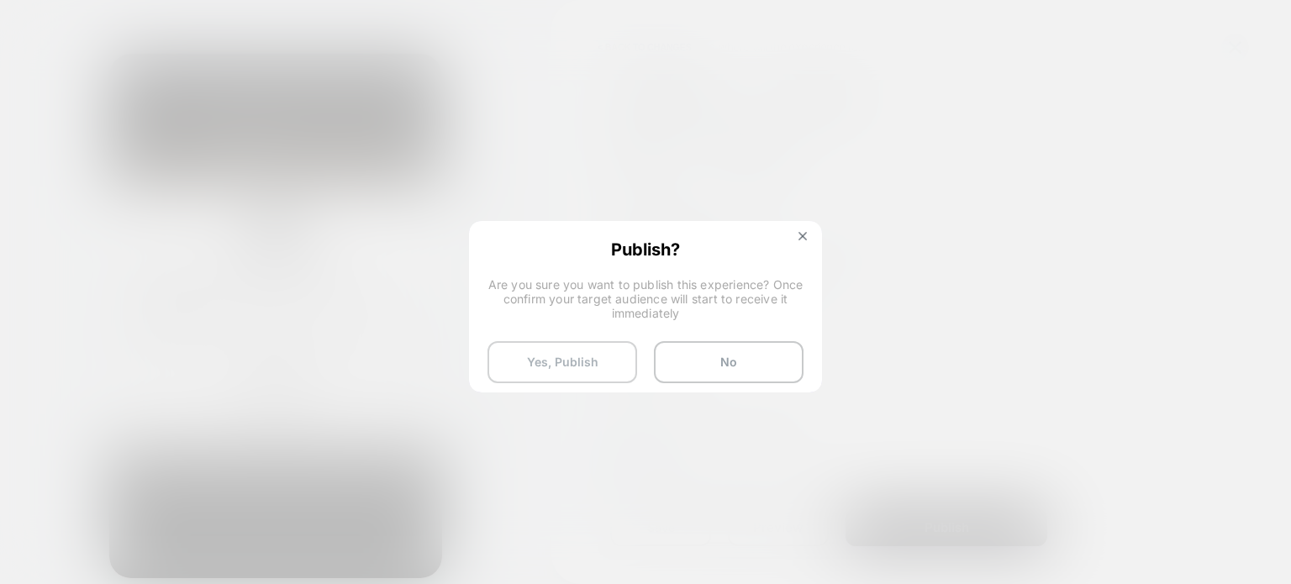
click at [530, 366] on button "Yes, Publish" at bounding box center [563, 362] width 150 height 42
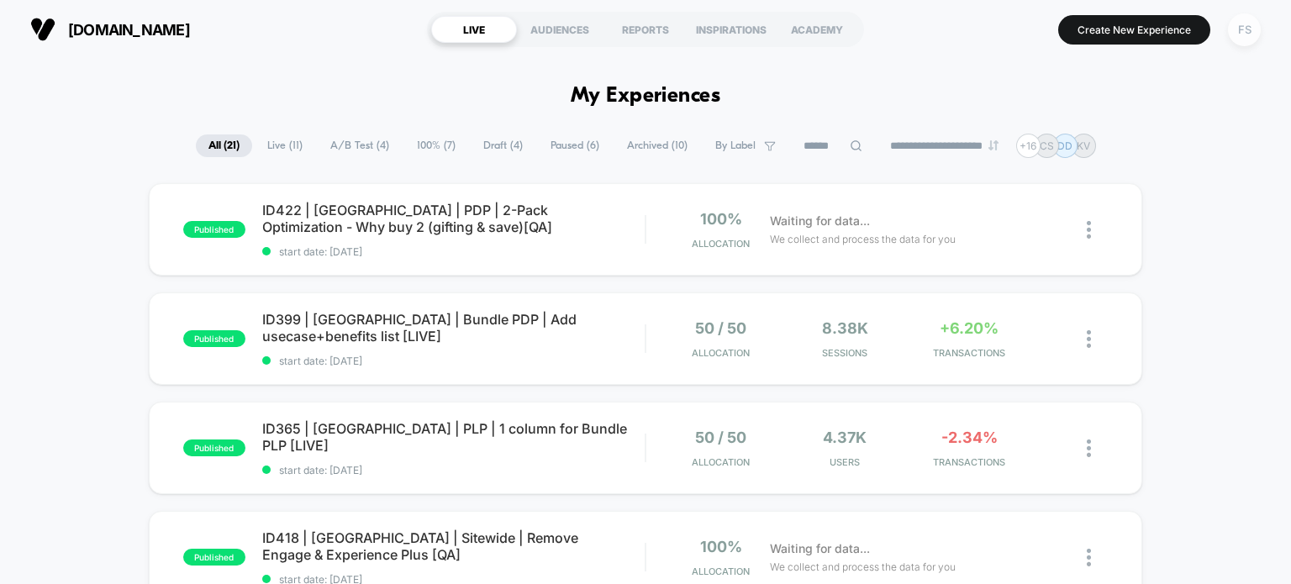
click at [1241, 29] on div "FS" at bounding box center [1244, 29] width 33 height 33
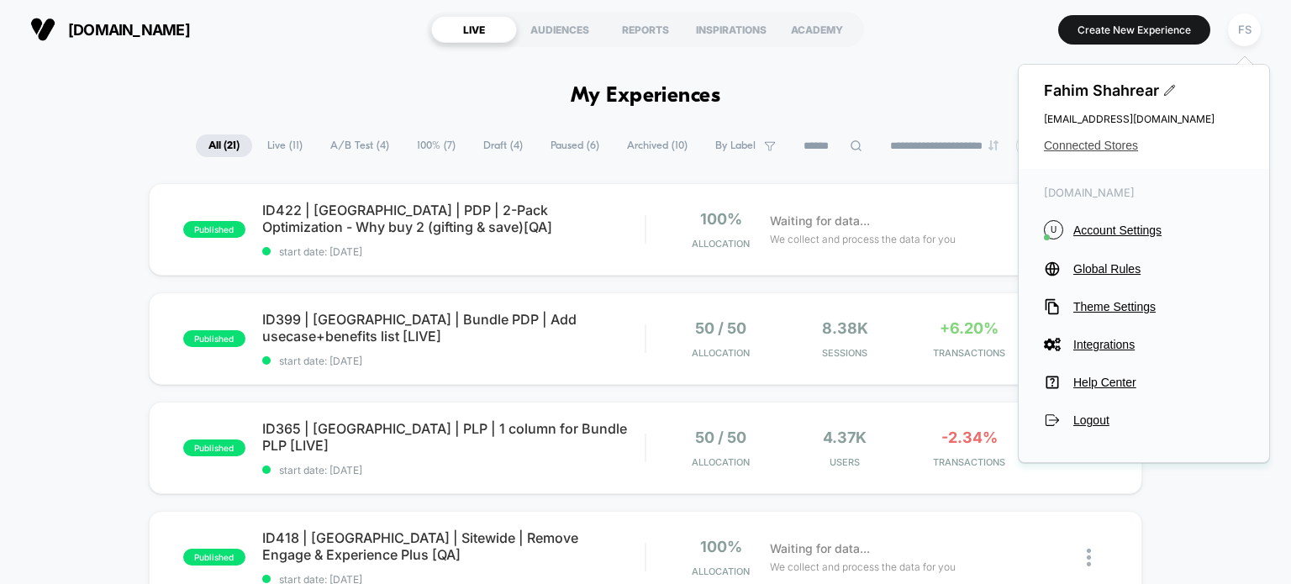
click at [1127, 142] on span "Connected Stores" at bounding box center [1144, 145] width 200 height 13
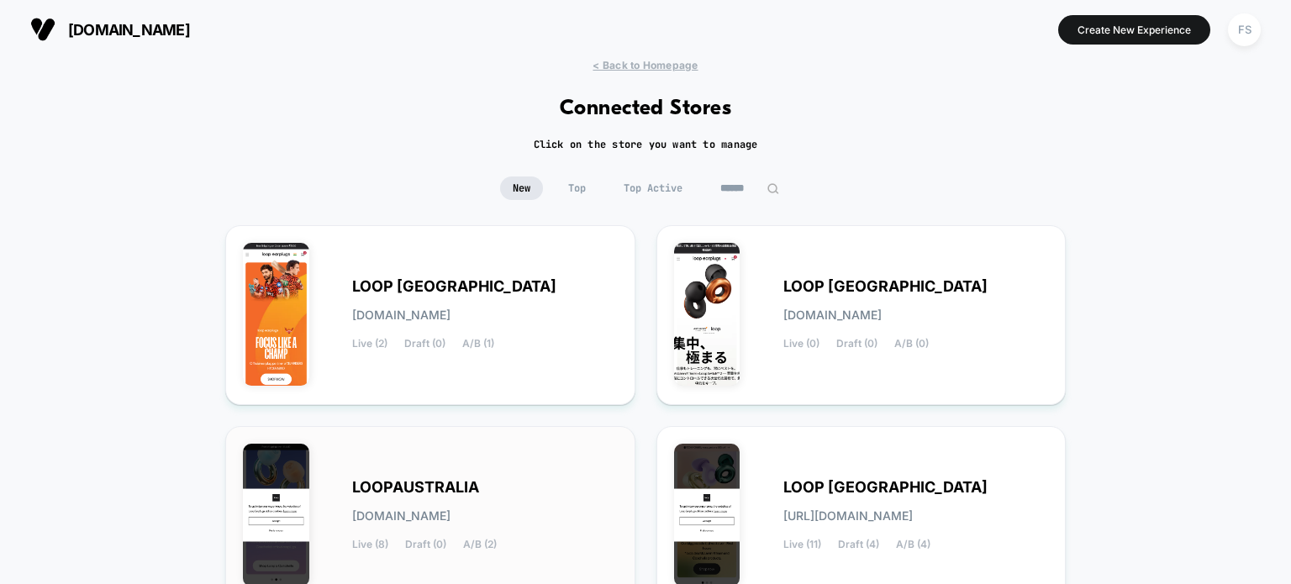
click at [451, 522] on span "[DOMAIN_NAME]" at bounding box center [401, 516] width 98 height 12
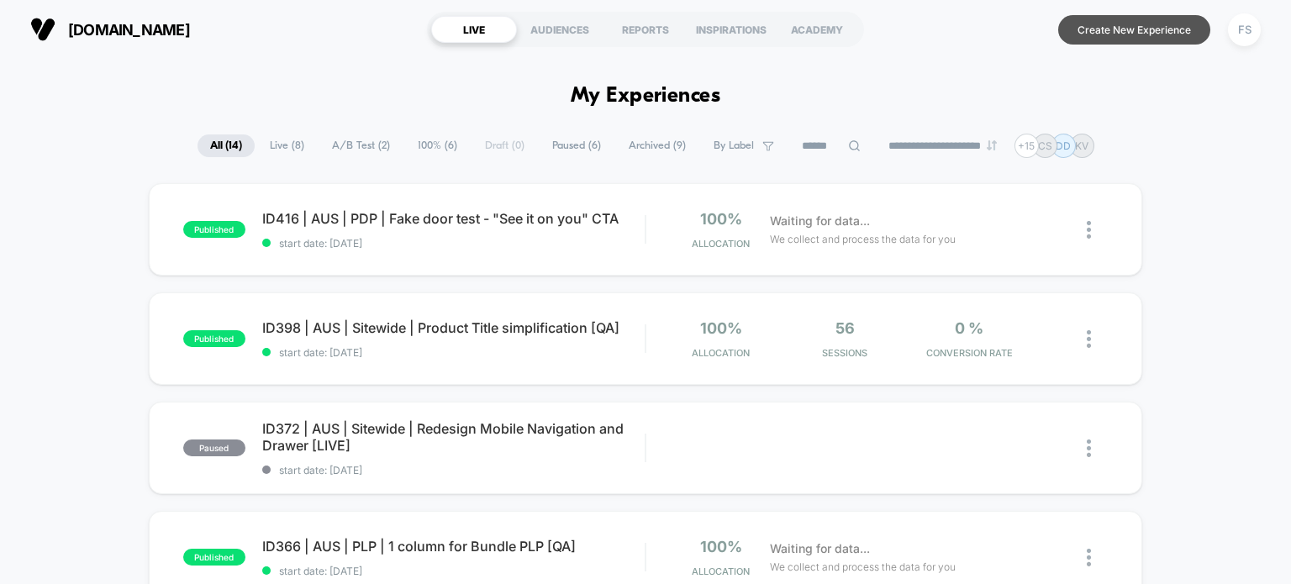
click at [1174, 43] on button "Create New Experience" at bounding box center [1134, 29] width 152 height 29
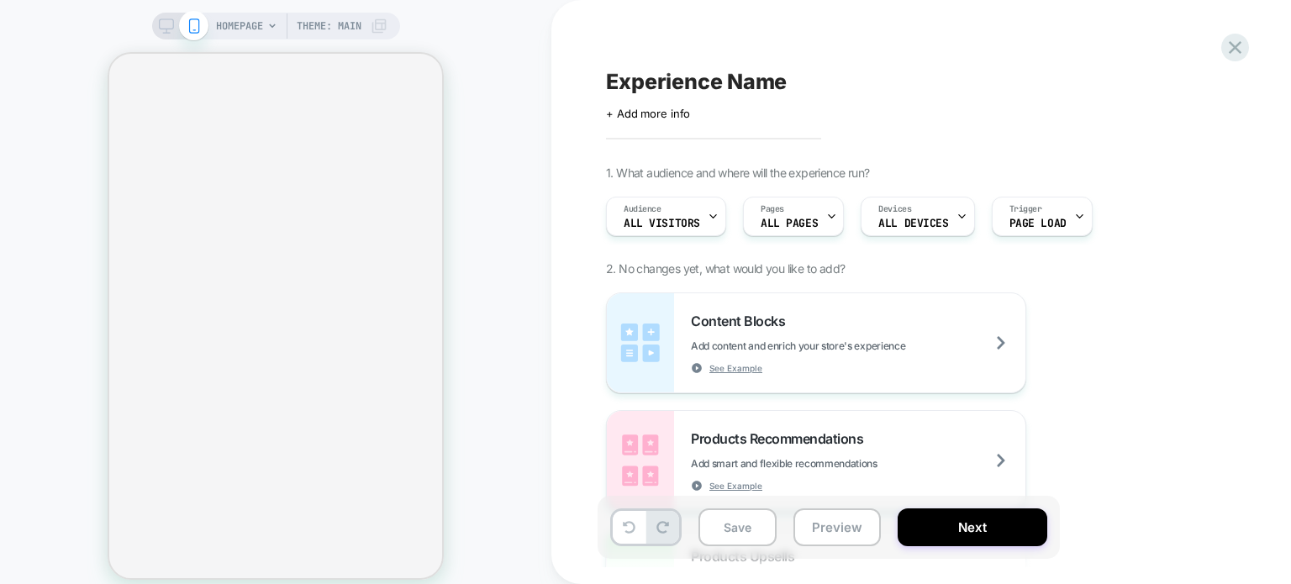
click at [671, 120] on span "+ Add more info" at bounding box center [648, 113] width 84 height 13
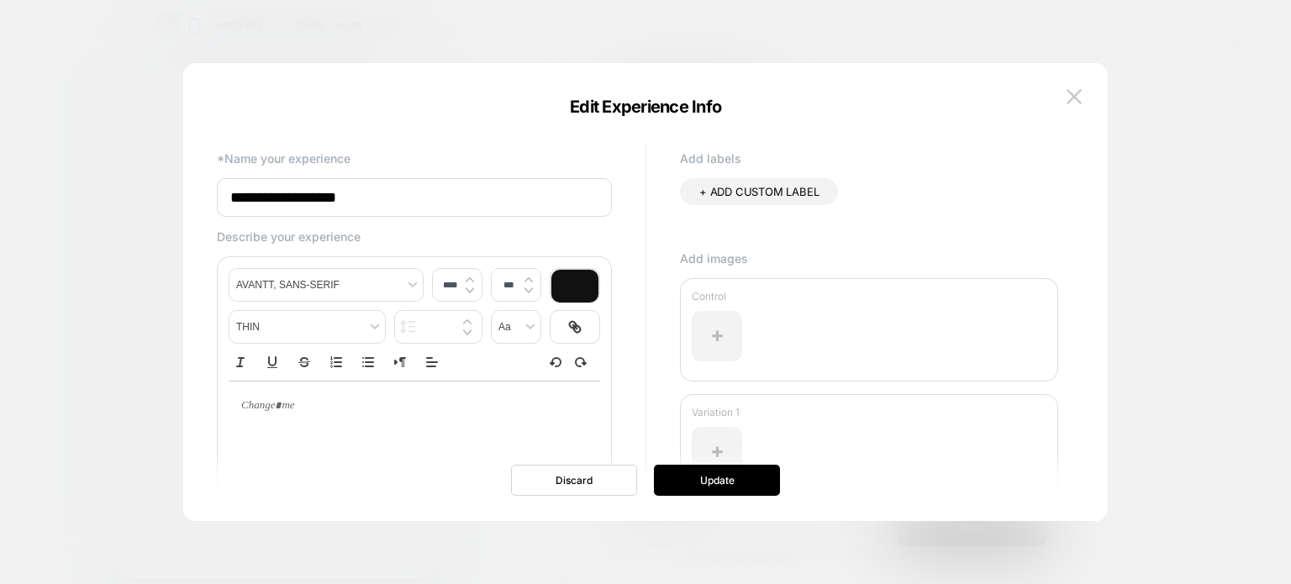
click at [557, 194] on input "**********" at bounding box center [414, 197] width 395 height 39
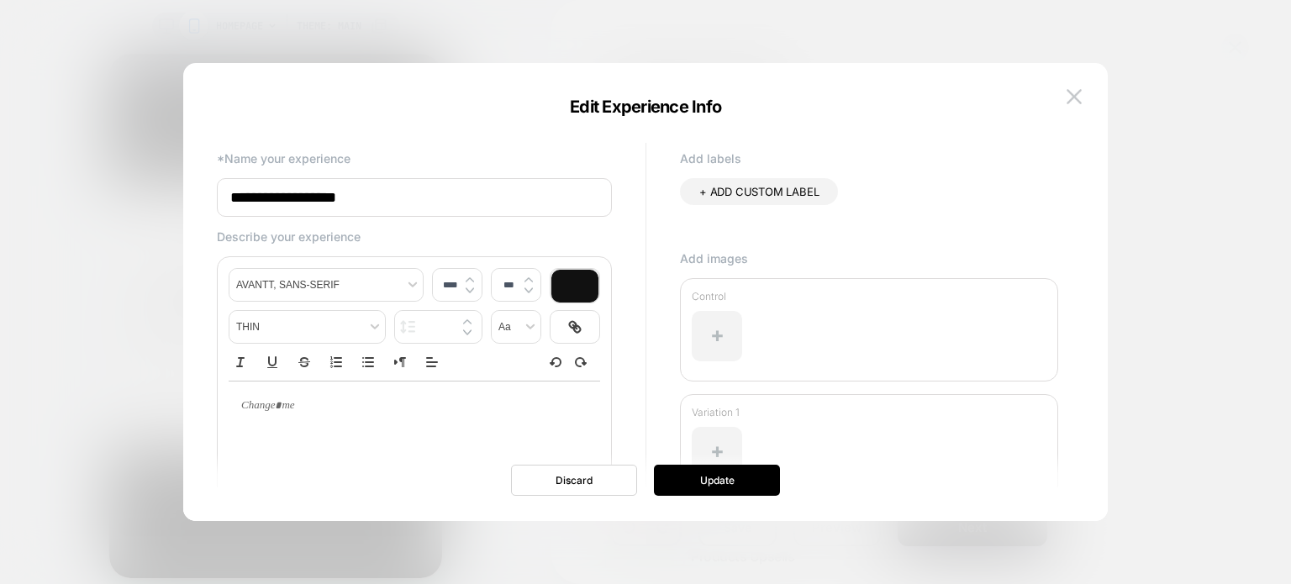
paste input "**********"
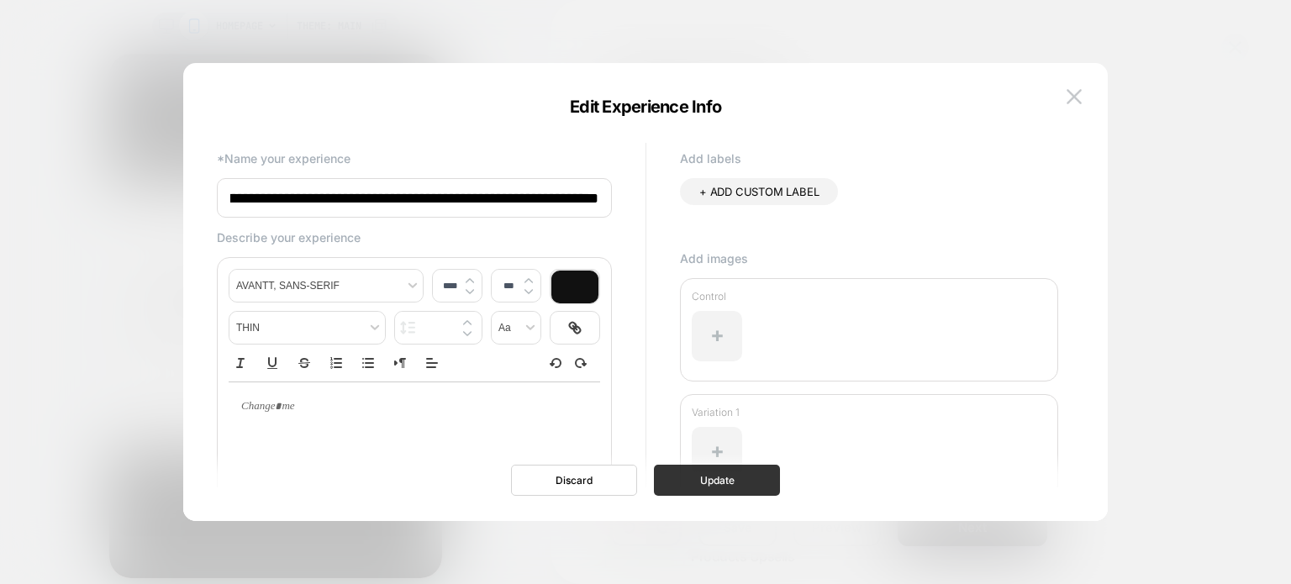
type input "**********"
click at [718, 480] on button "Update" at bounding box center [717, 480] width 126 height 31
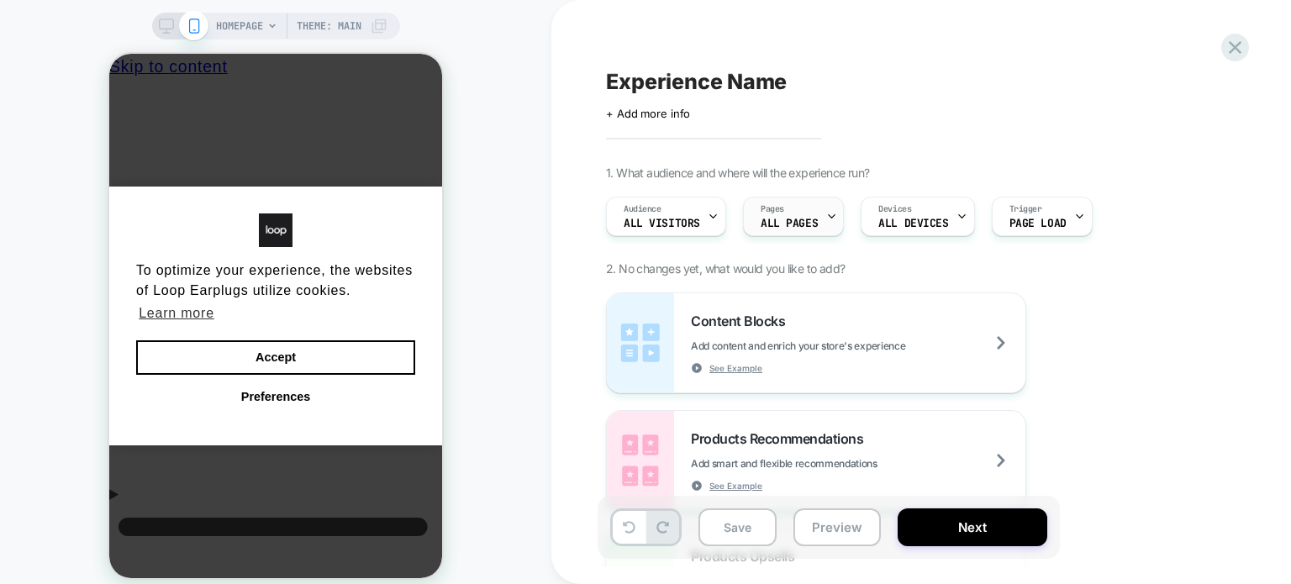
click at [788, 224] on span "ALL PAGES" at bounding box center [789, 224] width 57 height 12
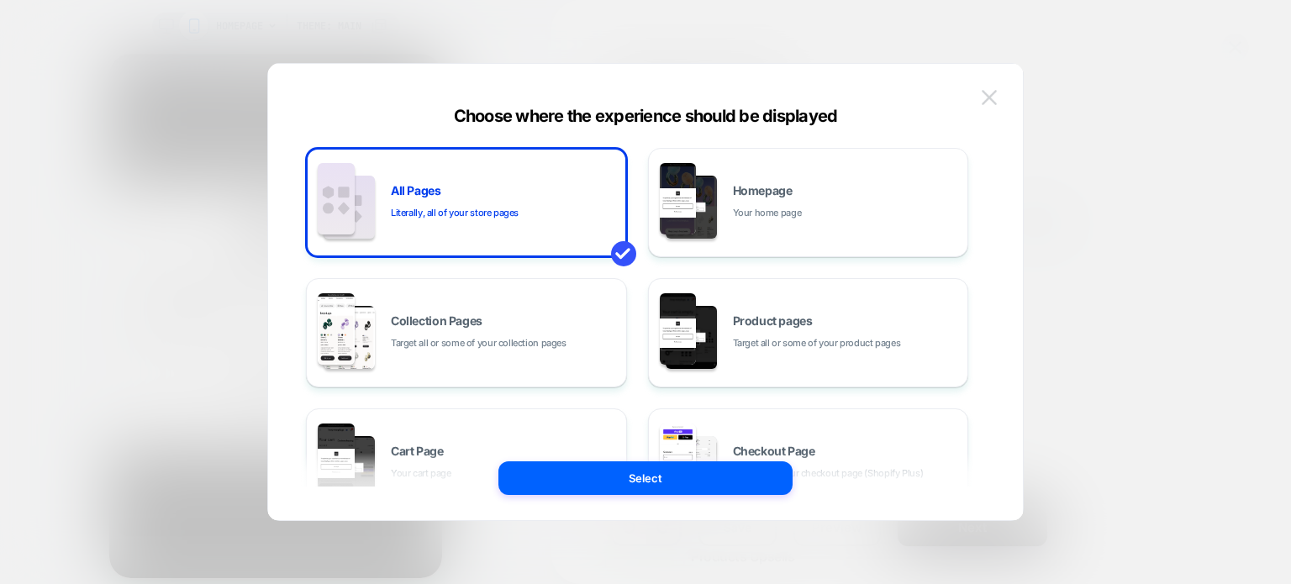
click at [995, 90] on img at bounding box center [989, 97] width 15 height 14
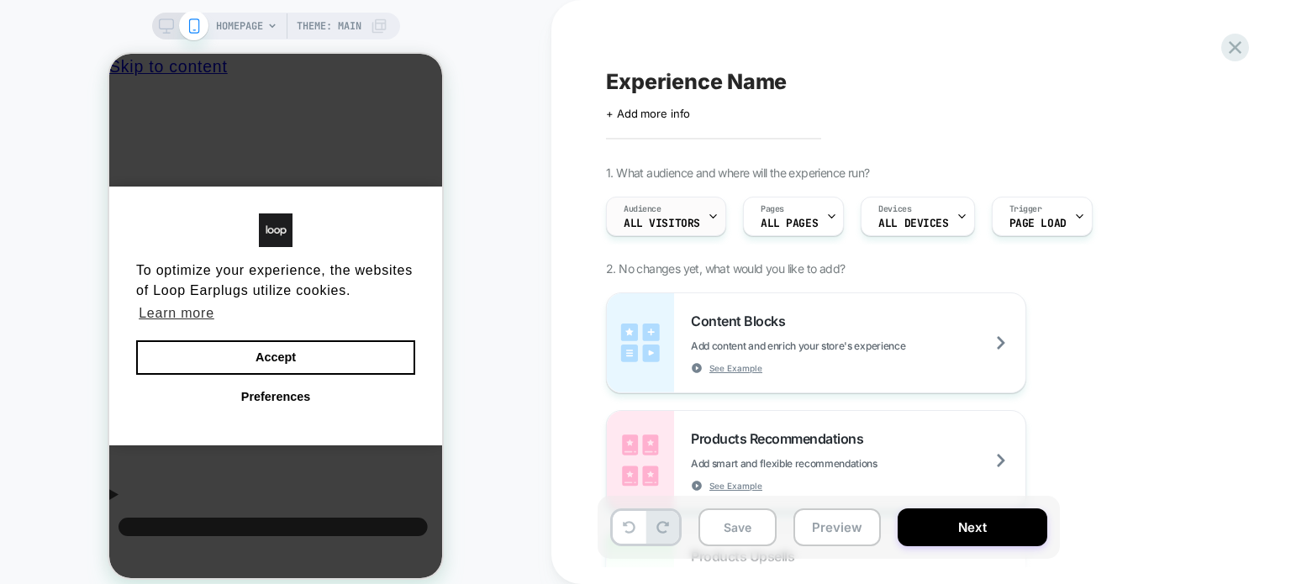
click at [668, 226] on span "All Visitors" at bounding box center [662, 224] width 77 height 12
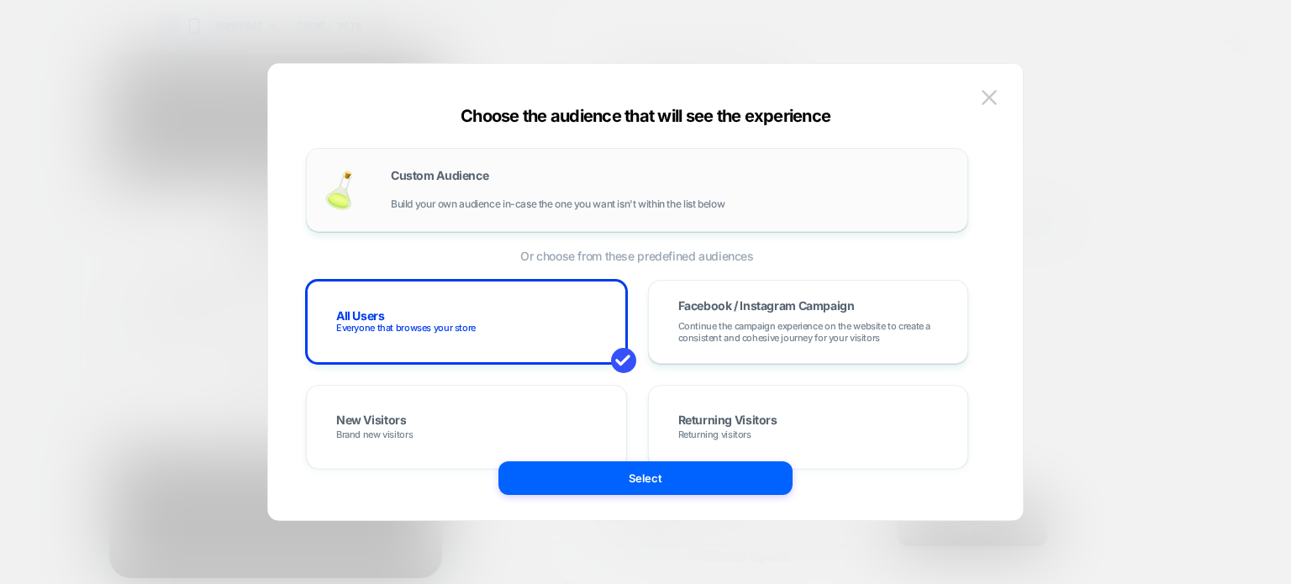
click at [536, 177] on div "Custom Audience Build your own audience in-case the one you want isn't within t…" at bounding box center [671, 190] width 560 height 40
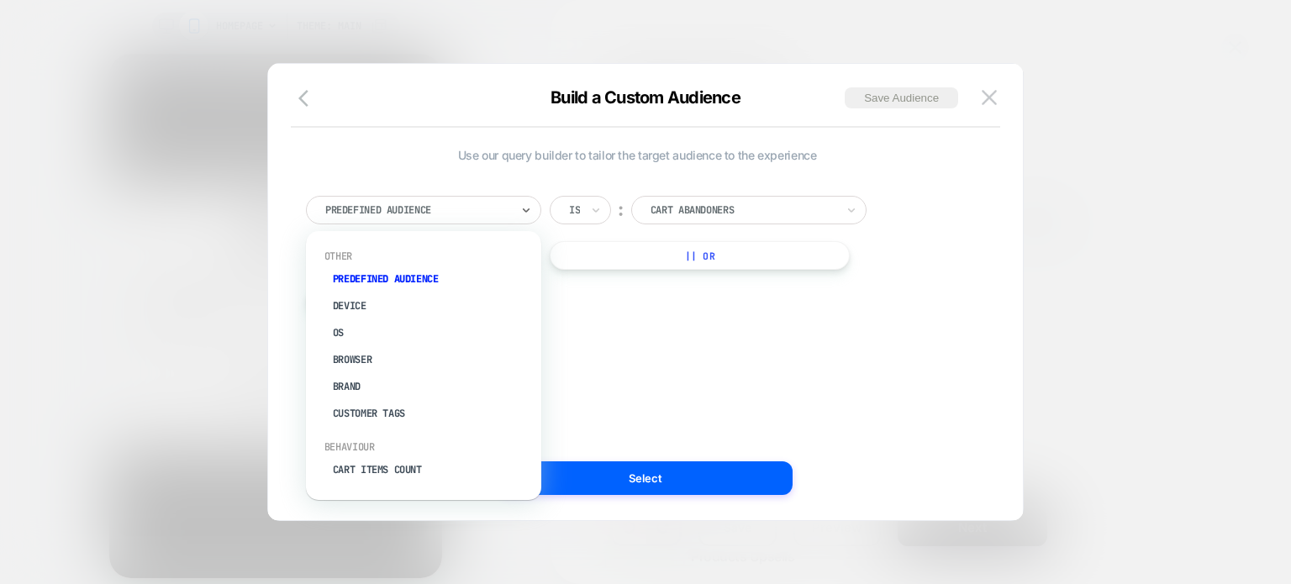
click at [457, 211] on div at bounding box center [417, 210] width 185 height 15
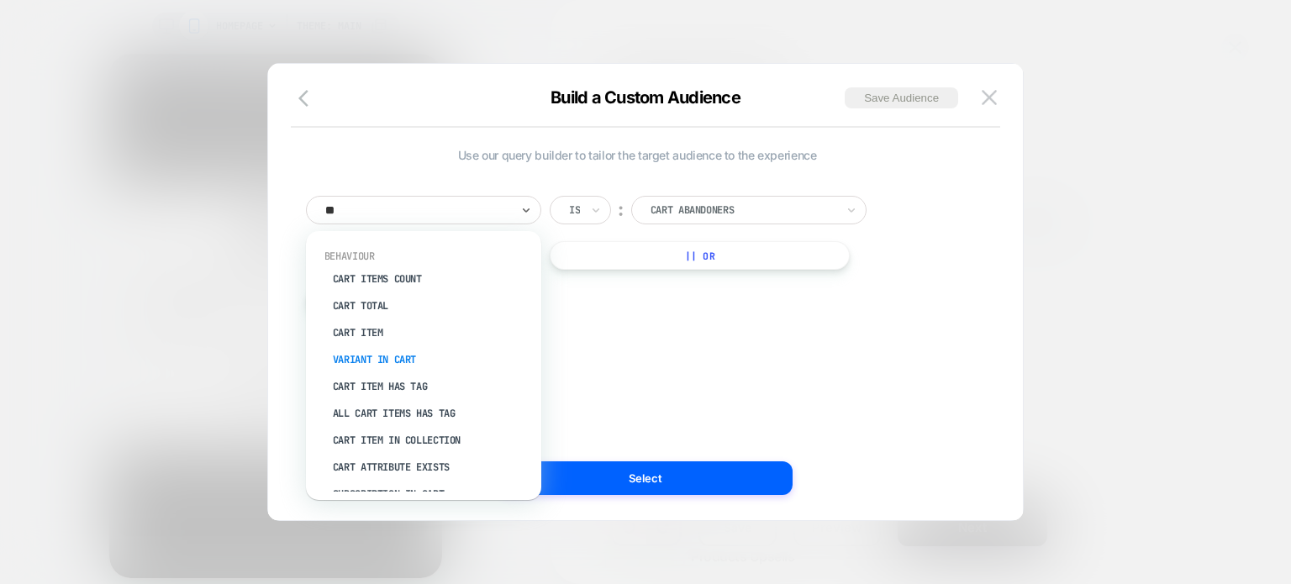
type input "*"
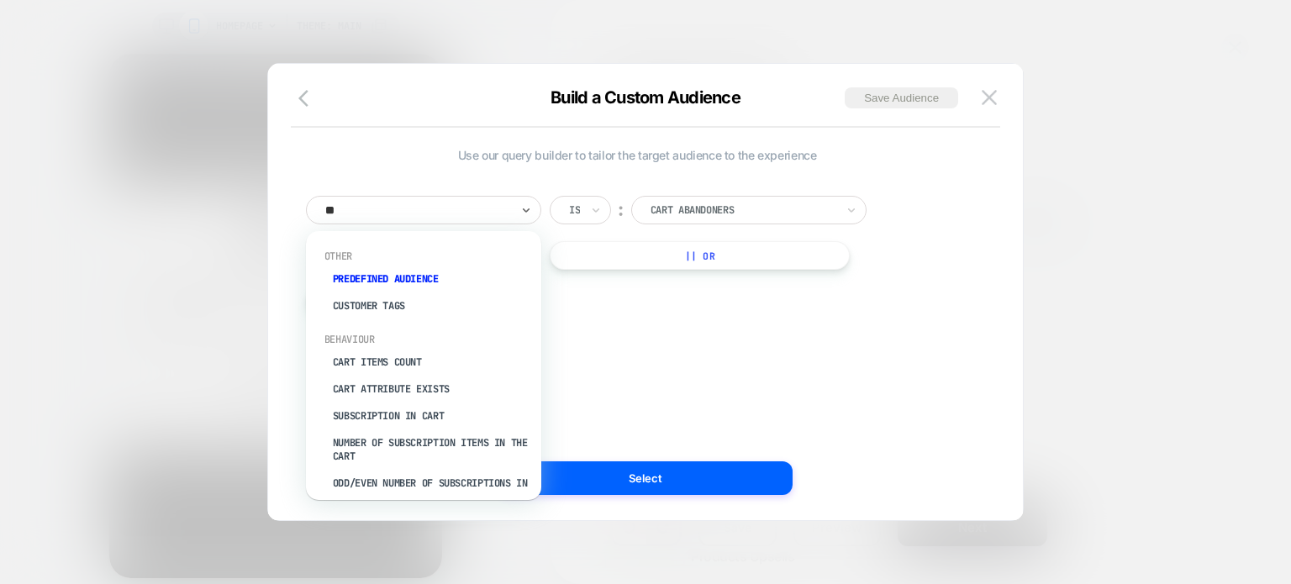
type input "***"
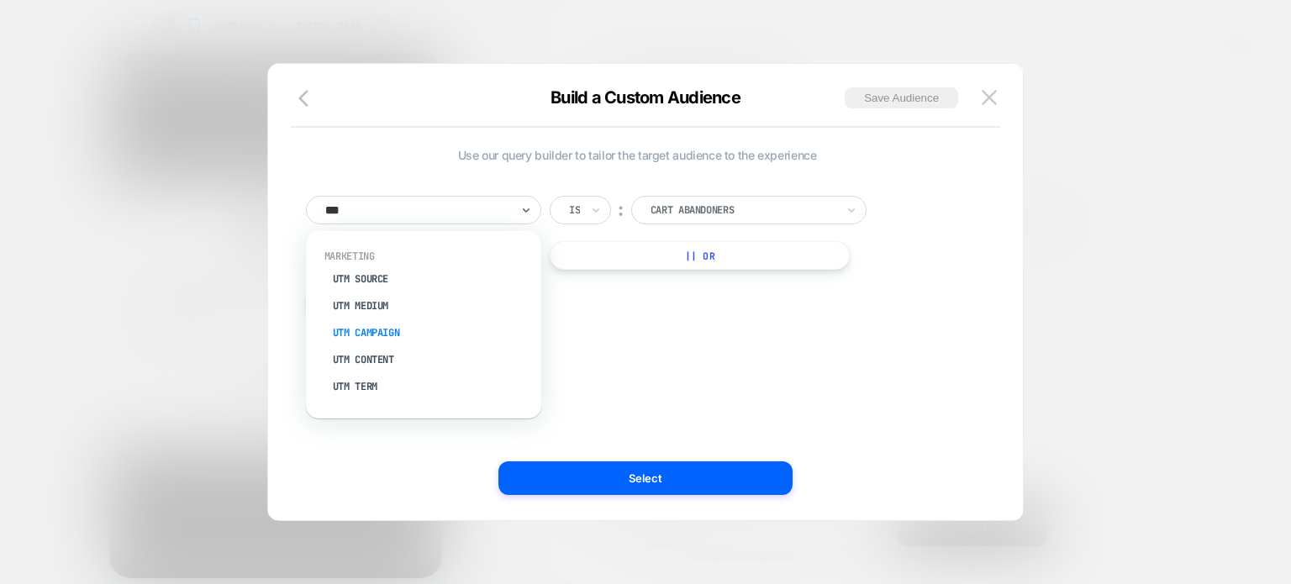
click at [393, 335] on div "UTM Campaign" at bounding box center [432, 332] width 219 height 27
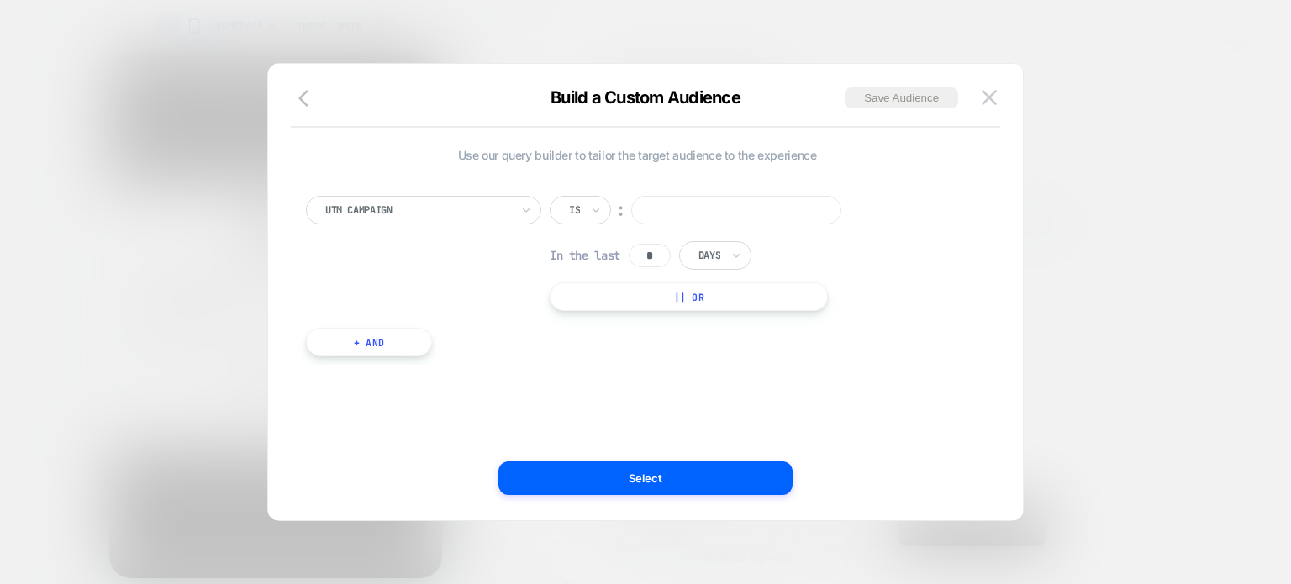
click at [703, 212] on input at bounding box center [736, 210] width 210 height 29
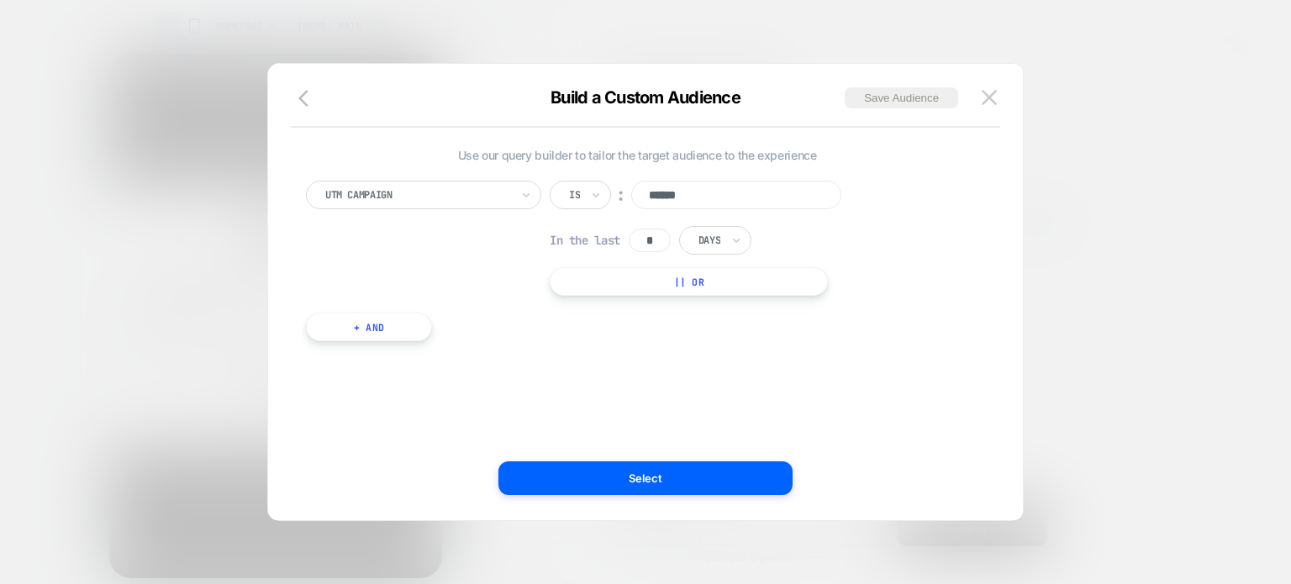
scroll to position [17, 0]
click at [713, 191] on input "******" at bounding box center [736, 193] width 210 height 29
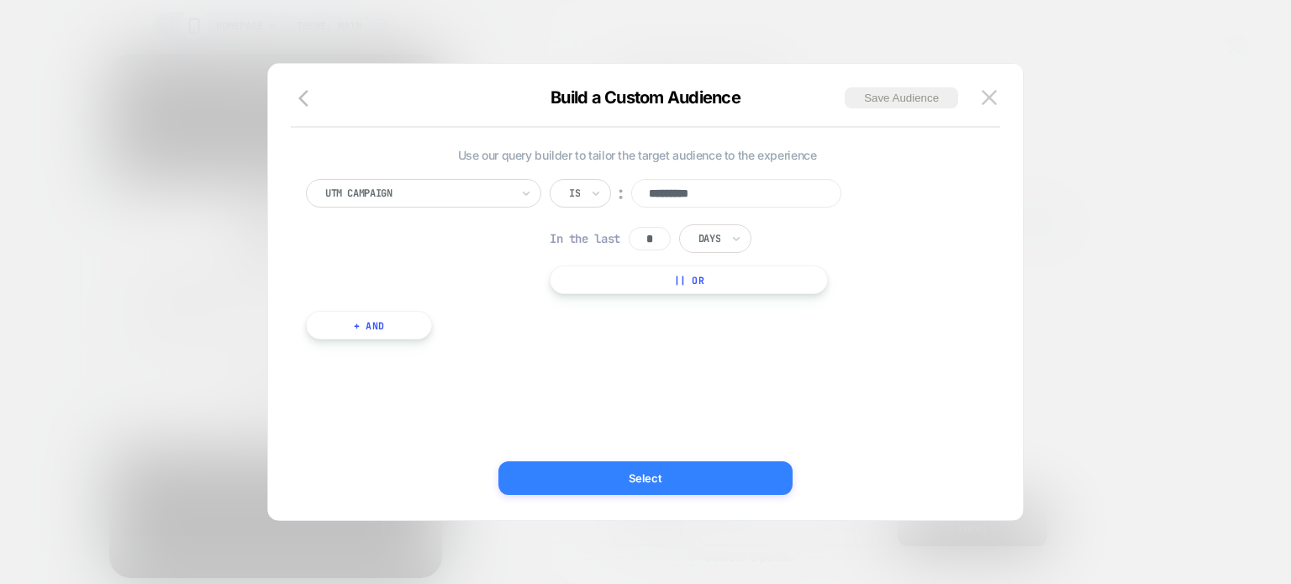
type input "*********"
click at [678, 462] on button "Select" at bounding box center [646, 479] width 294 height 34
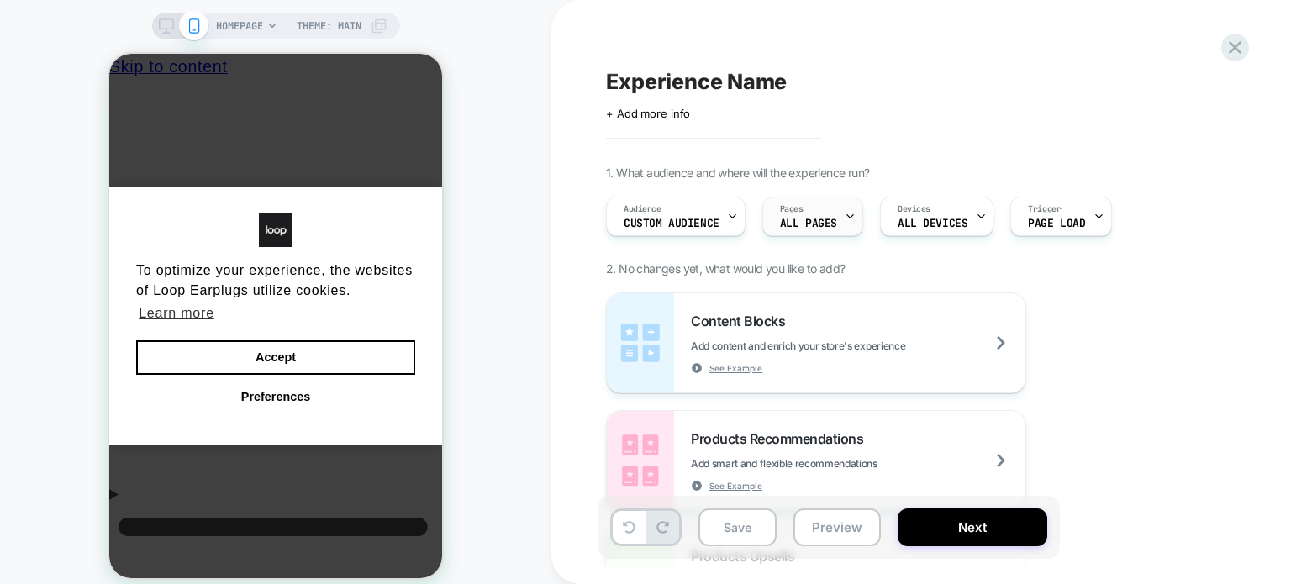
click at [830, 223] on span "ALL PAGES" at bounding box center [808, 224] width 57 height 12
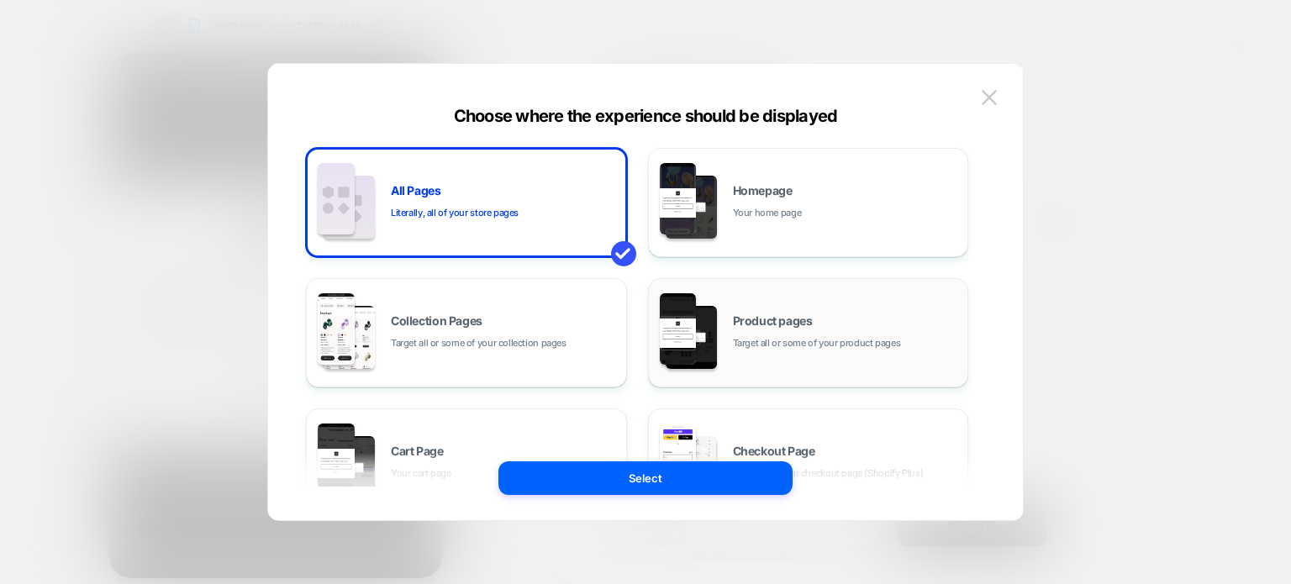
click at [811, 315] on span "Product pages" at bounding box center [773, 321] width 80 height 12
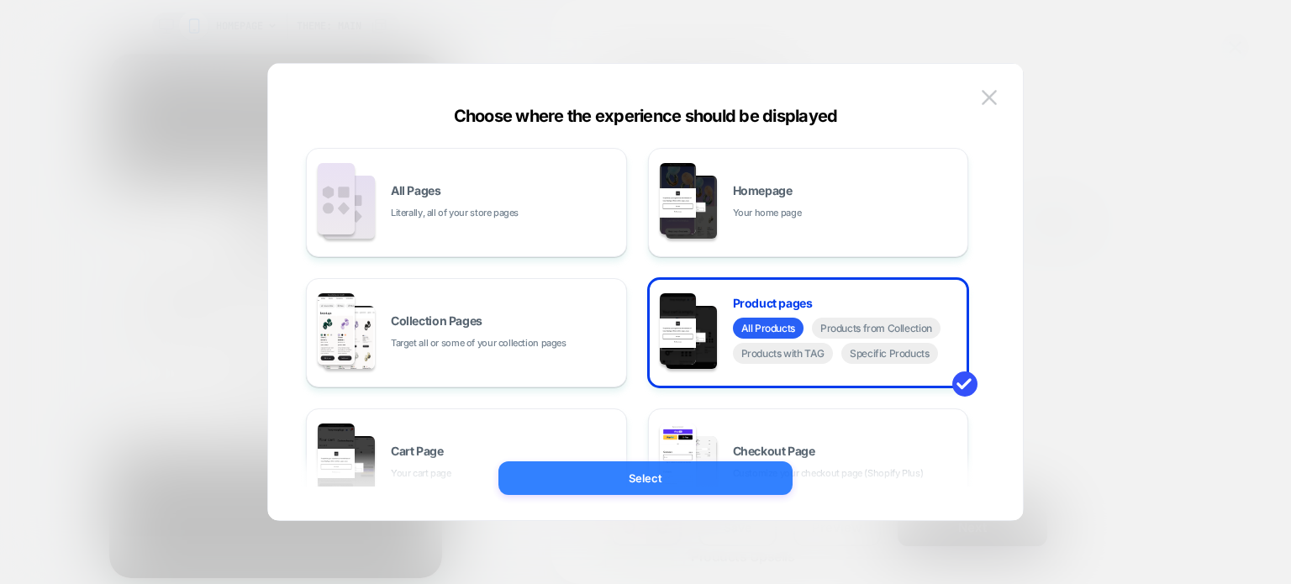
click at [643, 489] on button "Select" at bounding box center [646, 479] width 294 height 34
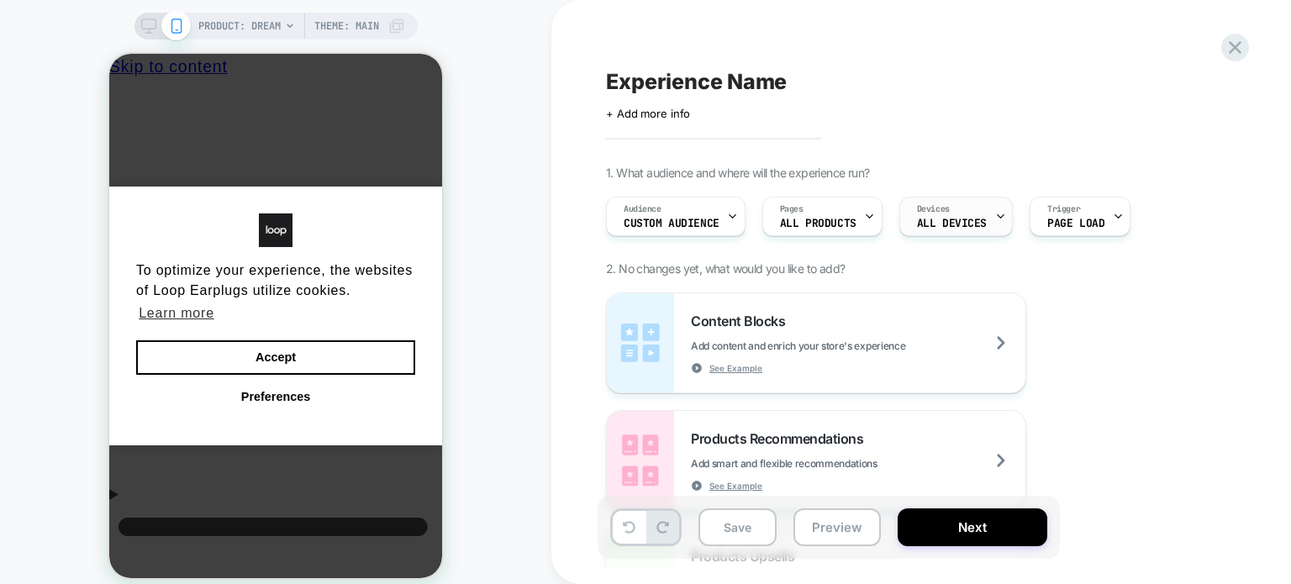
click at [948, 214] on div "Devices ALL DEVICES" at bounding box center [951, 217] width 103 height 38
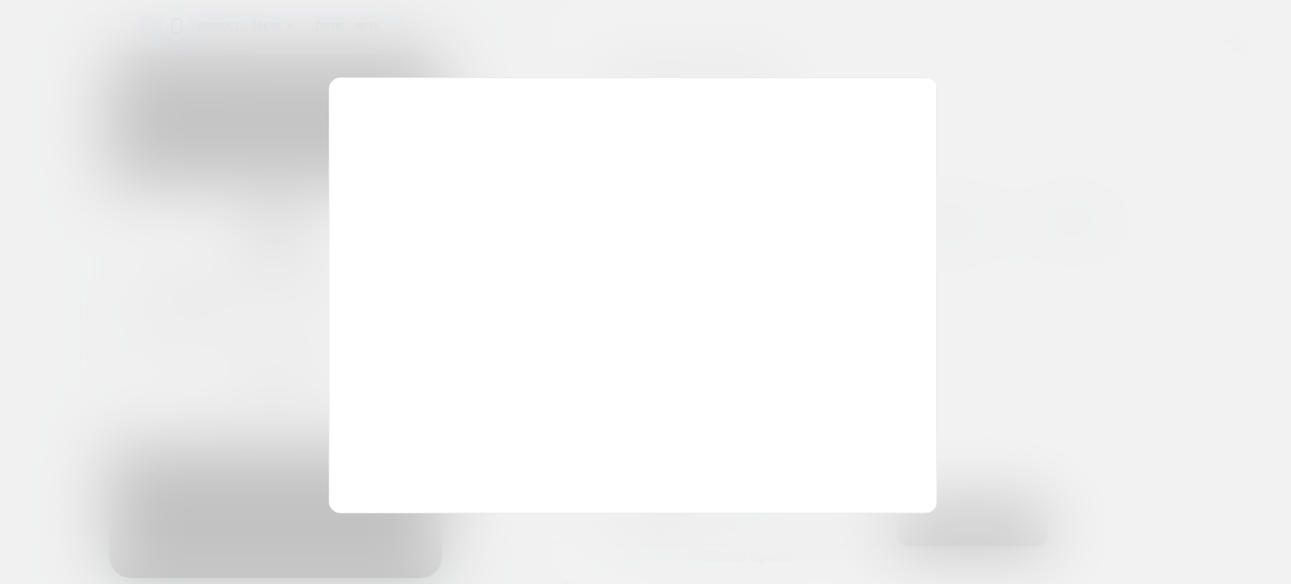
scroll to position [0, 13]
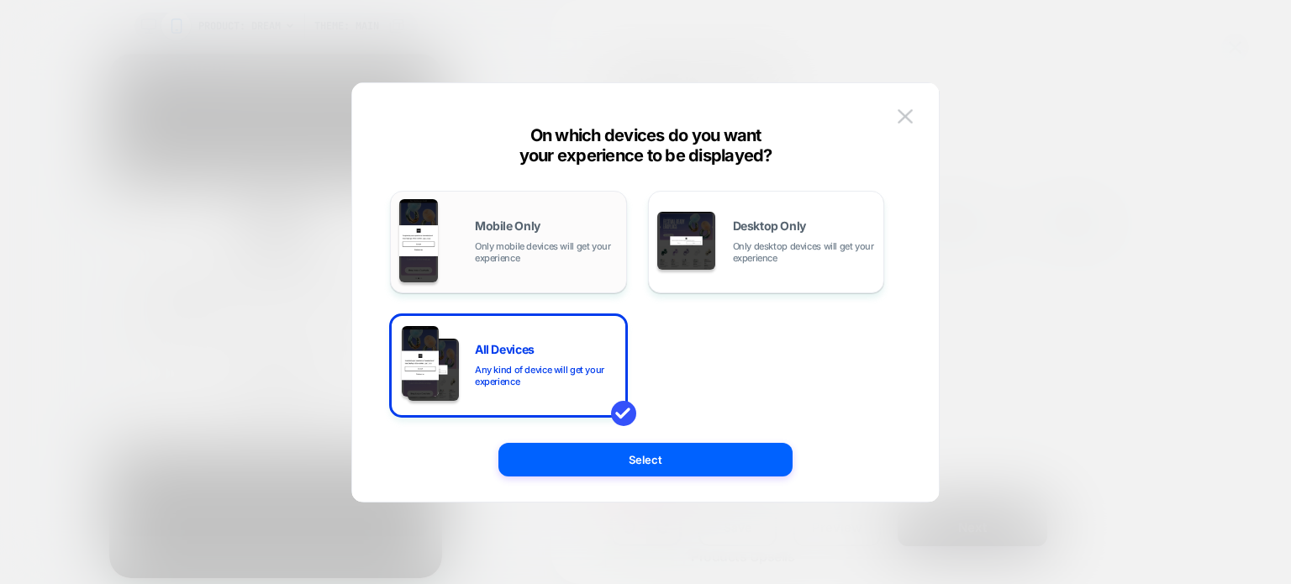
click at [577, 256] on span "Only mobile devices will get your experience" at bounding box center [546, 252] width 143 height 24
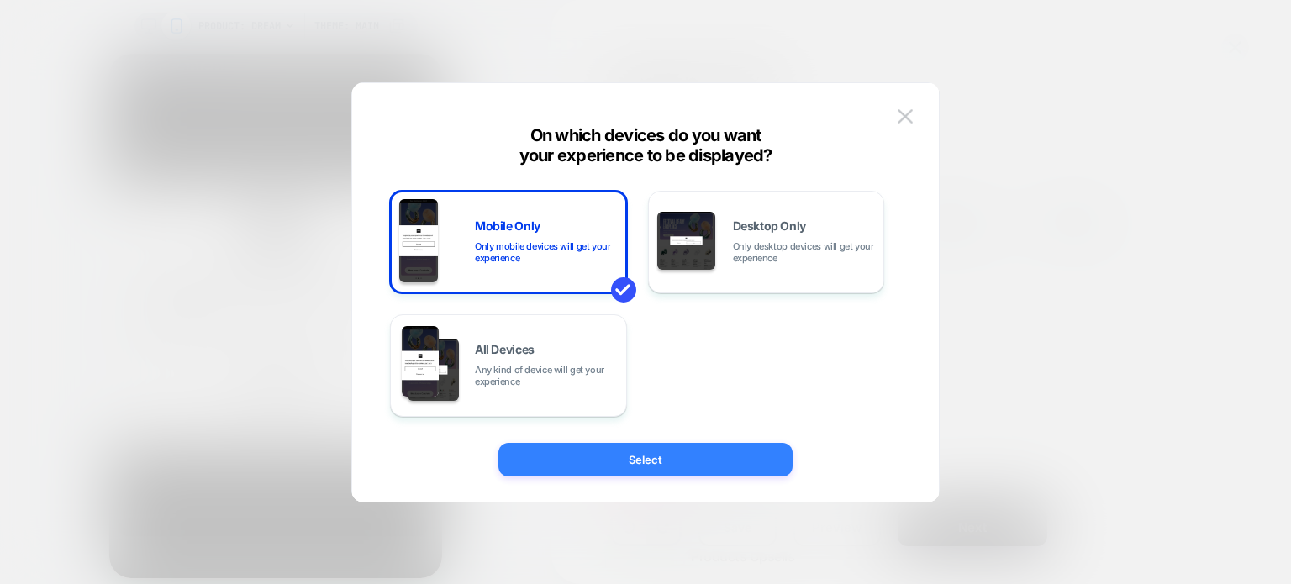
click at [556, 455] on button "Select" at bounding box center [646, 460] width 294 height 34
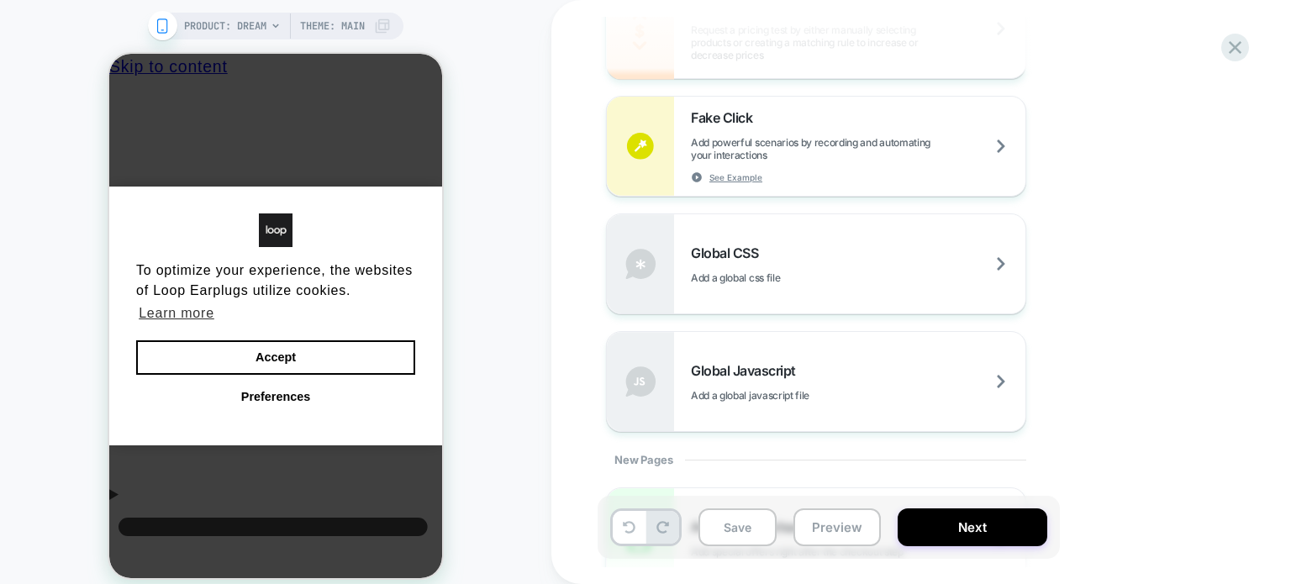
scroll to position [1088, 0]
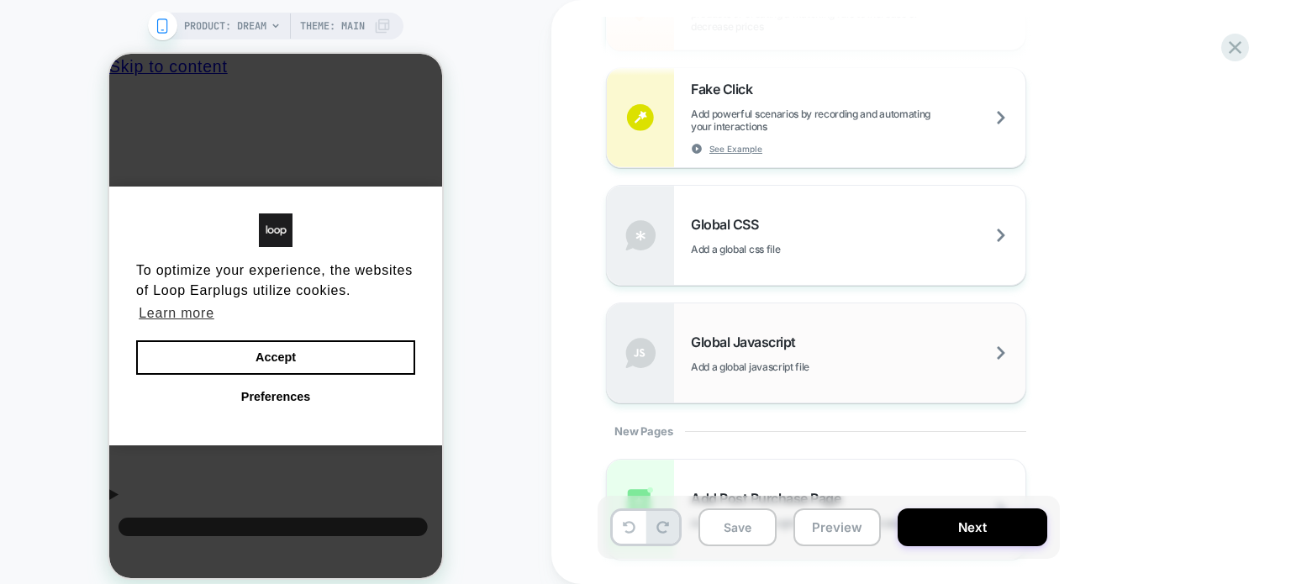
click at [722, 335] on span "Global Javascript" at bounding box center [747, 342] width 113 height 17
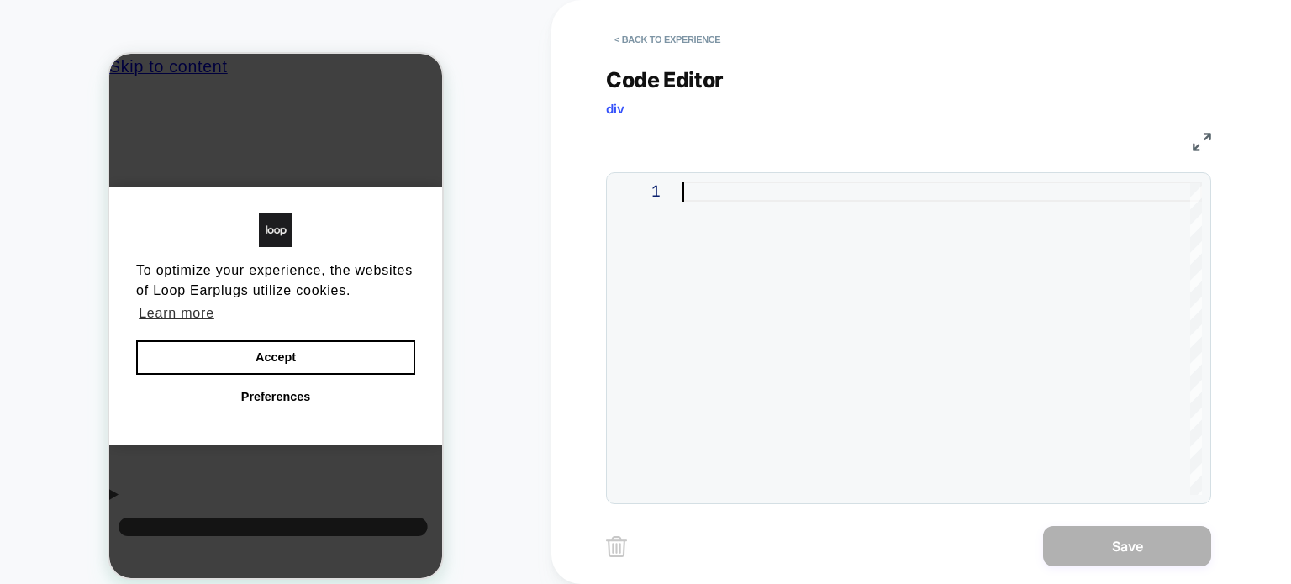
click at [757, 317] on div at bounding box center [943, 339] width 520 height 314
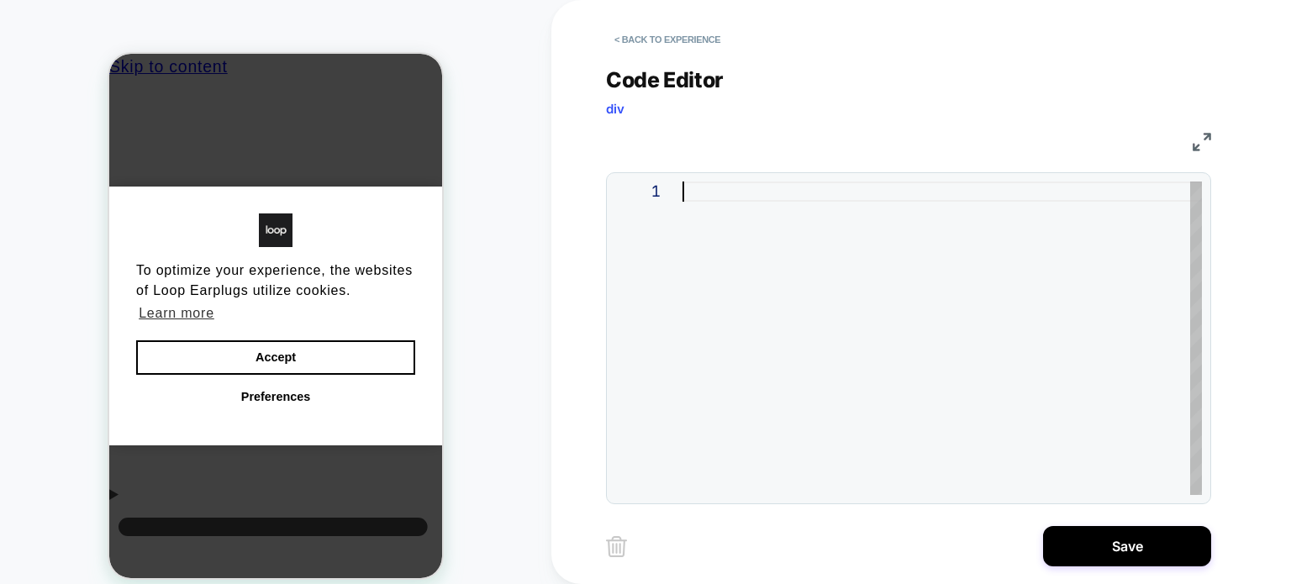
type textarea "**********"
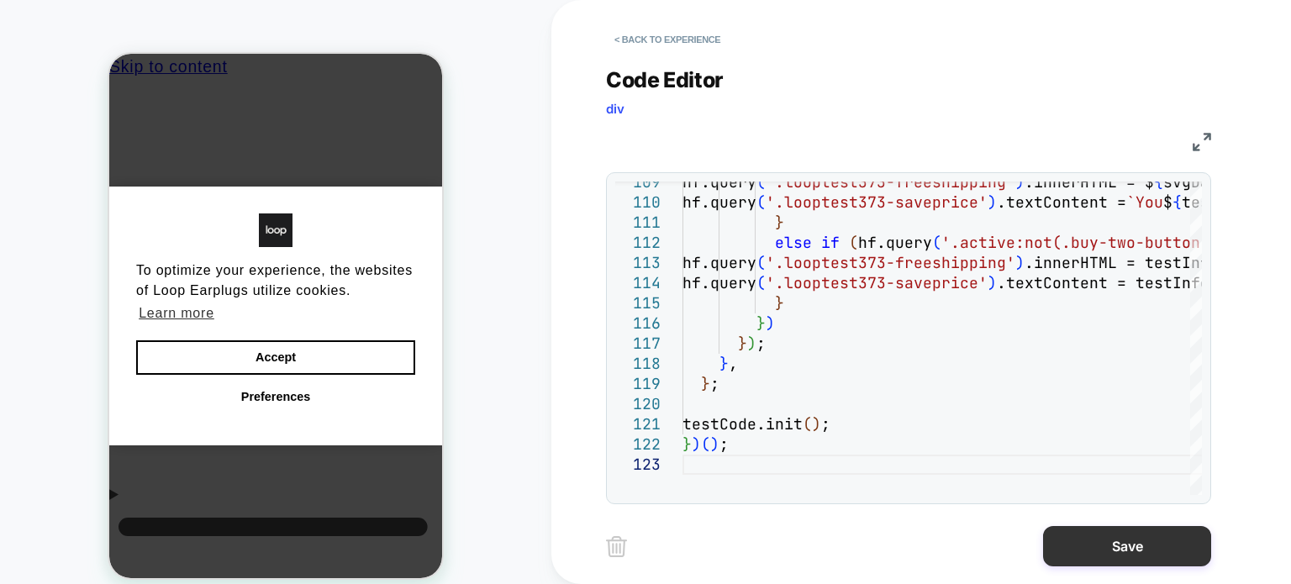
click at [1160, 555] on button "Save" at bounding box center [1127, 546] width 168 height 40
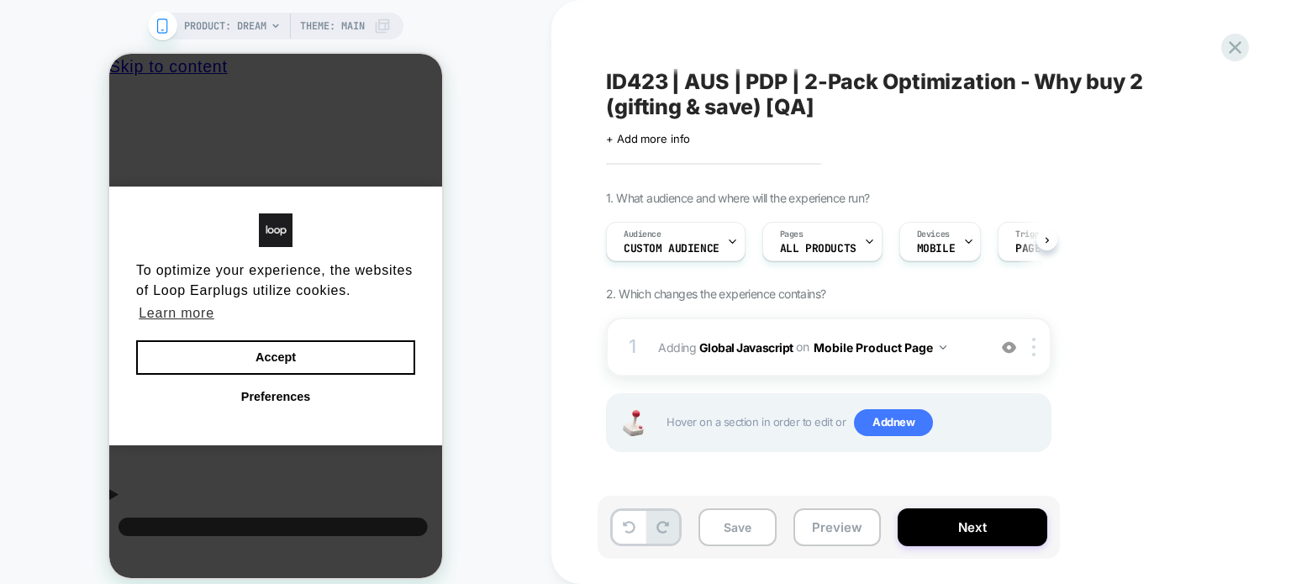
scroll to position [0, 0]
click at [885, 426] on span "Add new" at bounding box center [893, 422] width 79 height 27
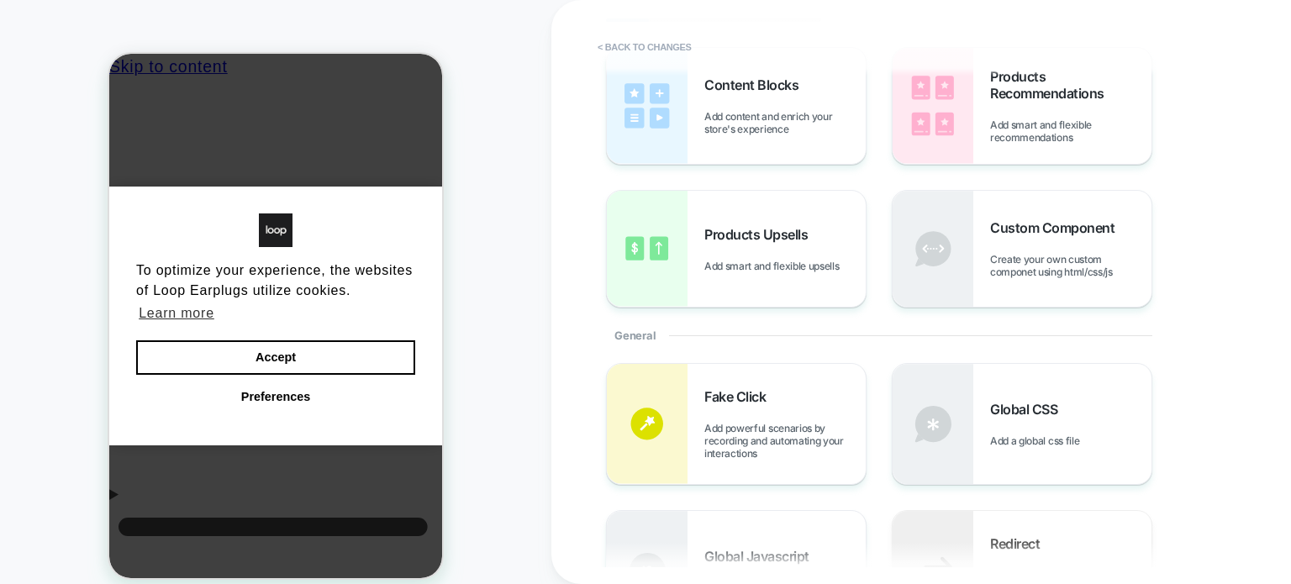
scroll to position [92, 0]
click at [949, 420] on img at bounding box center [933, 422] width 81 height 120
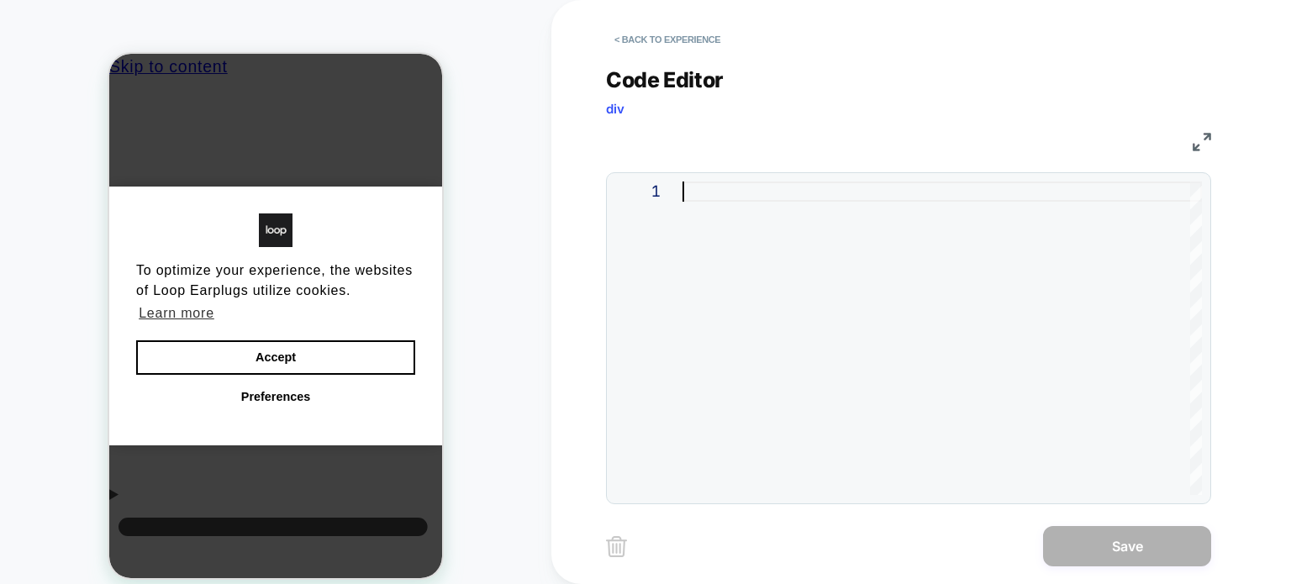
click at [802, 350] on div at bounding box center [943, 339] width 520 height 314
type textarea "**********"
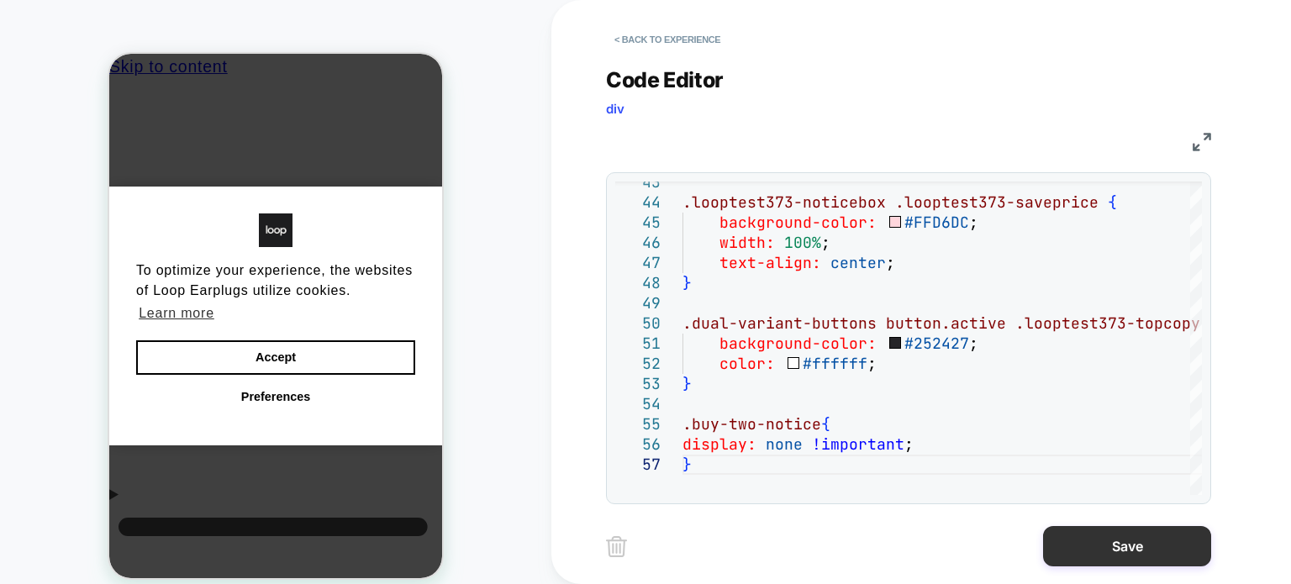
click at [1073, 532] on button "Save" at bounding box center [1127, 546] width 168 height 40
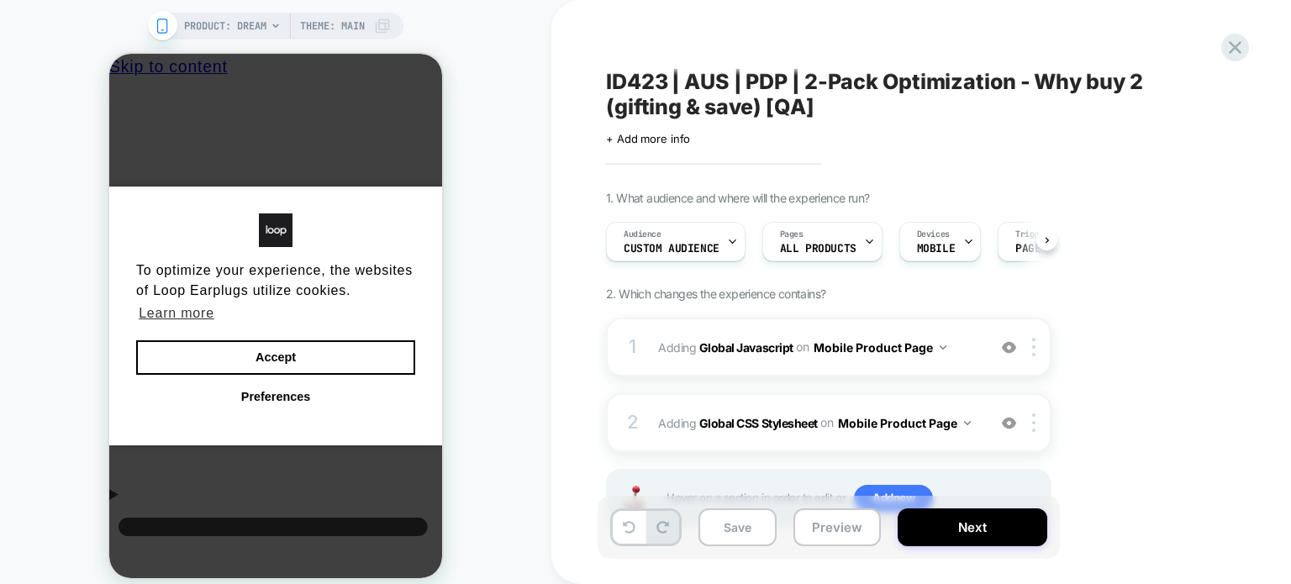
scroll to position [70, 0]
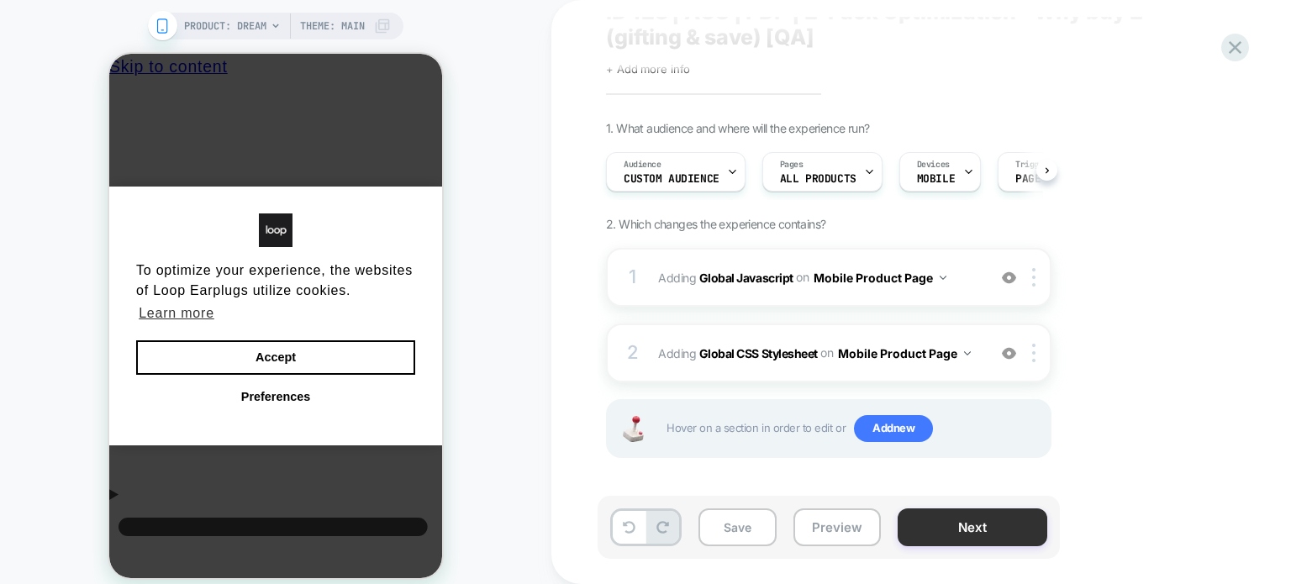
click at [926, 533] on button "Next" at bounding box center [973, 528] width 150 height 38
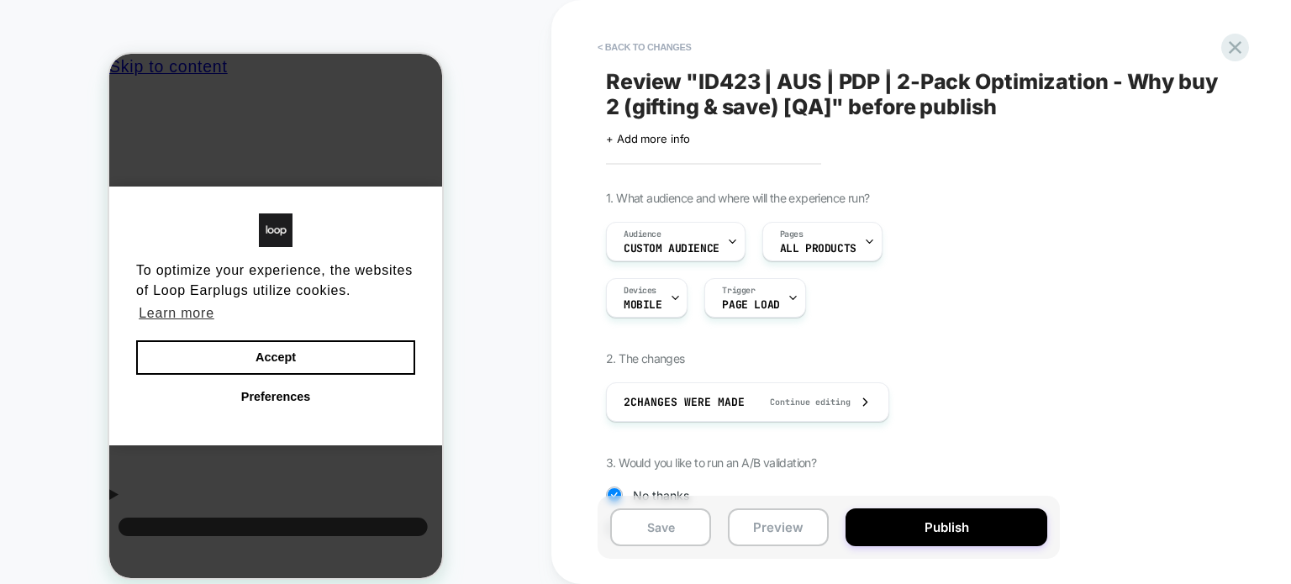
scroll to position [177, 0]
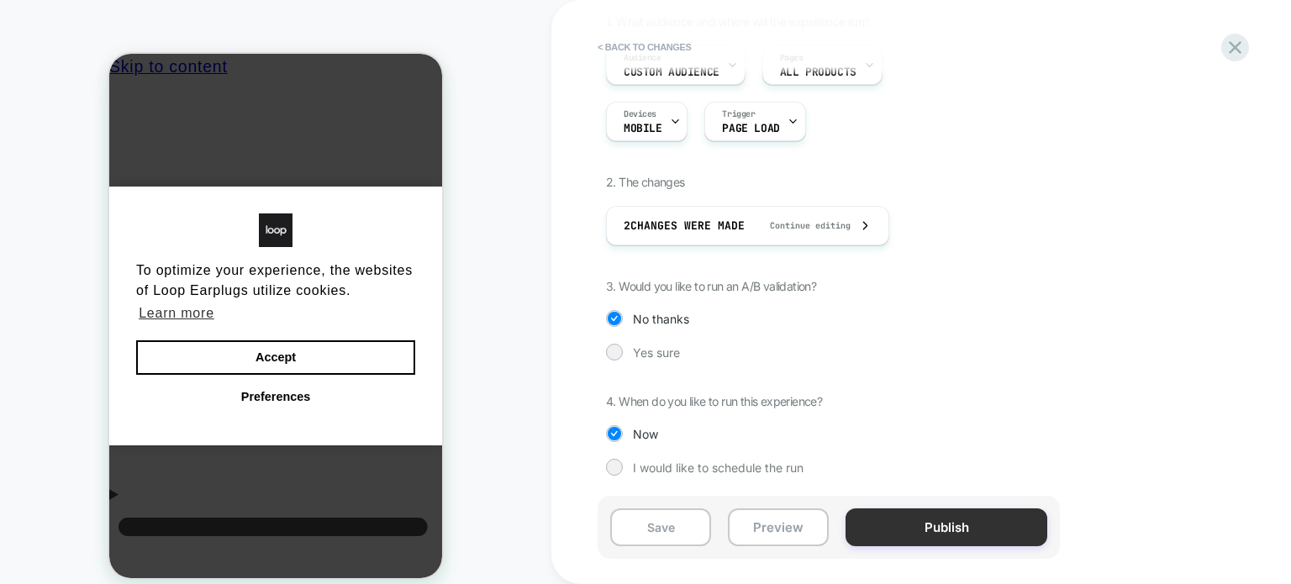
click at [895, 520] on button "Publish" at bounding box center [947, 528] width 202 height 38
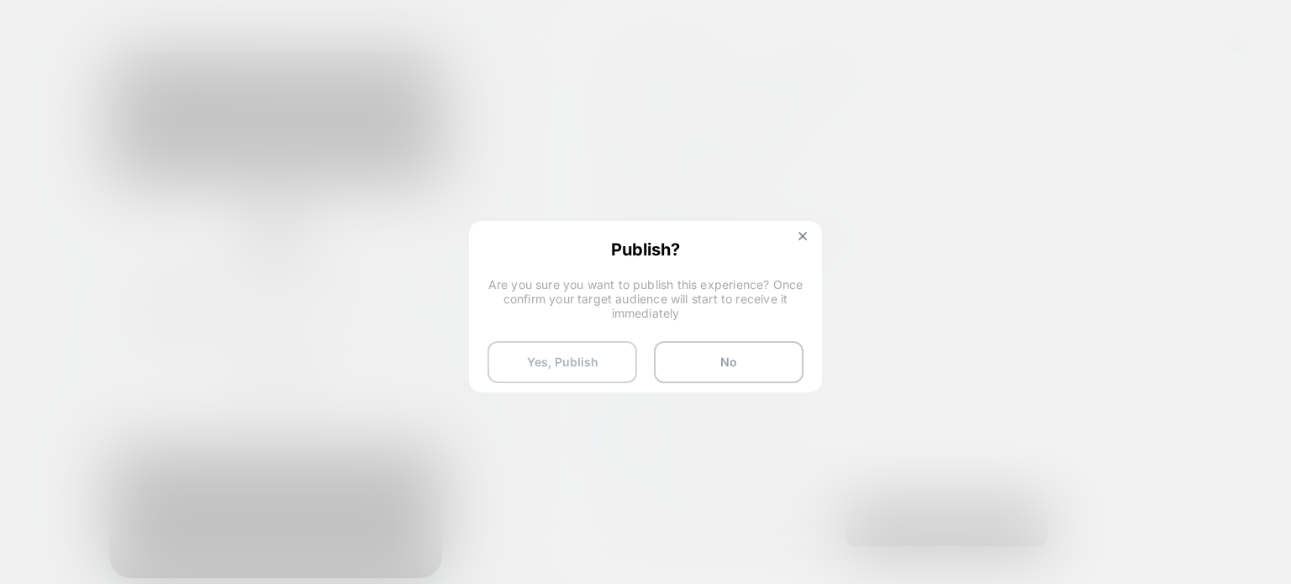
click at [555, 349] on button "Yes, Publish" at bounding box center [563, 362] width 150 height 42
